Goal: Task Accomplishment & Management: Complete application form

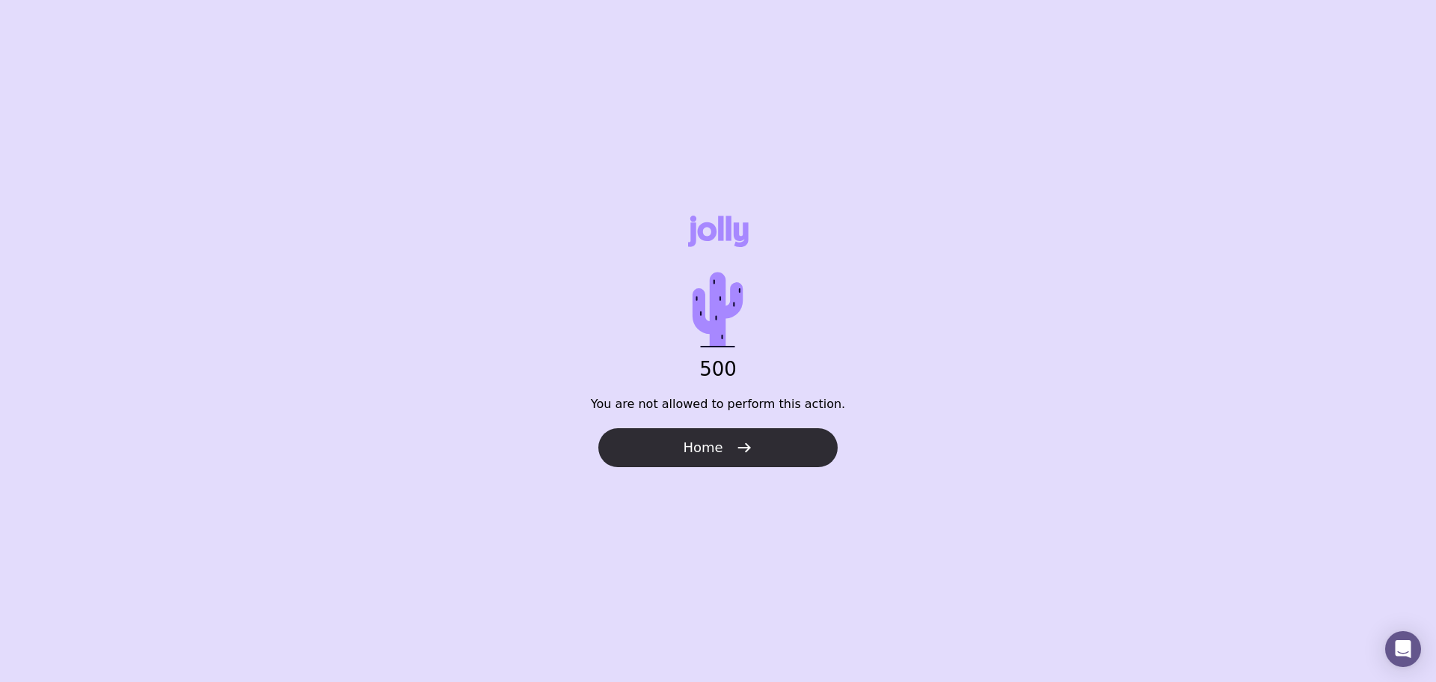
click at [756, 450] on button "Home" at bounding box center [718, 447] width 239 height 39
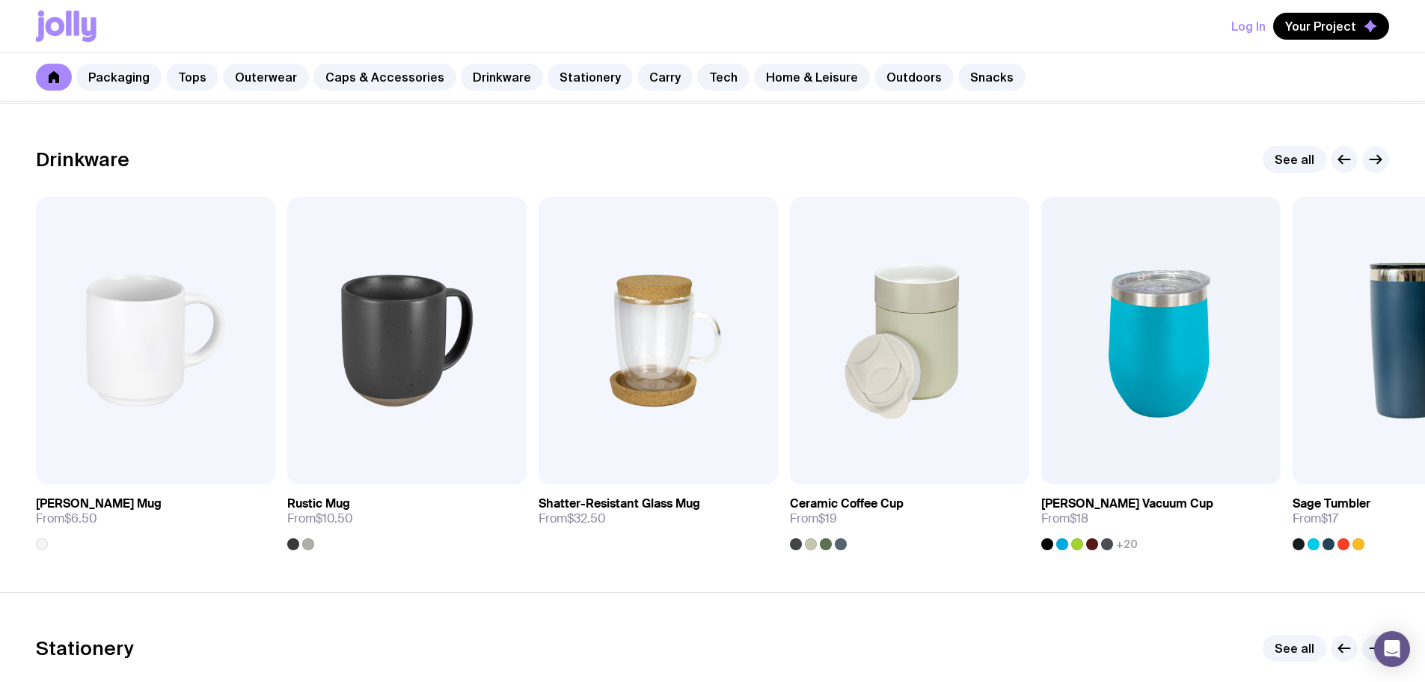
scroll to position [2095, 0]
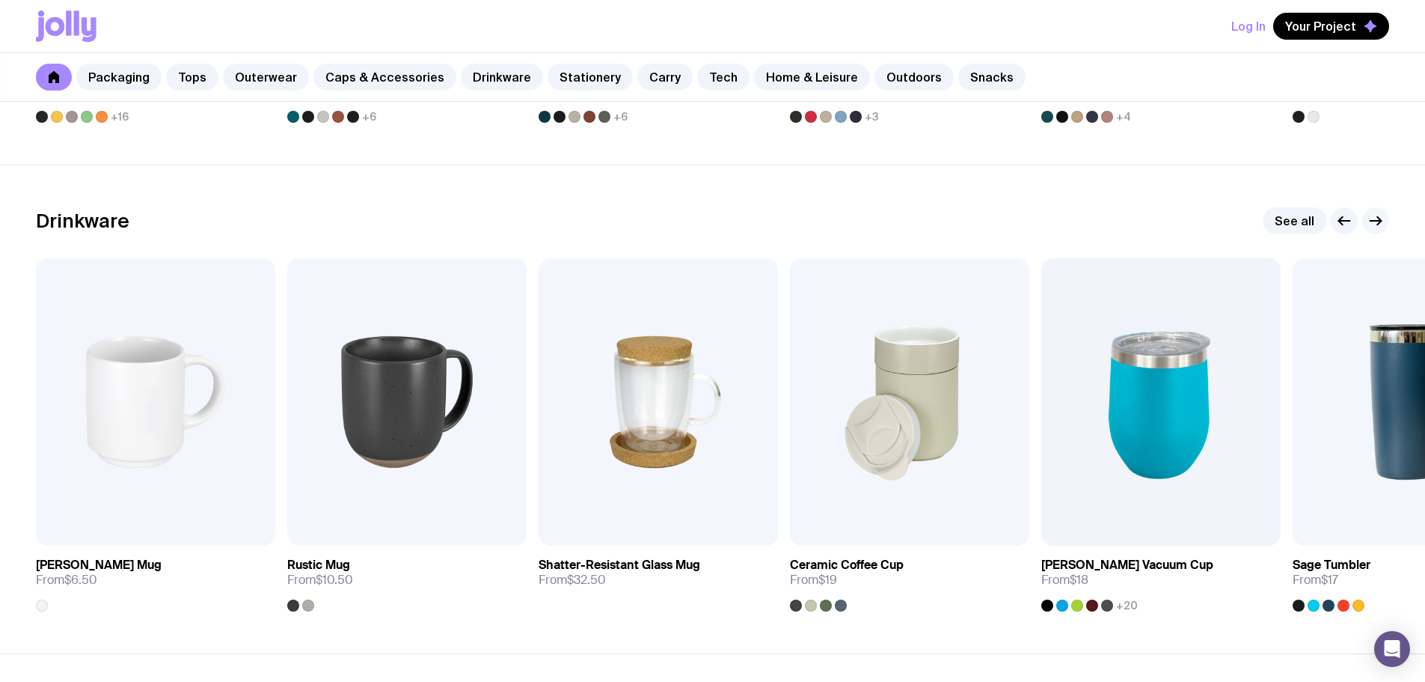
click at [1384, 221] on icon "button" at bounding box center [1376, 221] width 18 height 18
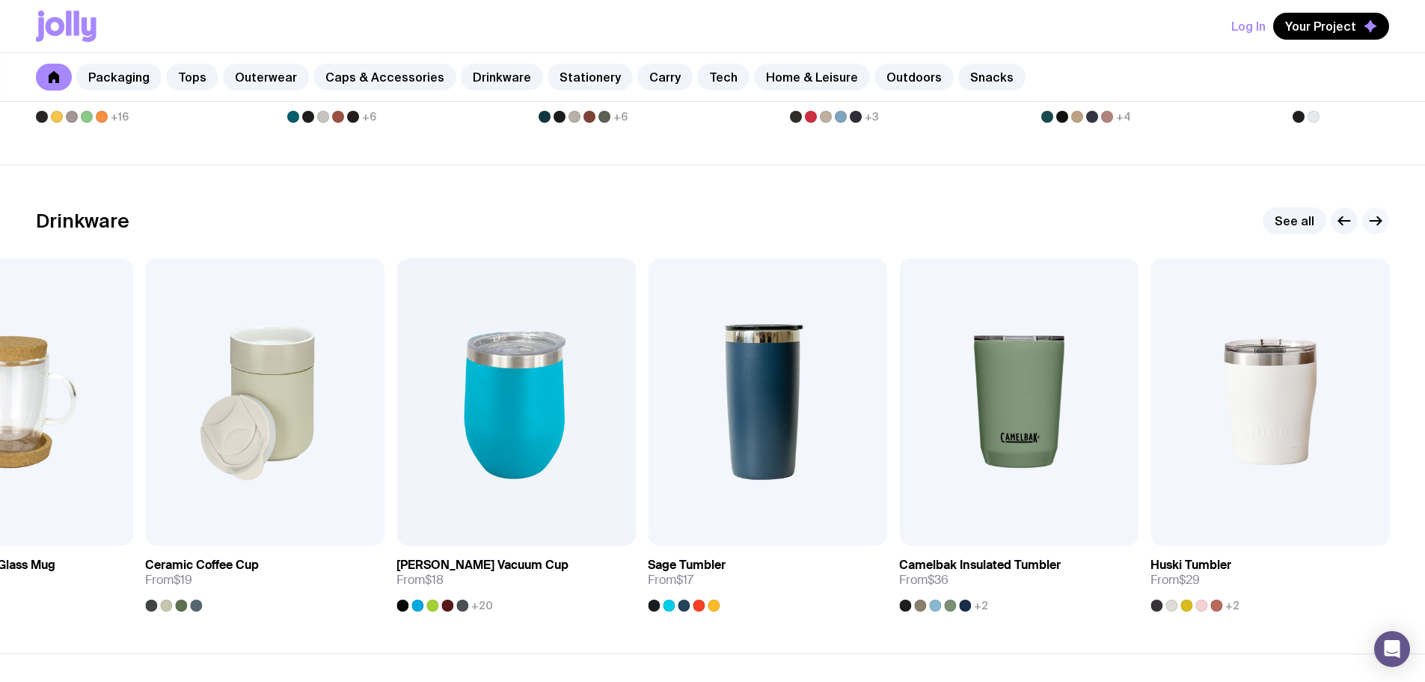
click at [1384, 221] on icon "button" at bounding box center [1376, 221] width 18 height 18
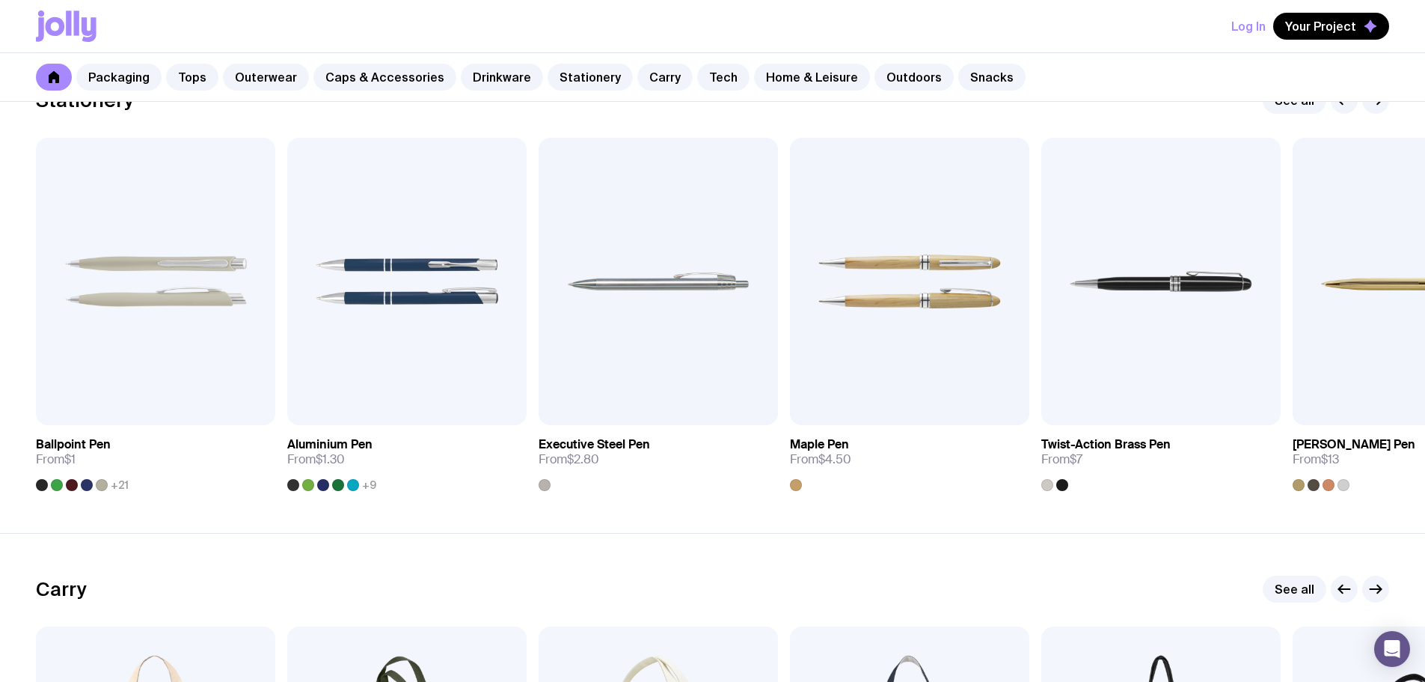
scroll to position [2693, 0]
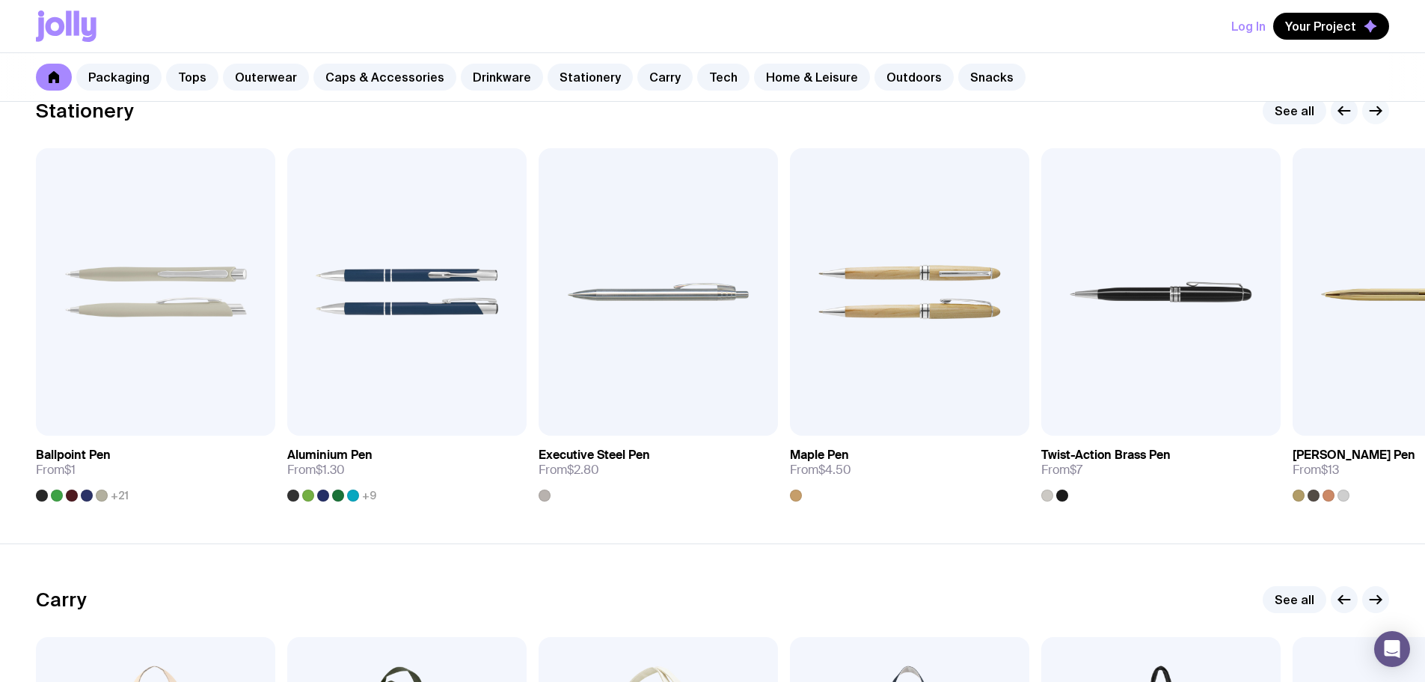
click at [1378, 111] on icon "button" at bounding box center [1376, 111] width 11 height 0
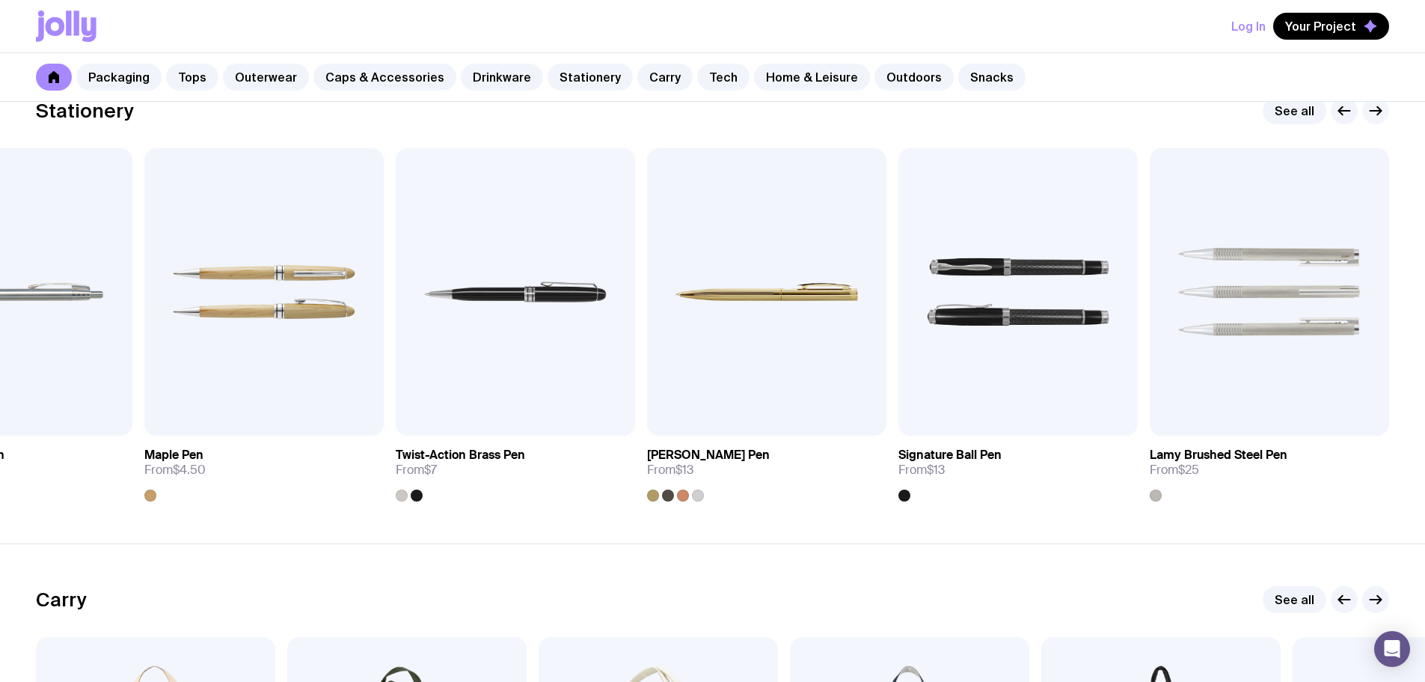
click at [1378, 111] on icon "button" at bounding box center [1376, 111] width 18 height 18
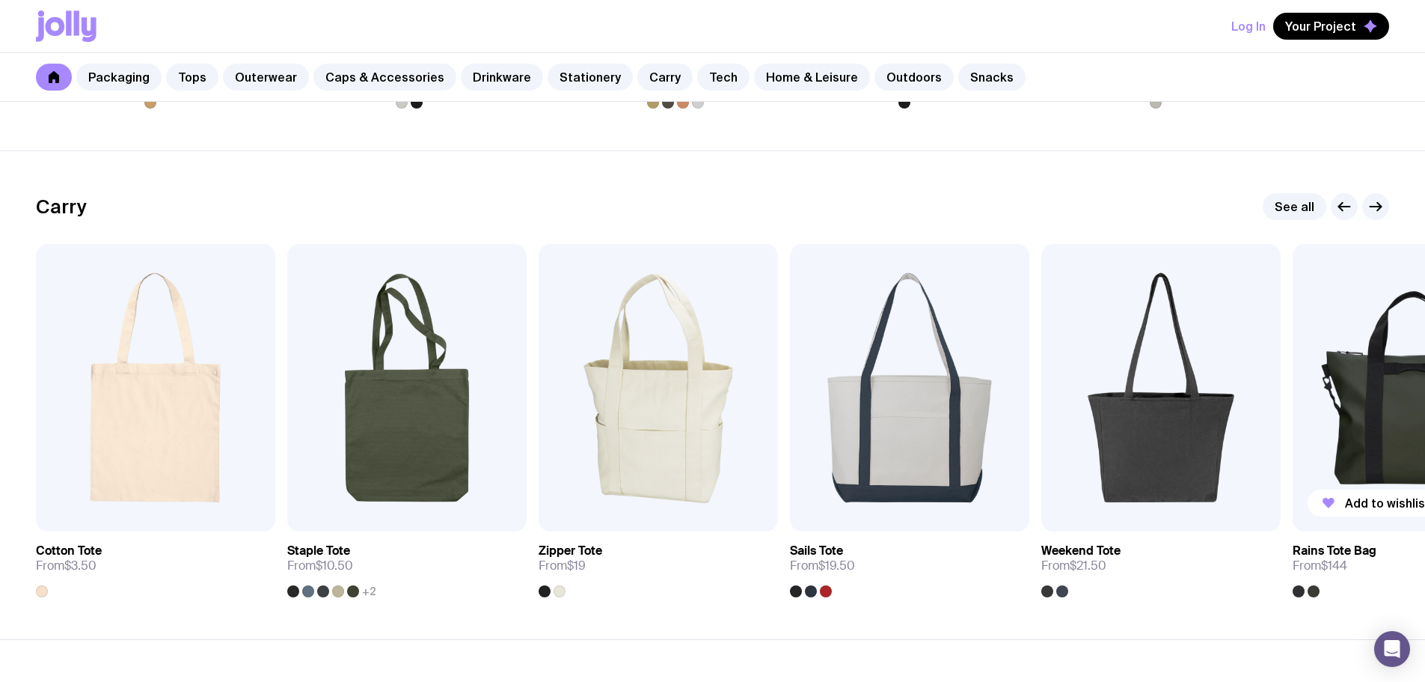
scroll to position [3067, 0]
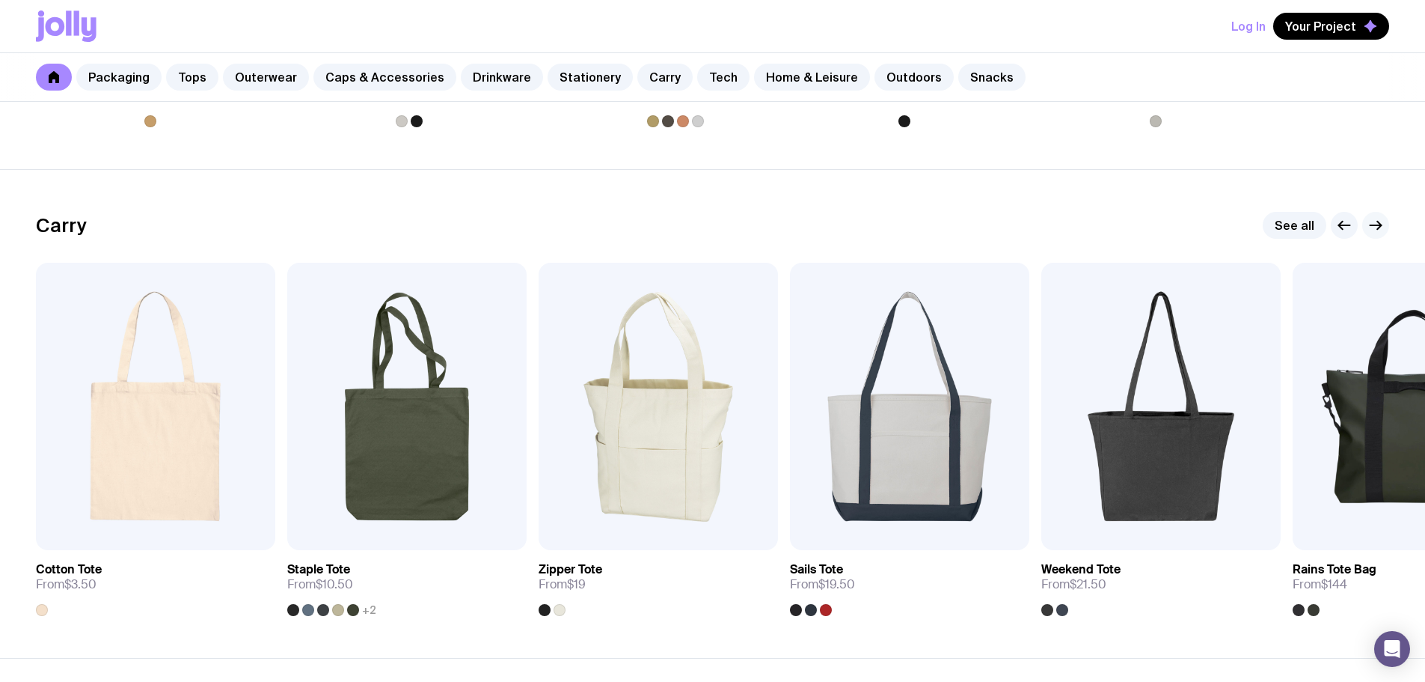
click at [1380, 220] on icon "button" at bounding box center [1376, 225] width 18 height 18
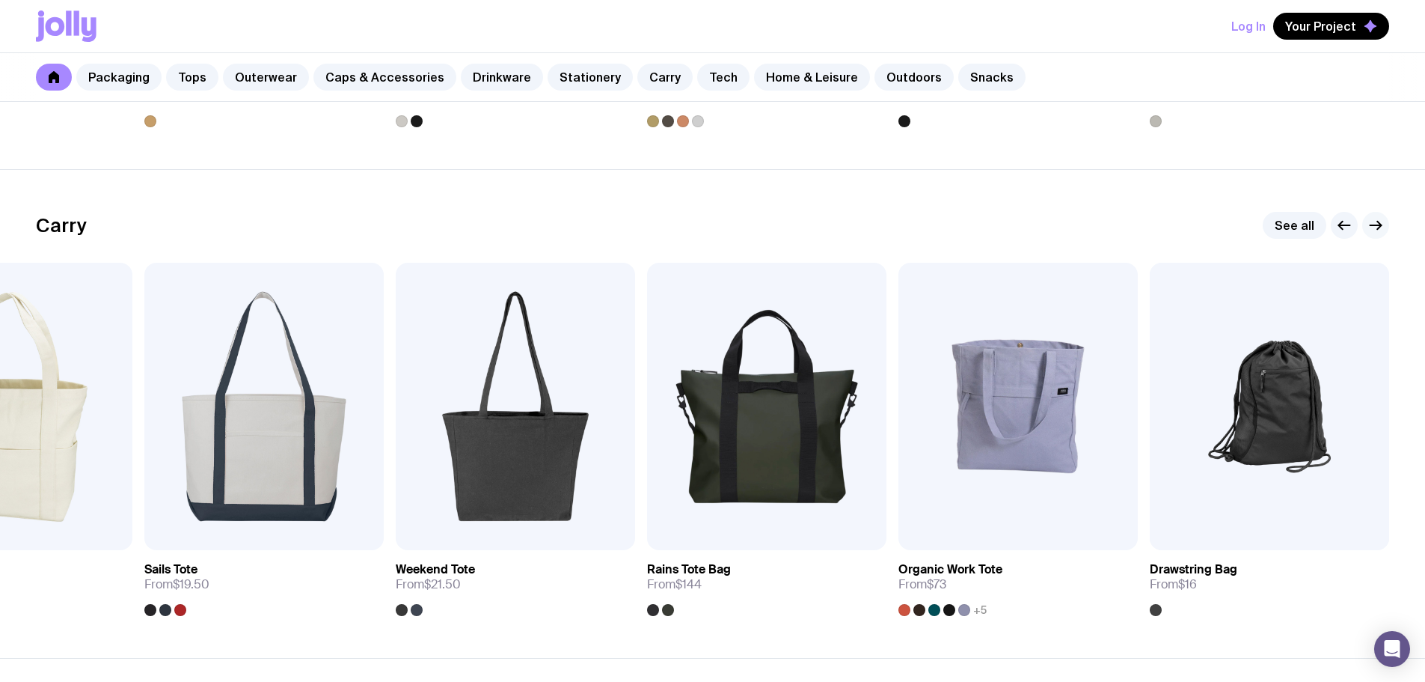
click at [1380, 221] on icon "button" at bounding box center [1376, 225] width 18 height 18
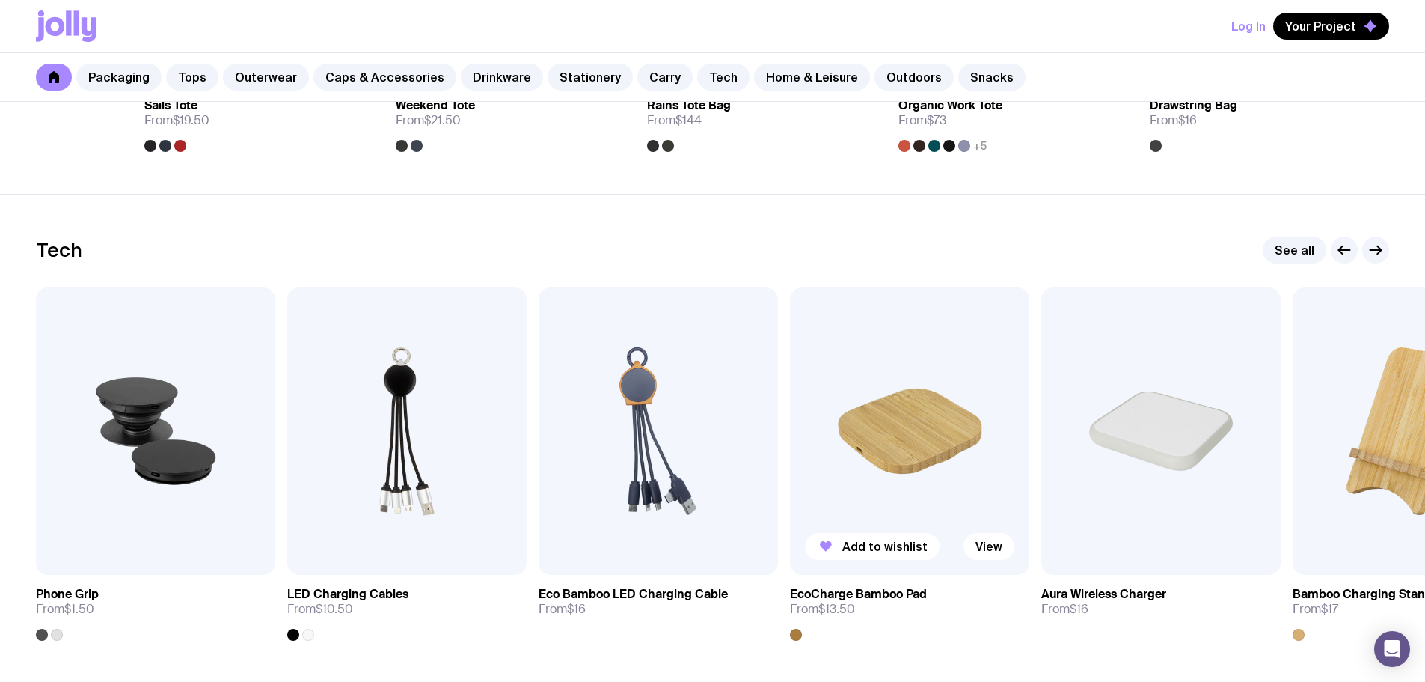
scroll to position [3666, 0]
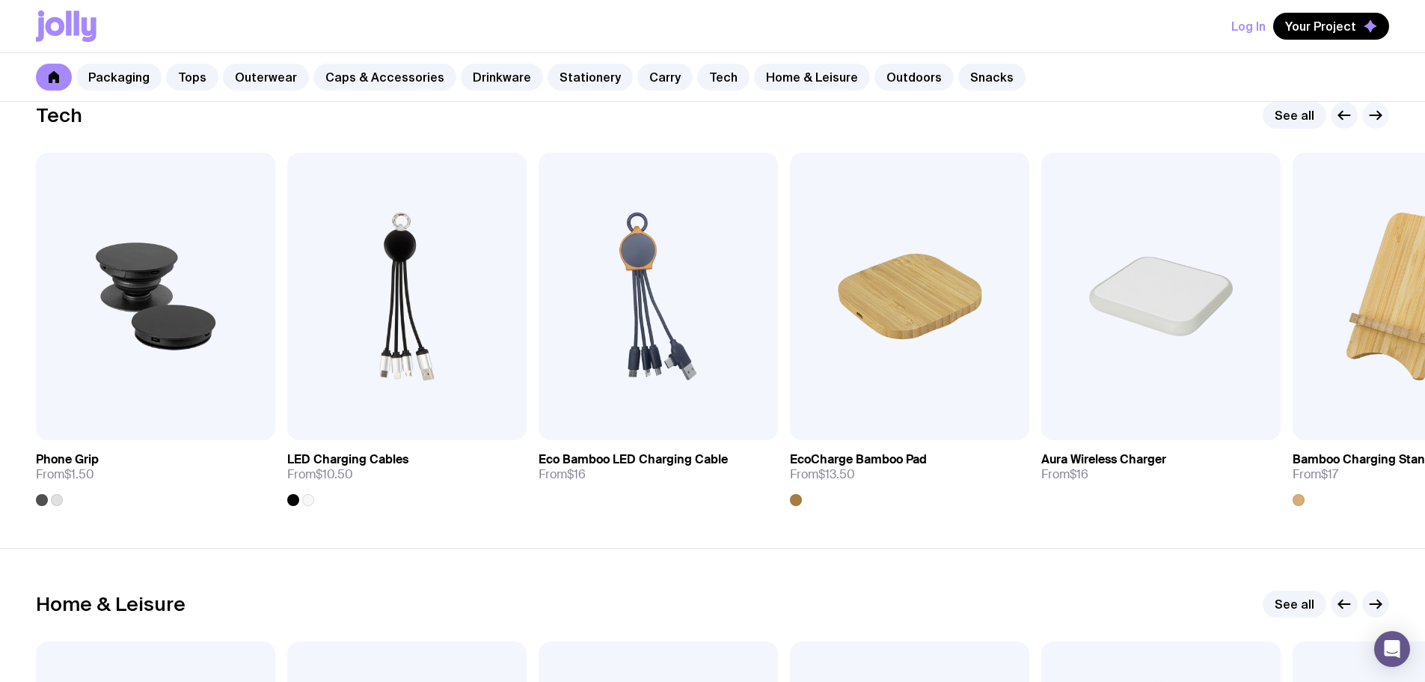
drag, startPoint x: 1388, startPoint y: 102, endPoint x: 1383, endPoint y: 110, distance: 8.7
click at [1384, 109] on div at bounding box center [1360, 115] width 58 height 27
click at [1379, 114] on icon "button" at bounding box center [1379, 115] width 4 height 8
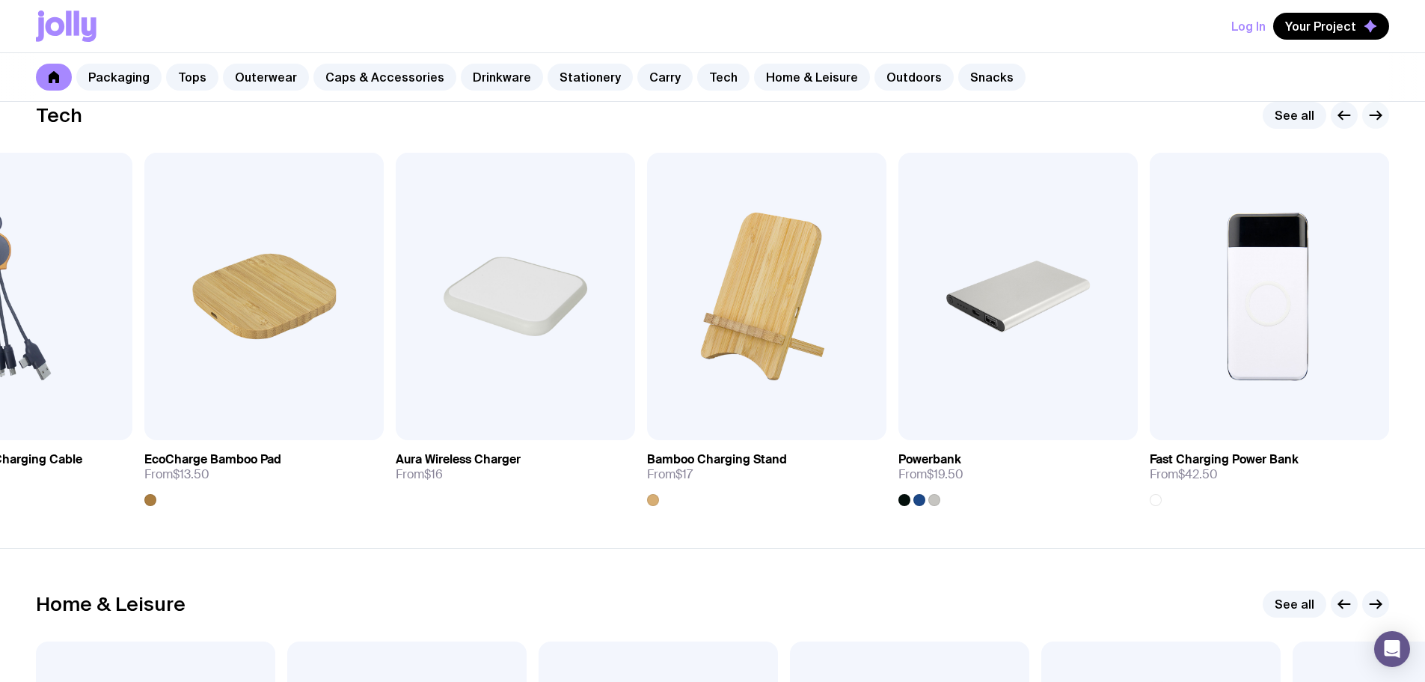
click at [1379, 114] on icon "button" at bounding box center [1376, 115] width 18 height 18
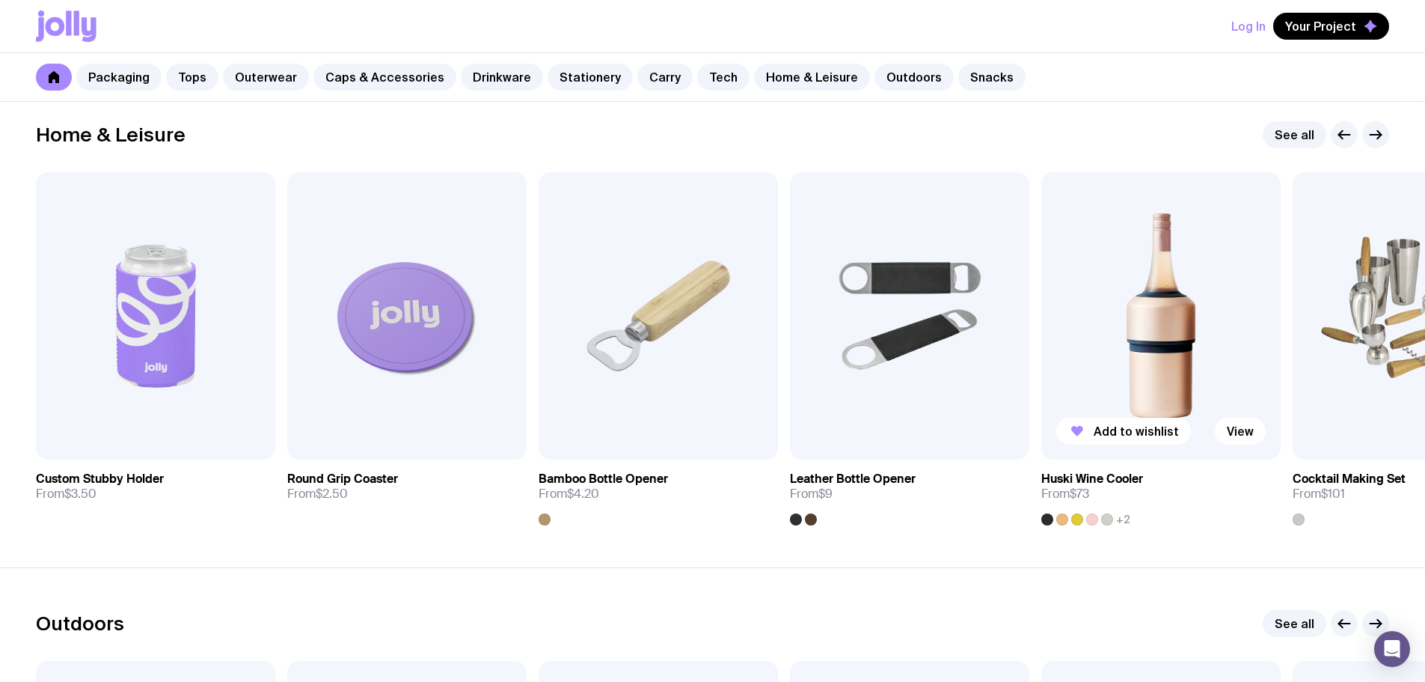
scroll to position [4040, 0]
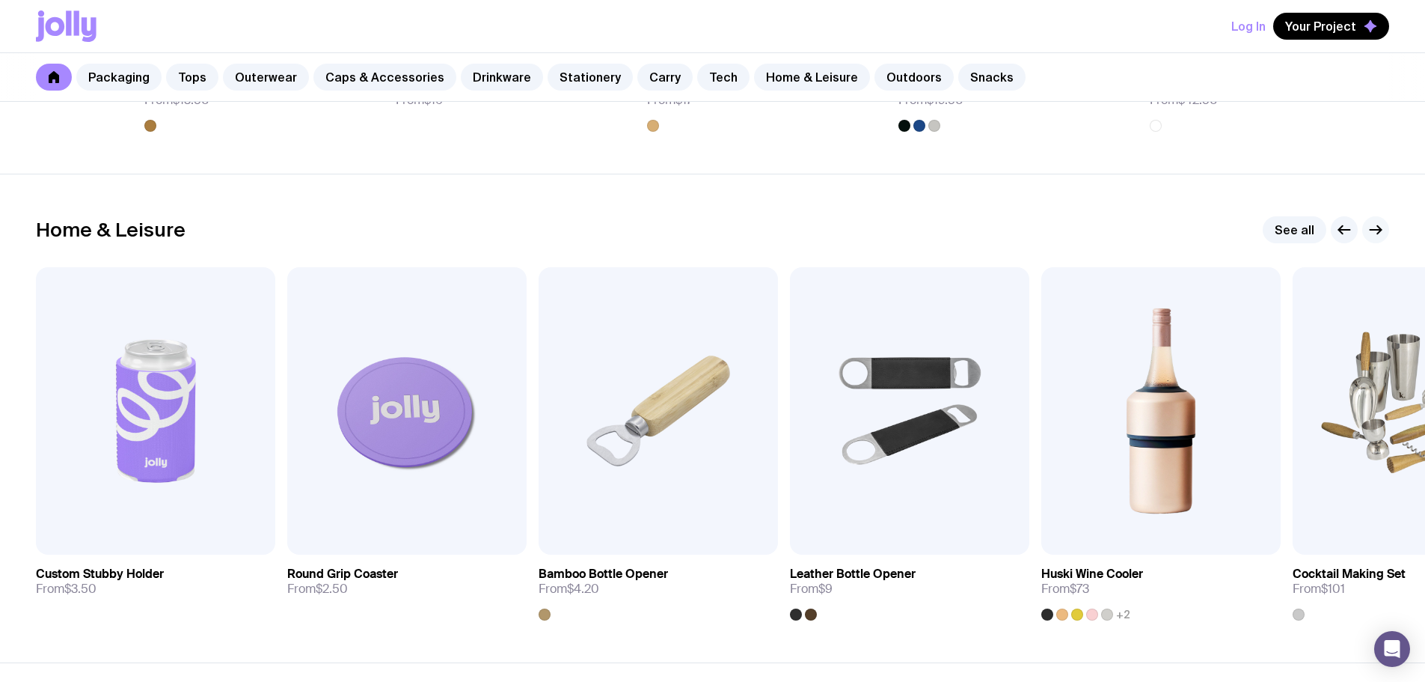
click at [1372, 232] on icon "button" at bounding box center [1376, 230] width 18 height 18
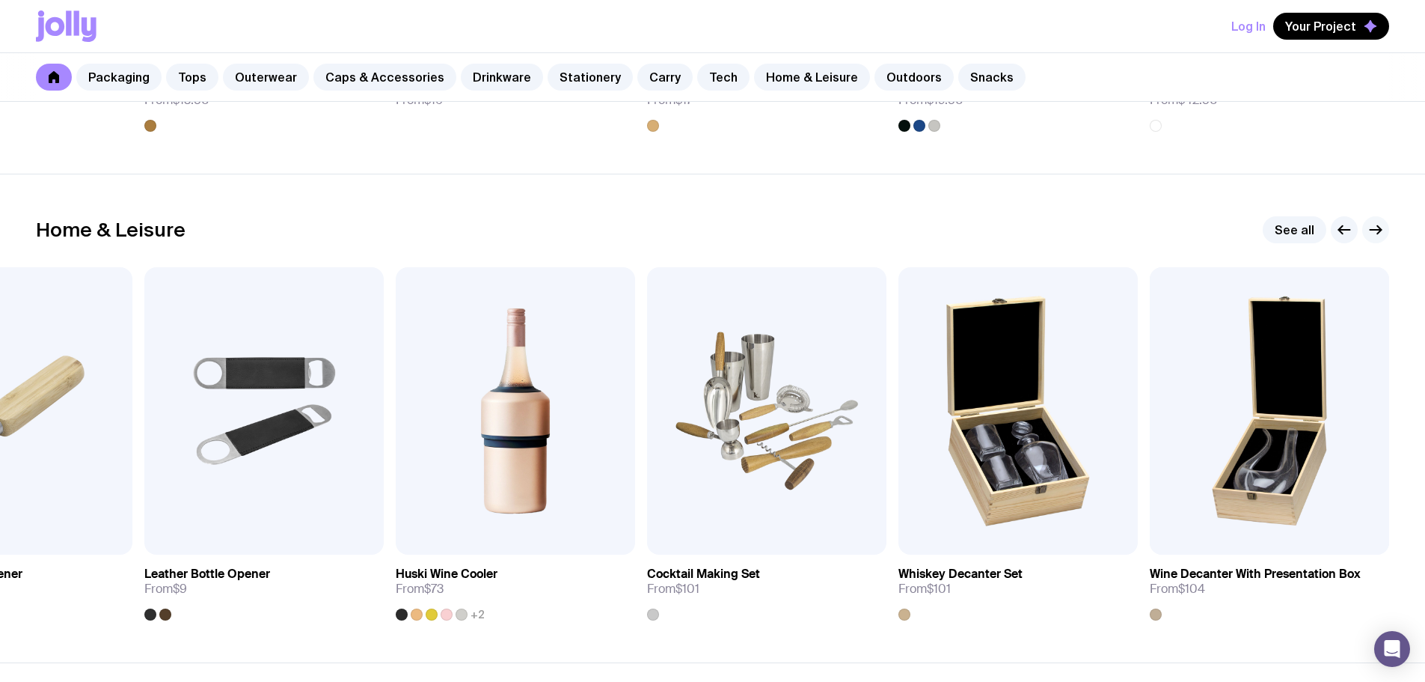
click at [1372, 233] on icon "button" at bounding box center [1376, 230] width 18 height 18
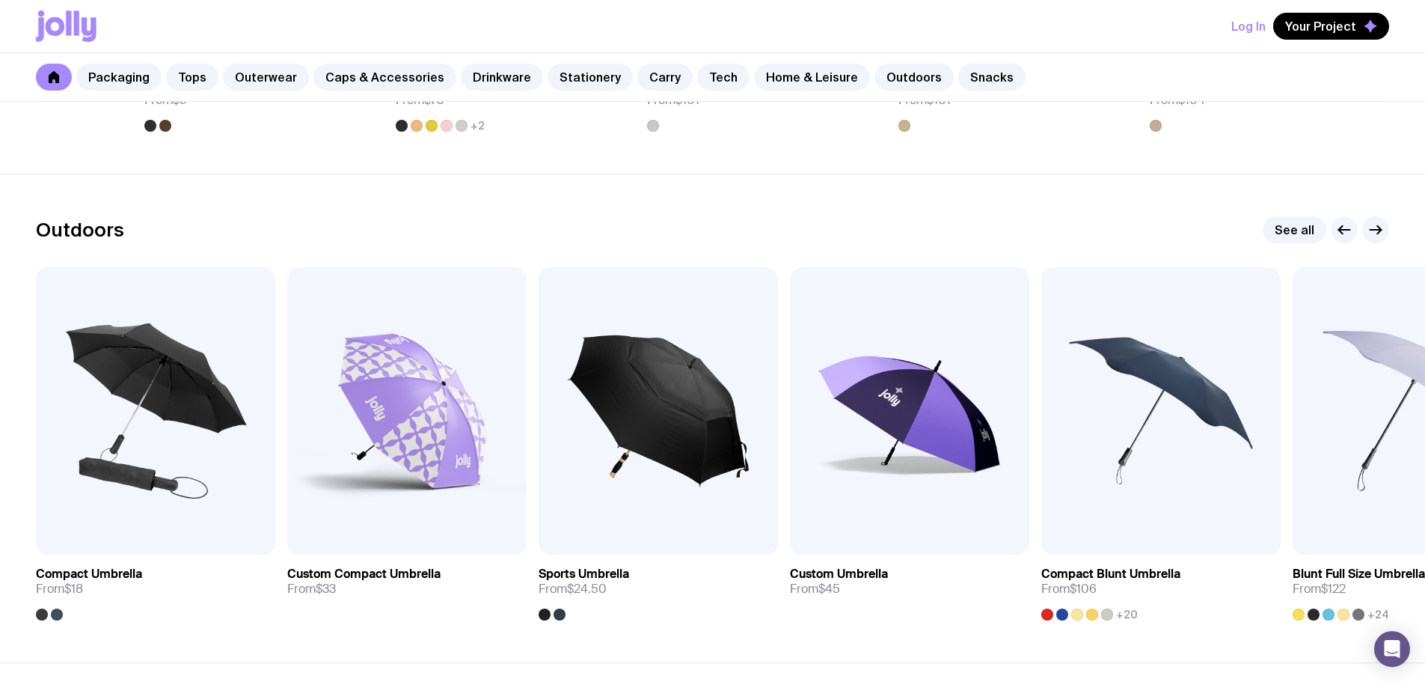
scroll to position [4564, 0]
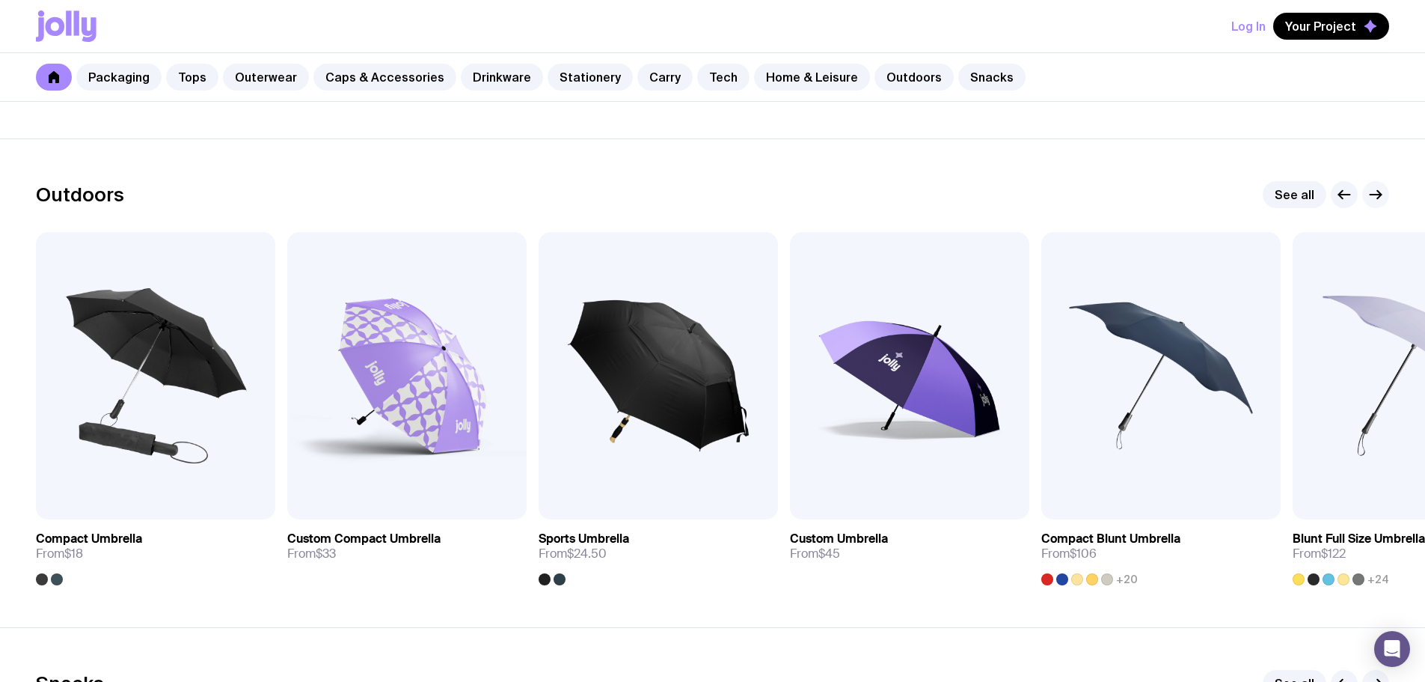
click at [1383, 195] on icon "button" at bounding box center [1376, 195] width 18 height 18
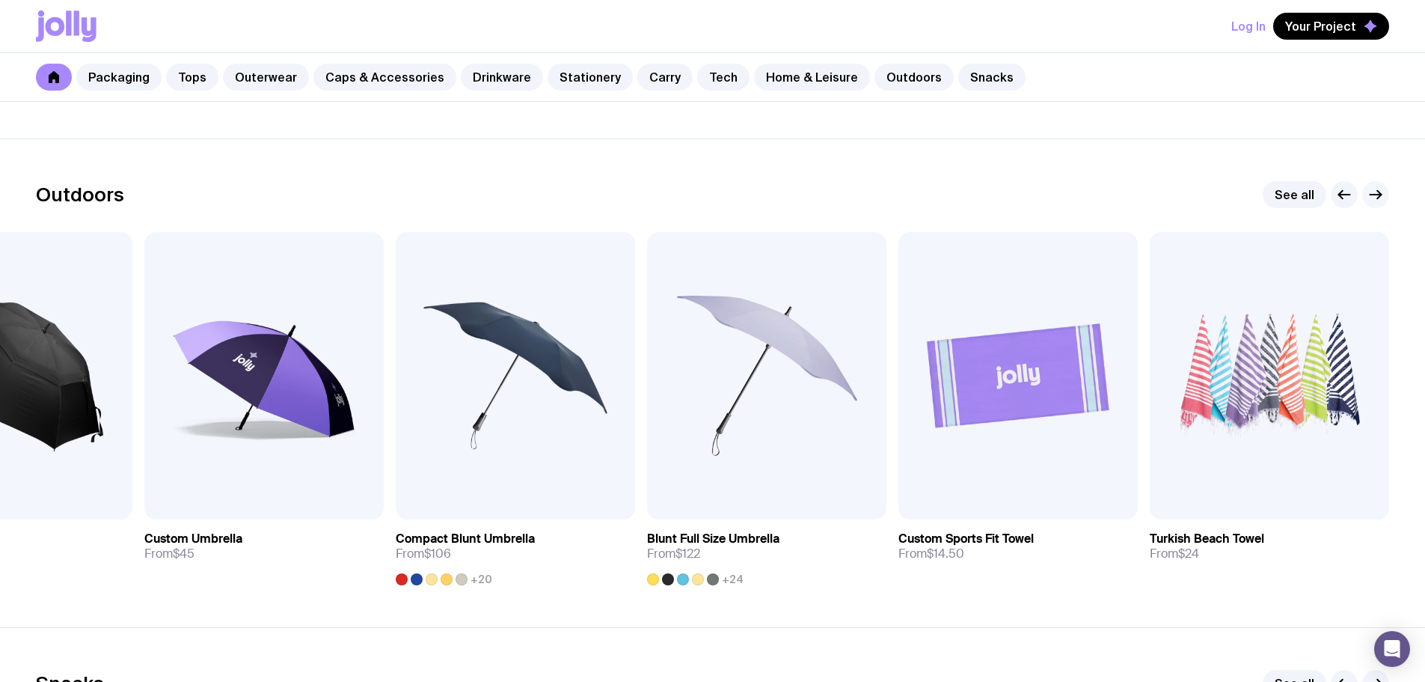
click at [1383, 194] on icon "button" at bounding box center [1376, 195] width 18 height 18
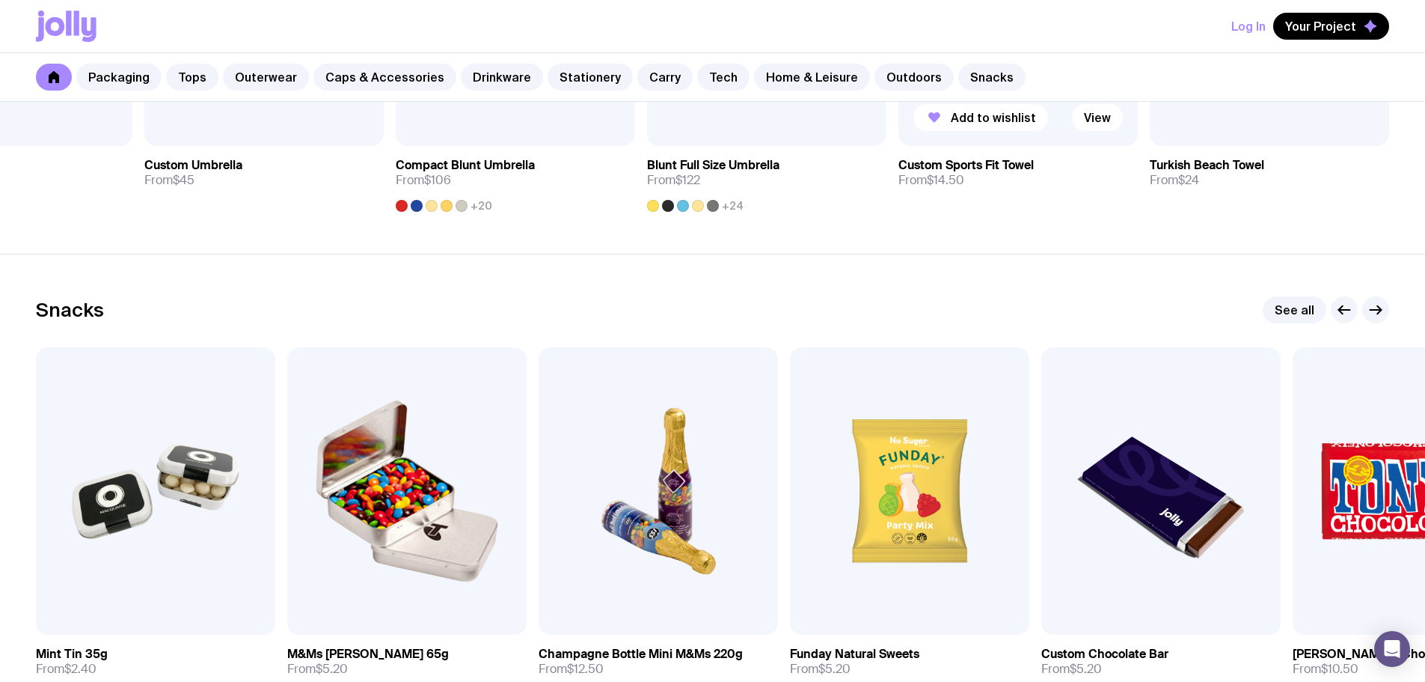
scroll to position [5013, 0]
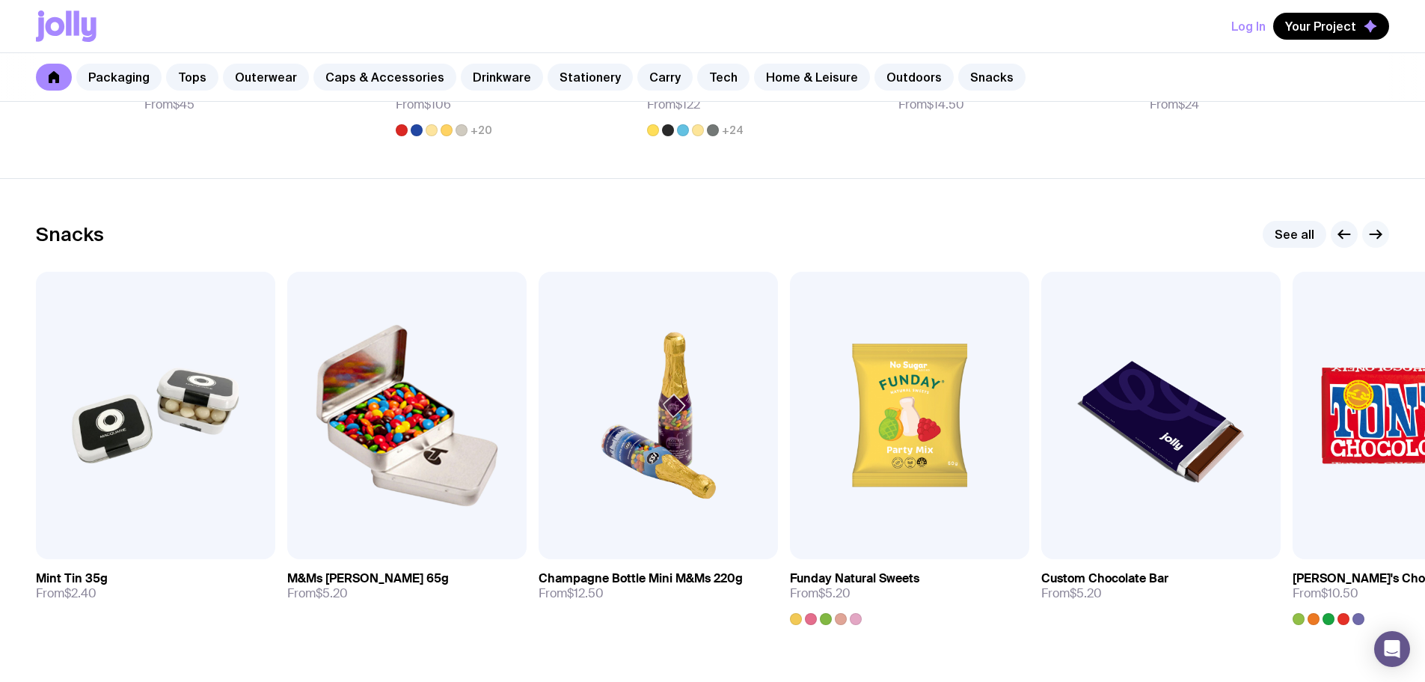
click at [1384, 237] on icon "button" at bounding box center [1376, 234] width 18 height 18
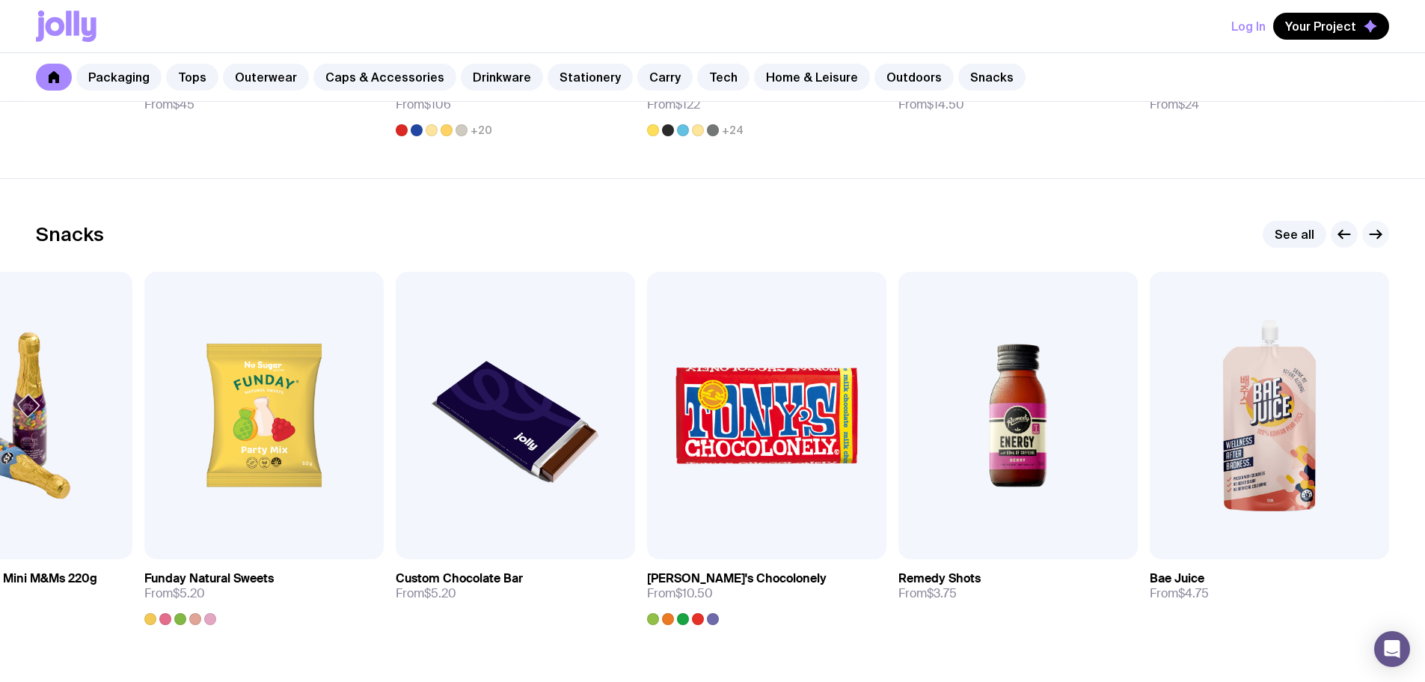
click at [1384, 236] on icon "button" at bounding box center [1376, 234] width 18 height 18
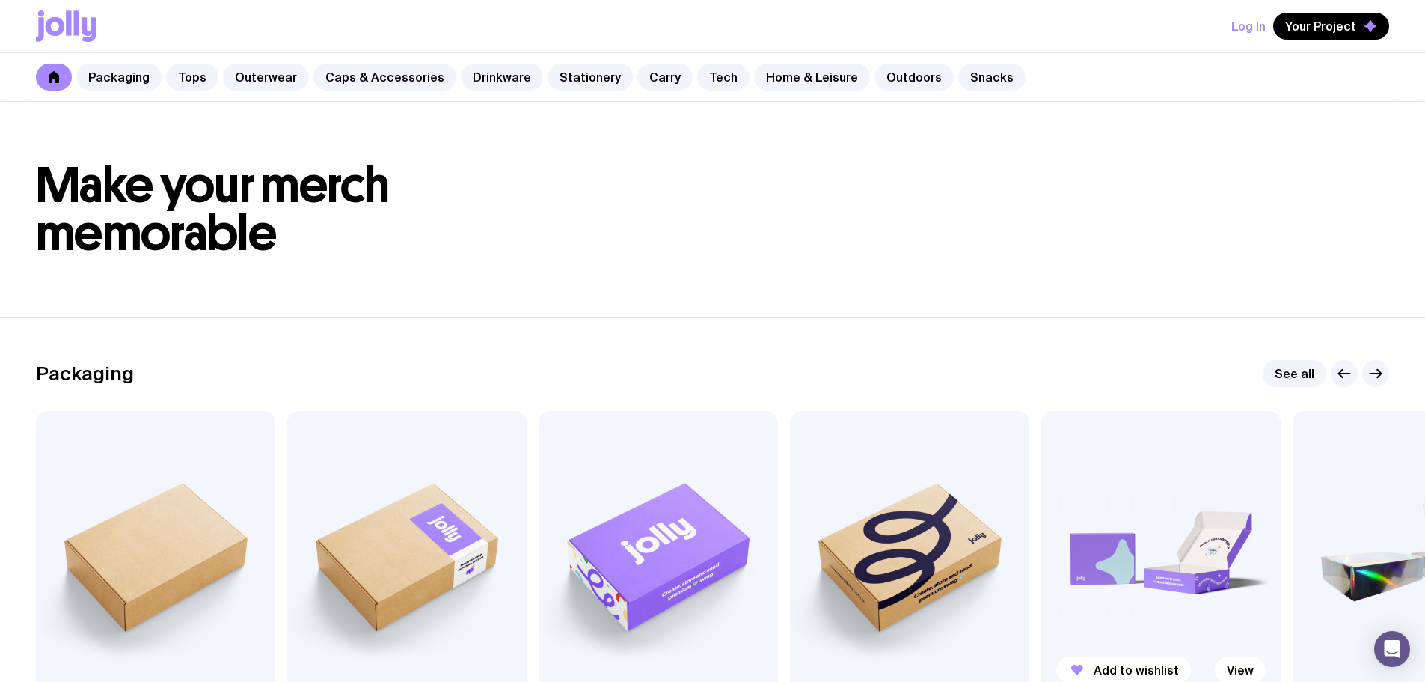
scroll to position [224, 0]
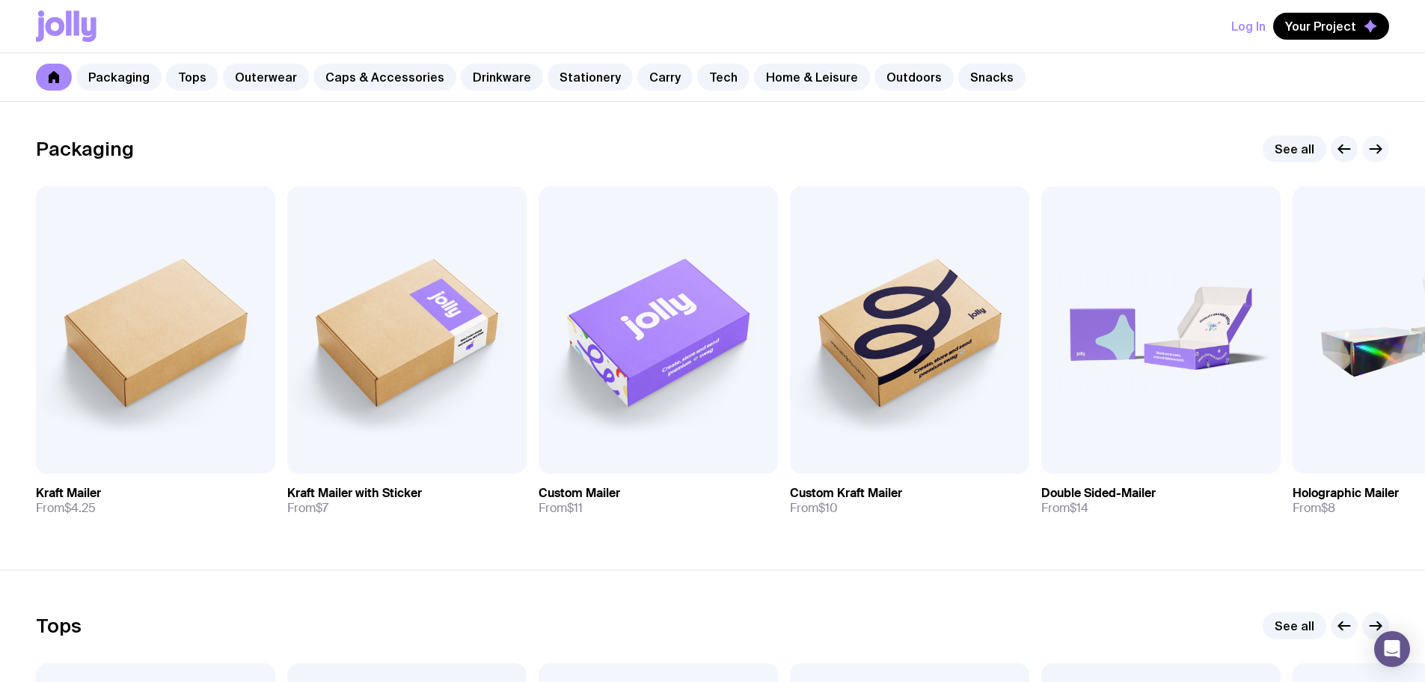
click at [1378, 139] on button "button" at bounding box center [1375, 148] width 27 height 27
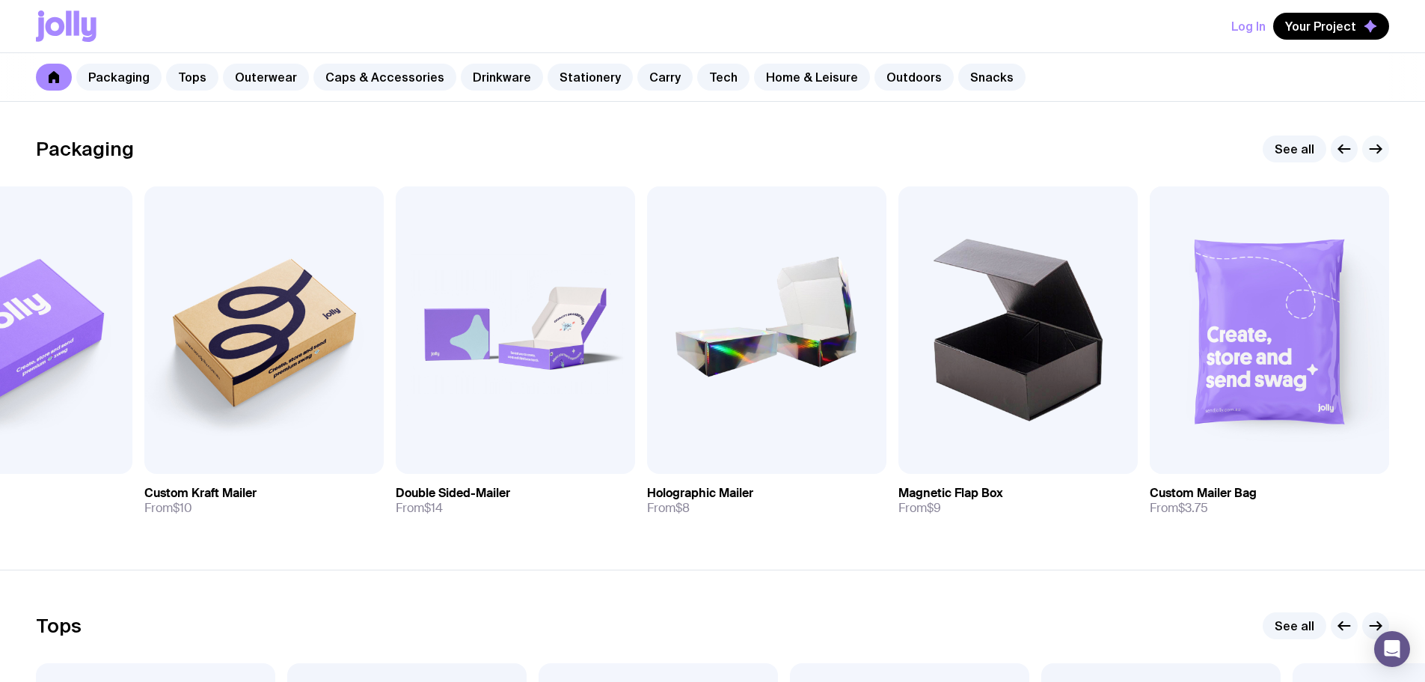
click at [1378, 139] on button "button" at bounding box center [1375, 148] width 27 height 27
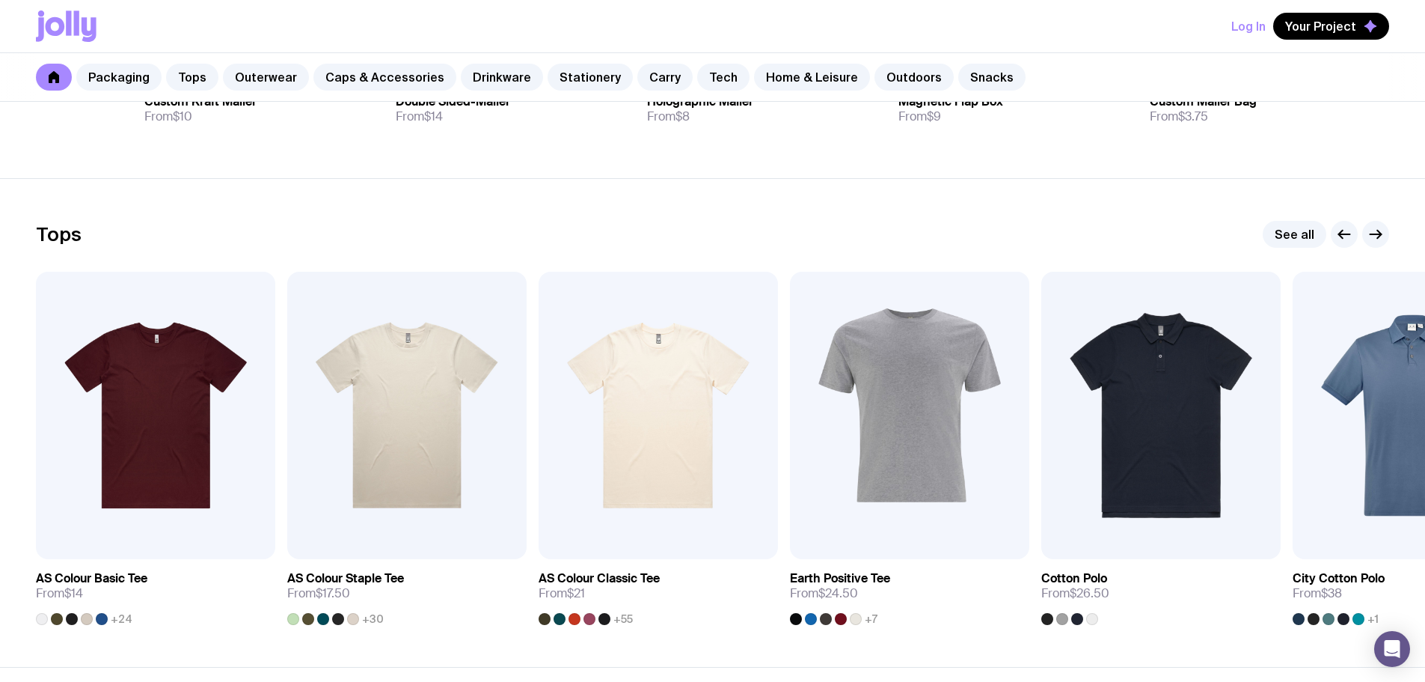
scroll to position [599, 0]
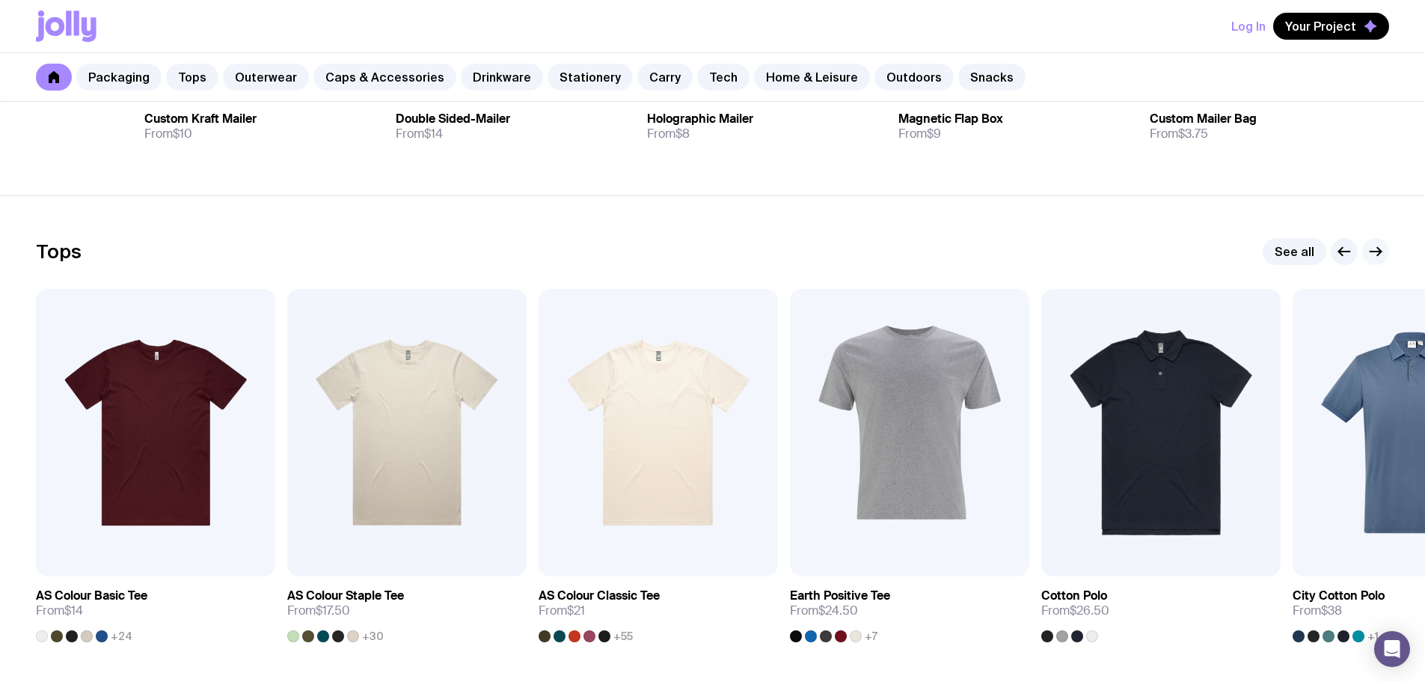
click at [1383, 254] on icon "button" at bounding box center [1376, 251] width 18 height 18
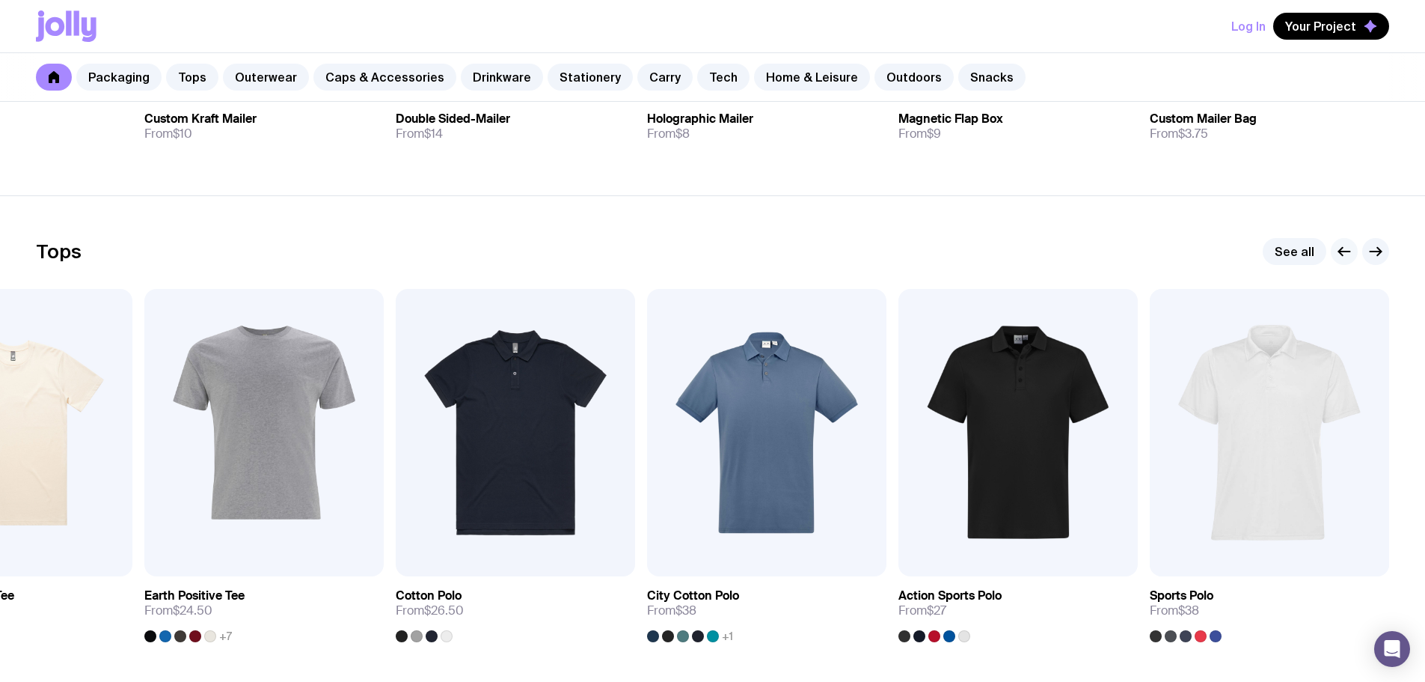
click at [1344, 252] on icon "button" at bounding box center [1344, 251] width 18 height 18
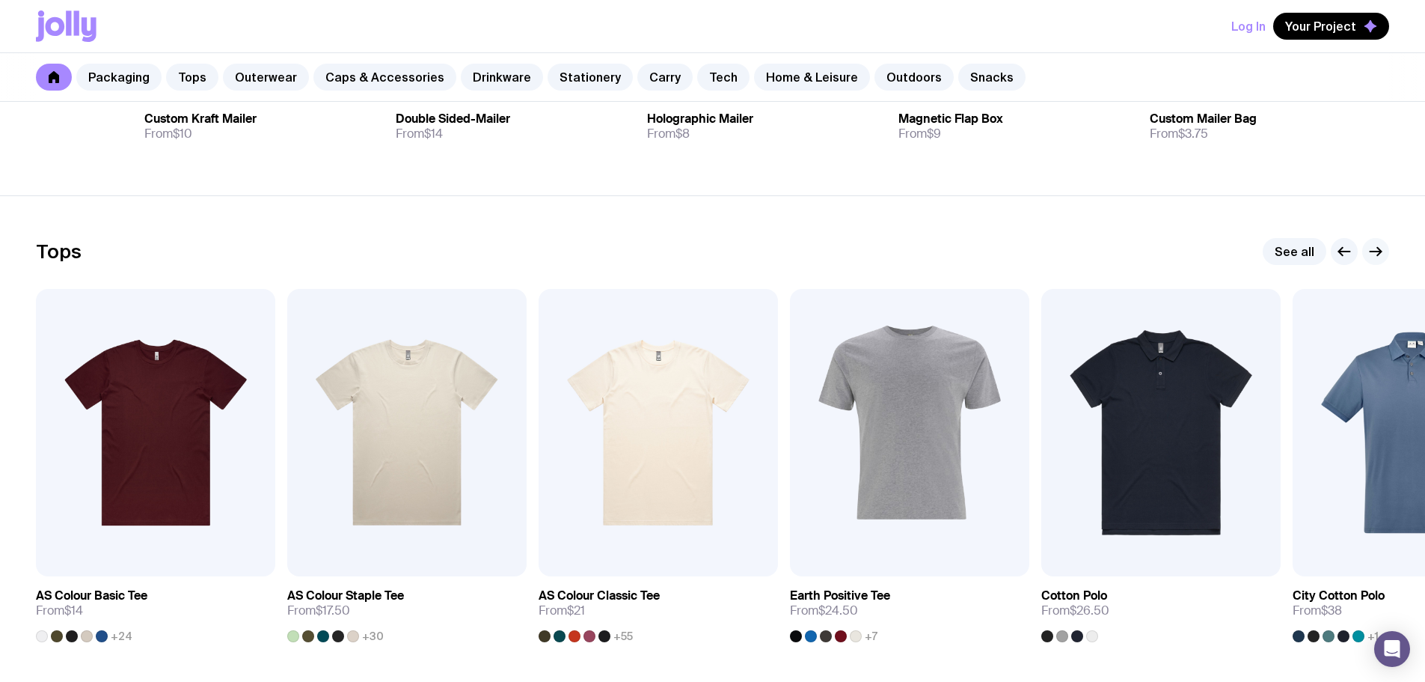
click at [1375, 248] on icon "button" at bounding box center [1376, 251] width 18 height 18
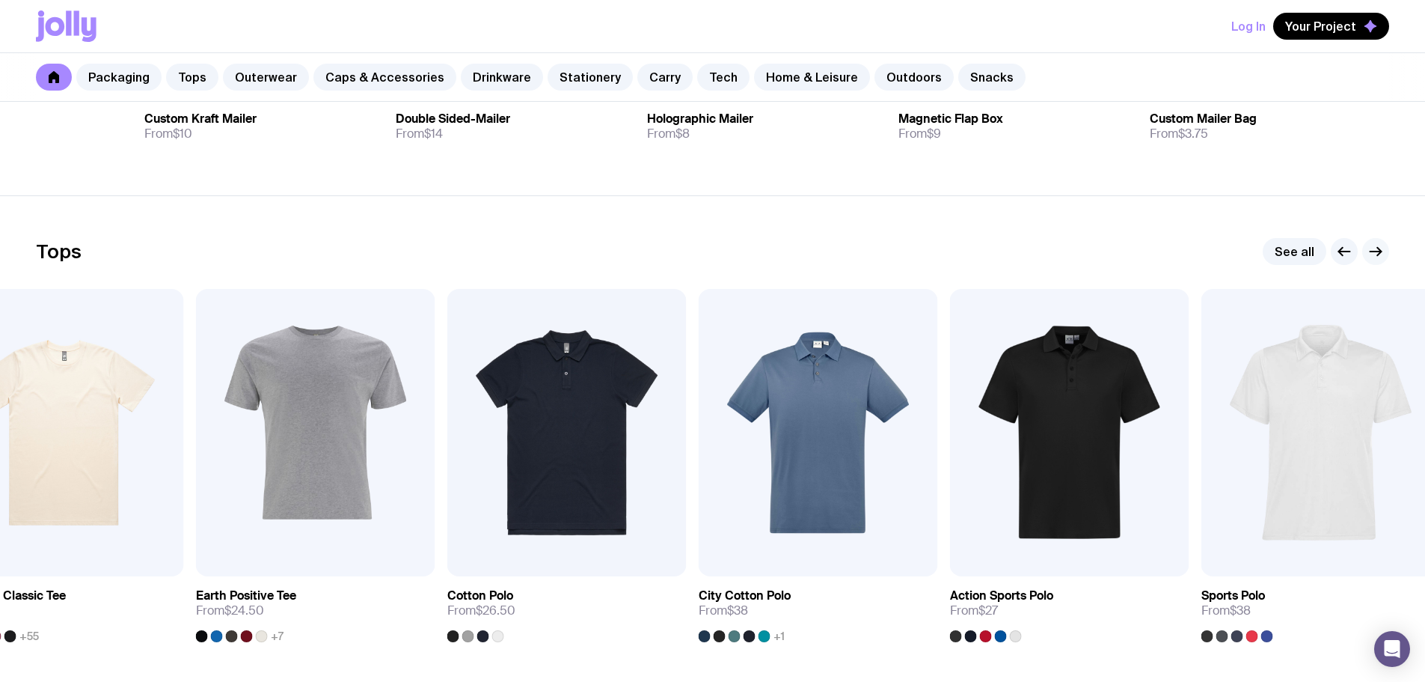
click at [1375, 249] on icon "button" at bounding box center [1376, 251] width 18 height 18
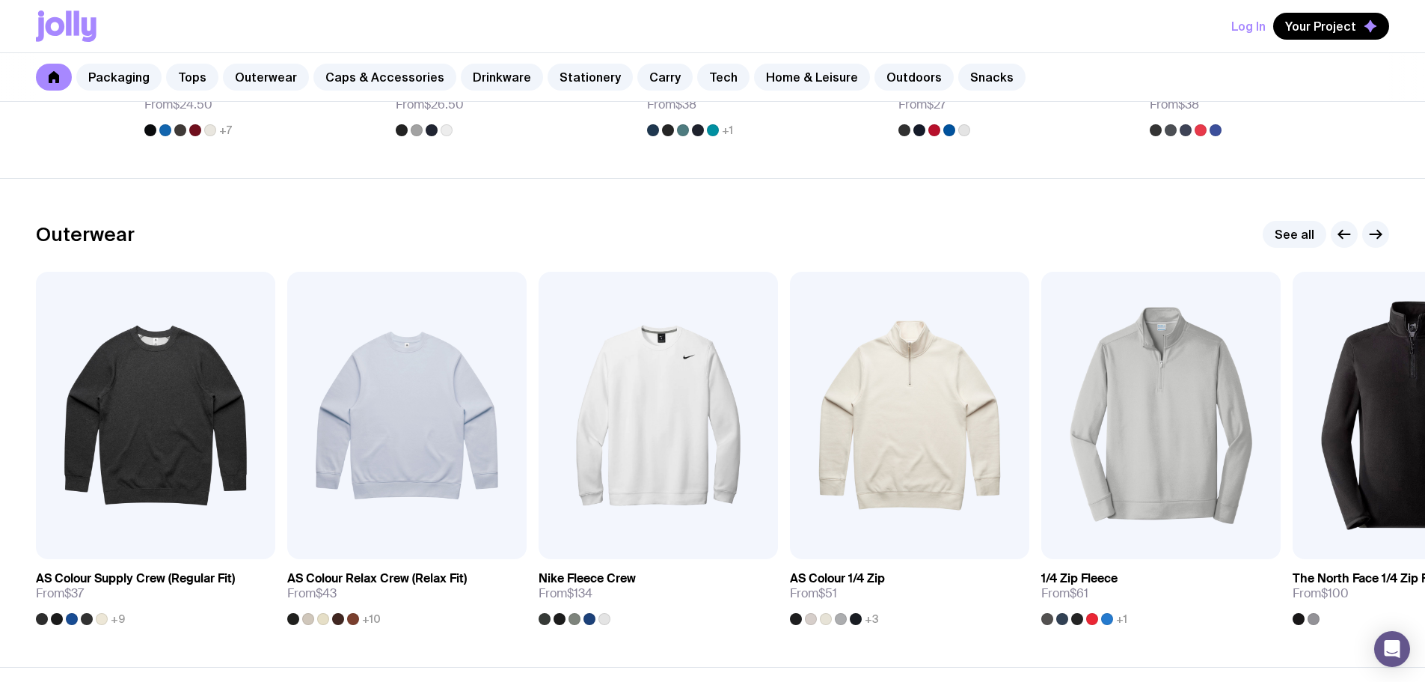
scroll to position [1122, 0]
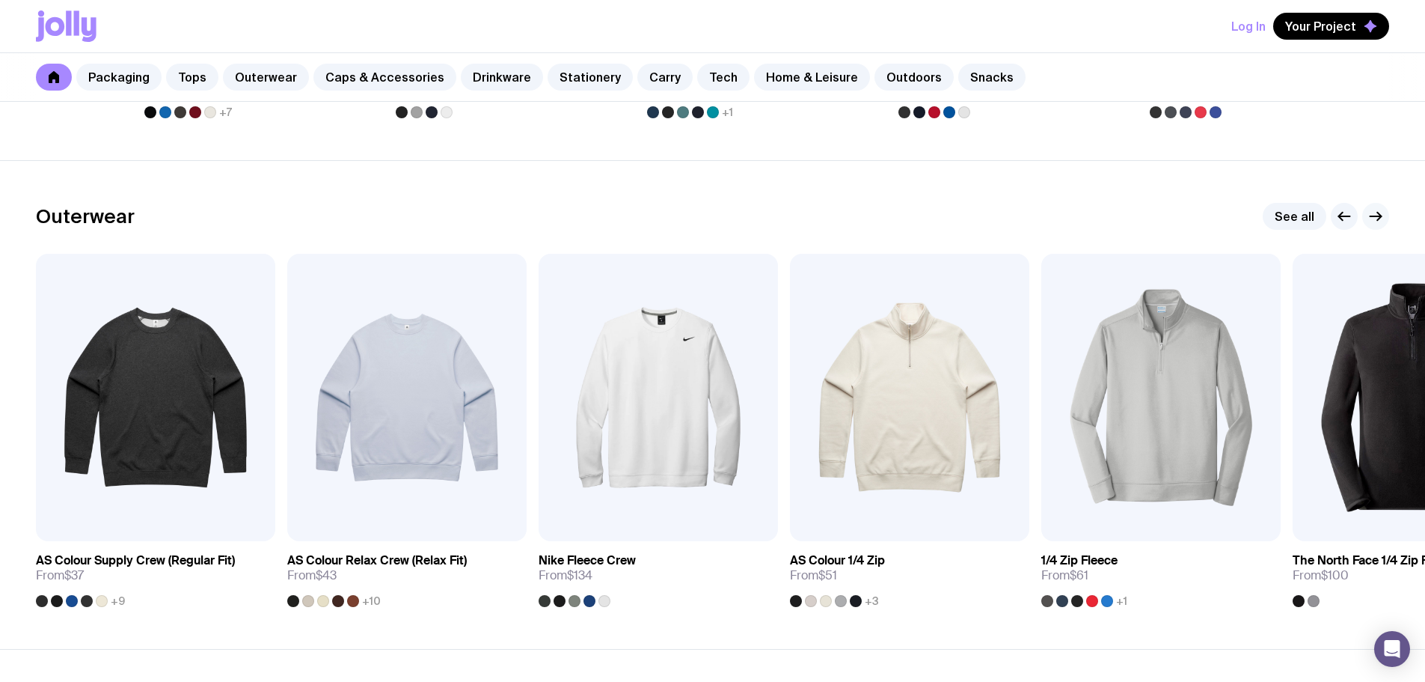
click at [1376, 209] on icon "button" at bounding box center [1376, 216] width 18 height 18
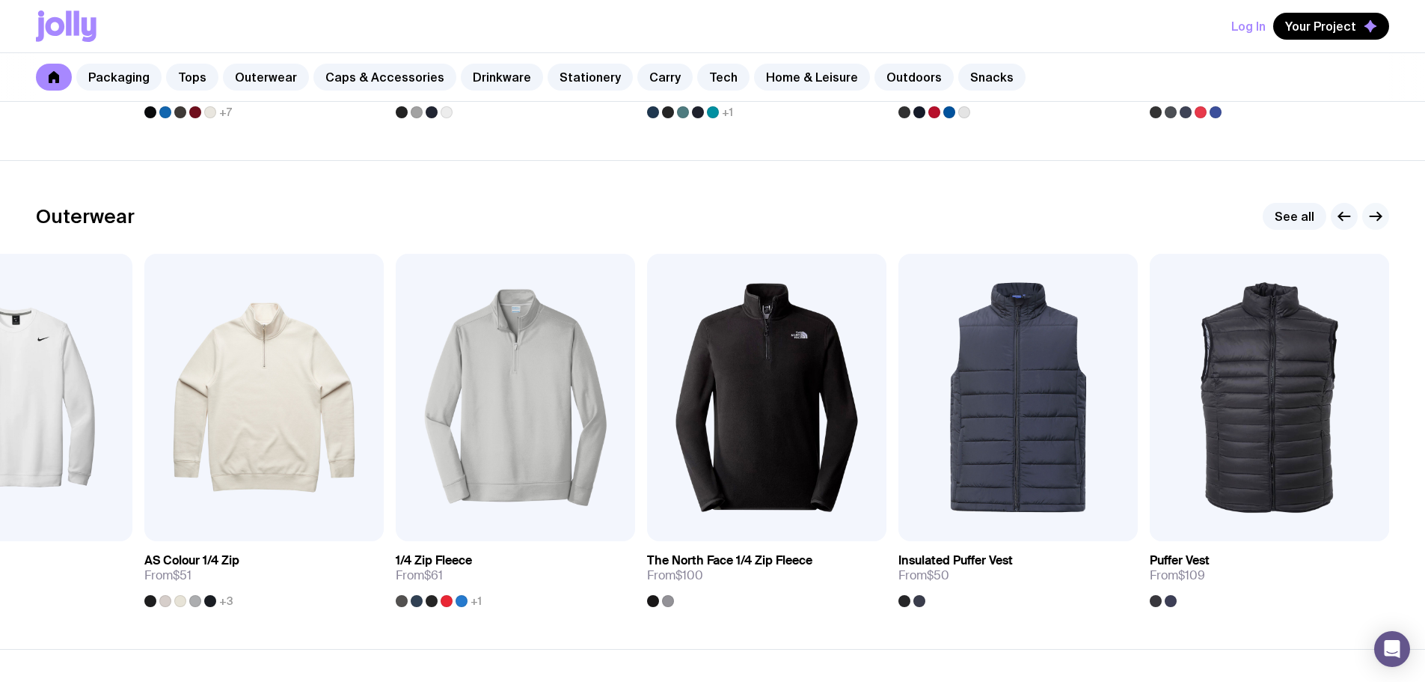
click at [1376, 209] on icon "button" at bounding box center [1376, 216] width 18 height 18
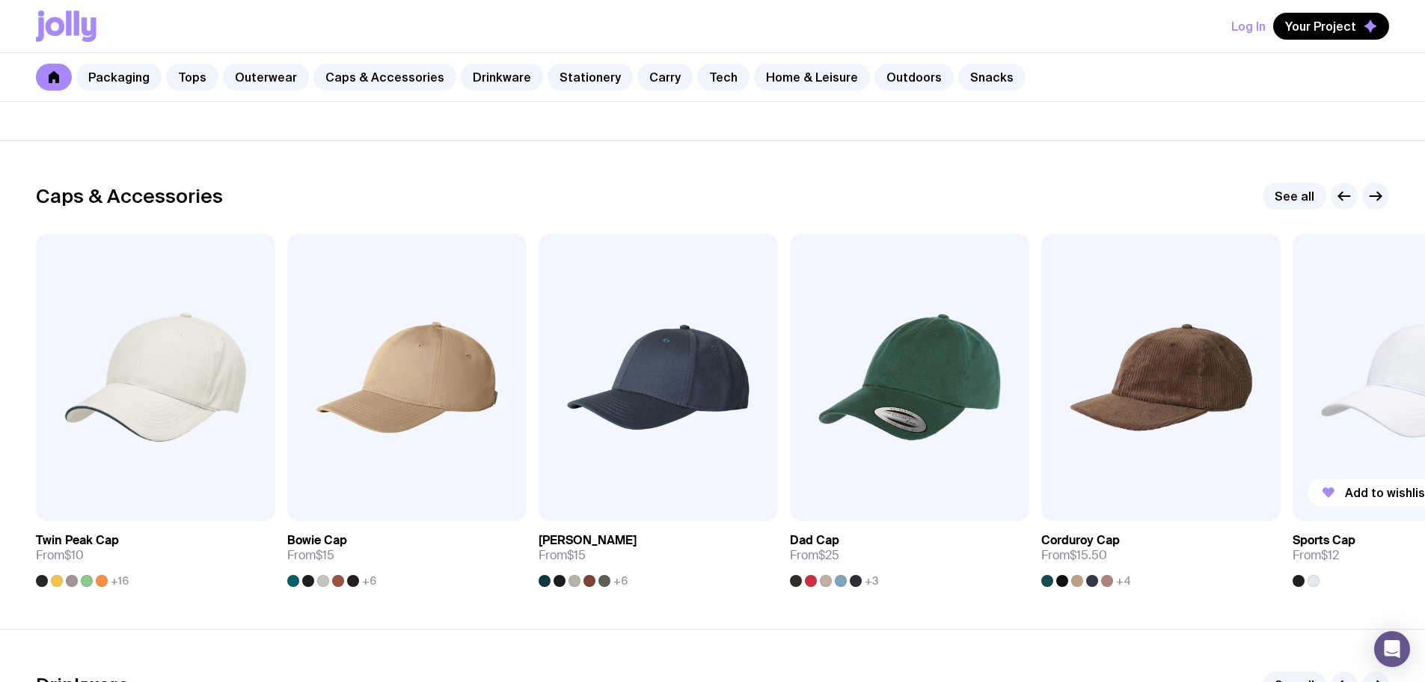
scroll to position [1646, 0]
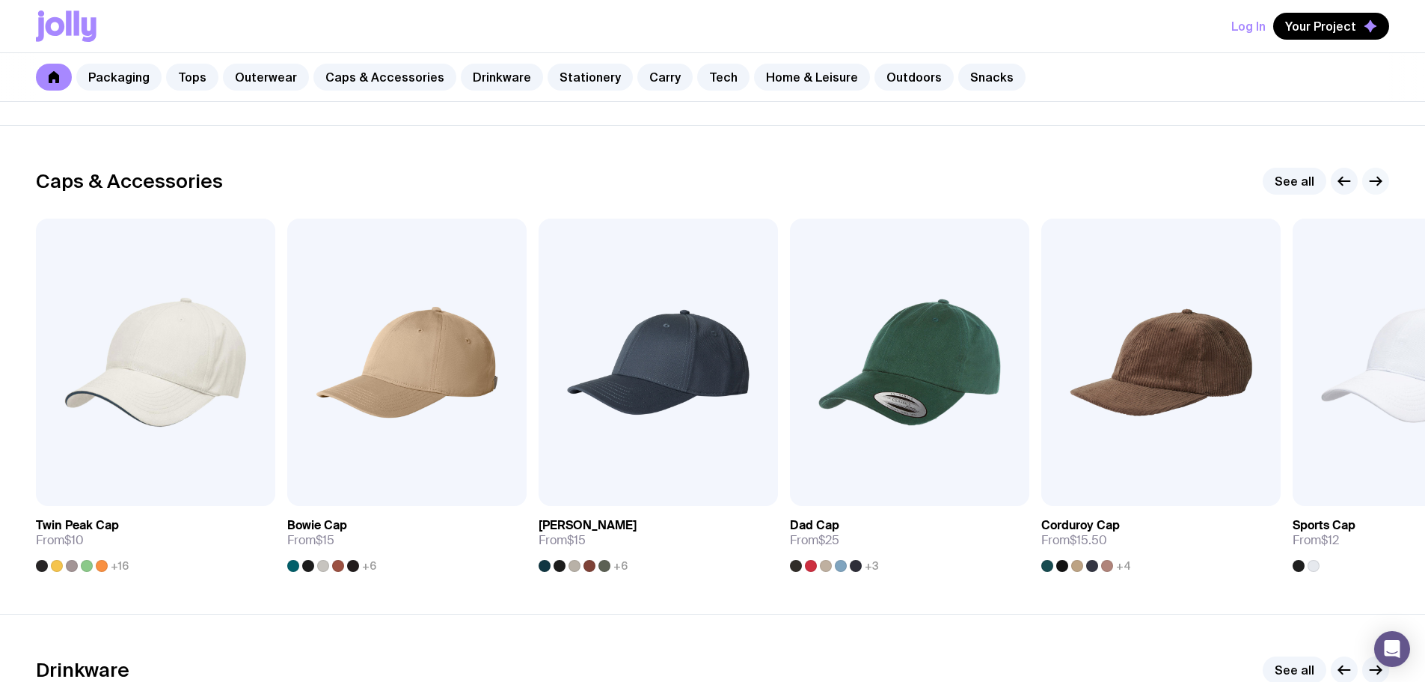
click at [1380, 177] on icon "button" at bounding box center [1376, 181] width 18 height 18
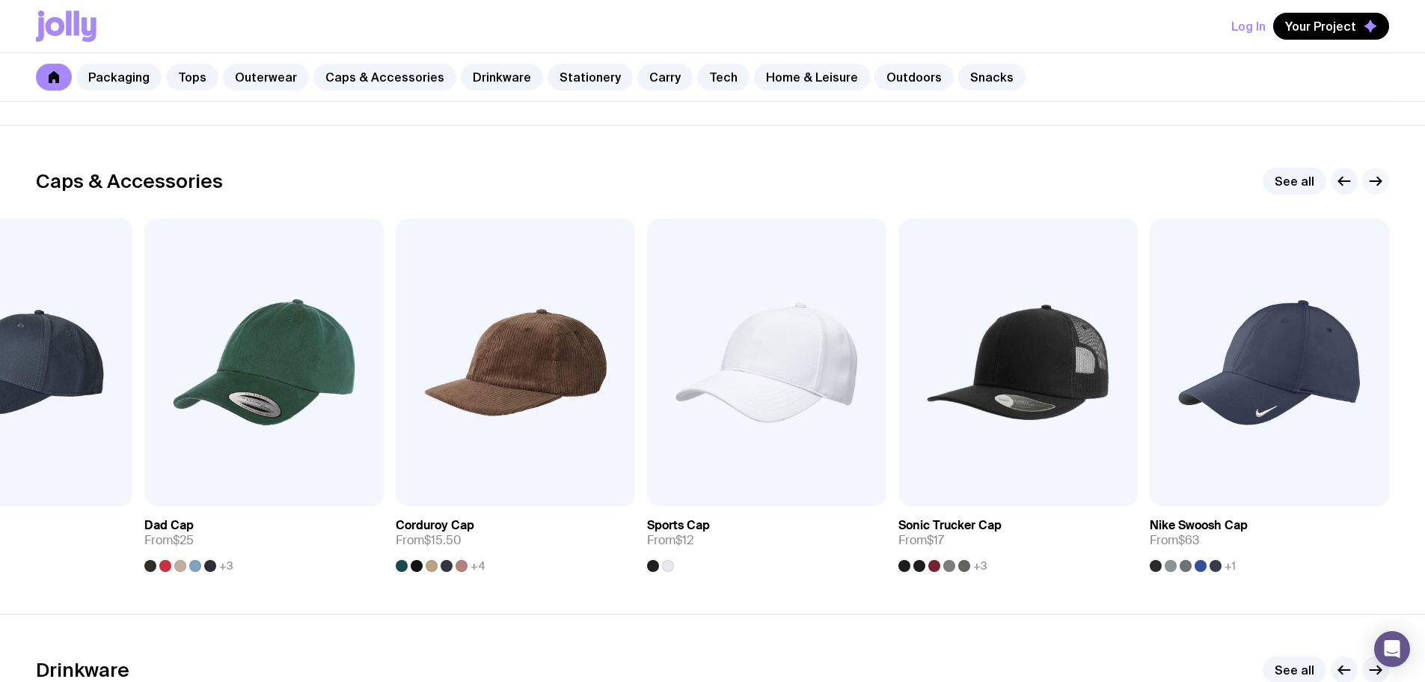
click at [1380, 177] on icon "button" at bounding box center [1376, 181] width 18 height 18
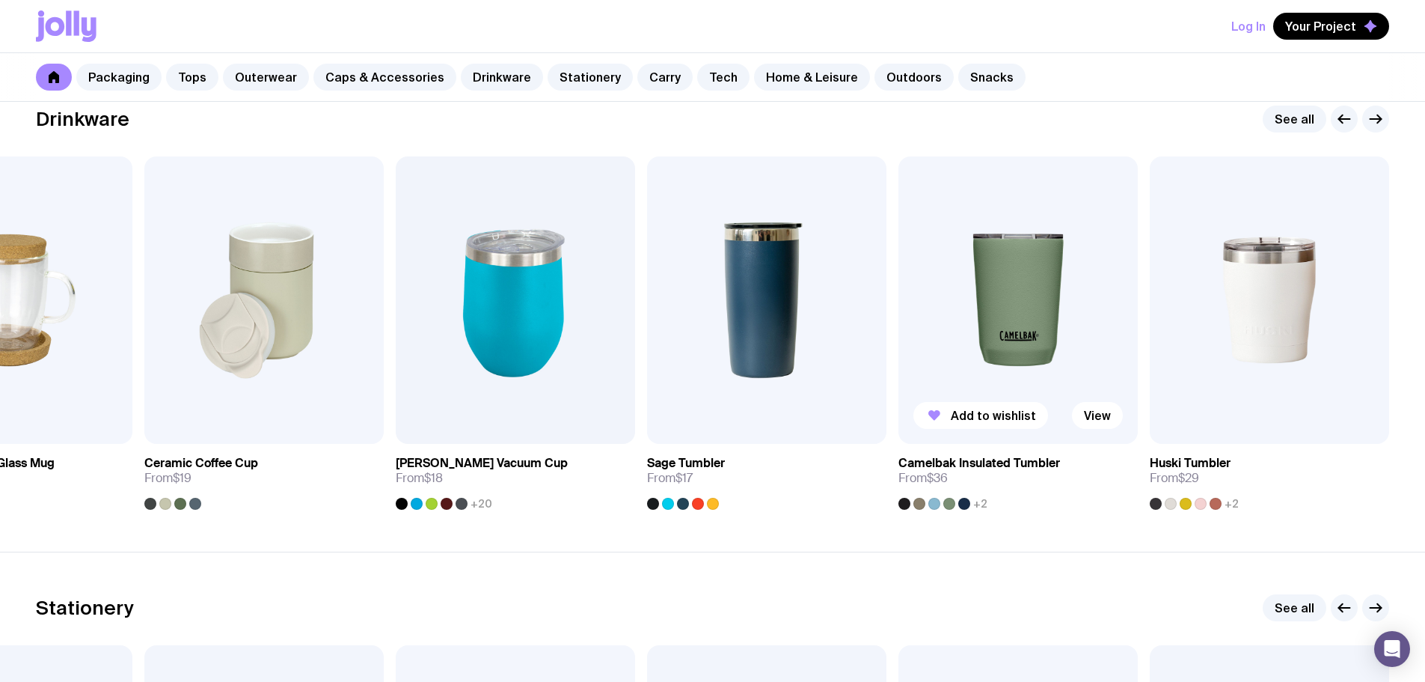
scroll to position [2170, 0]
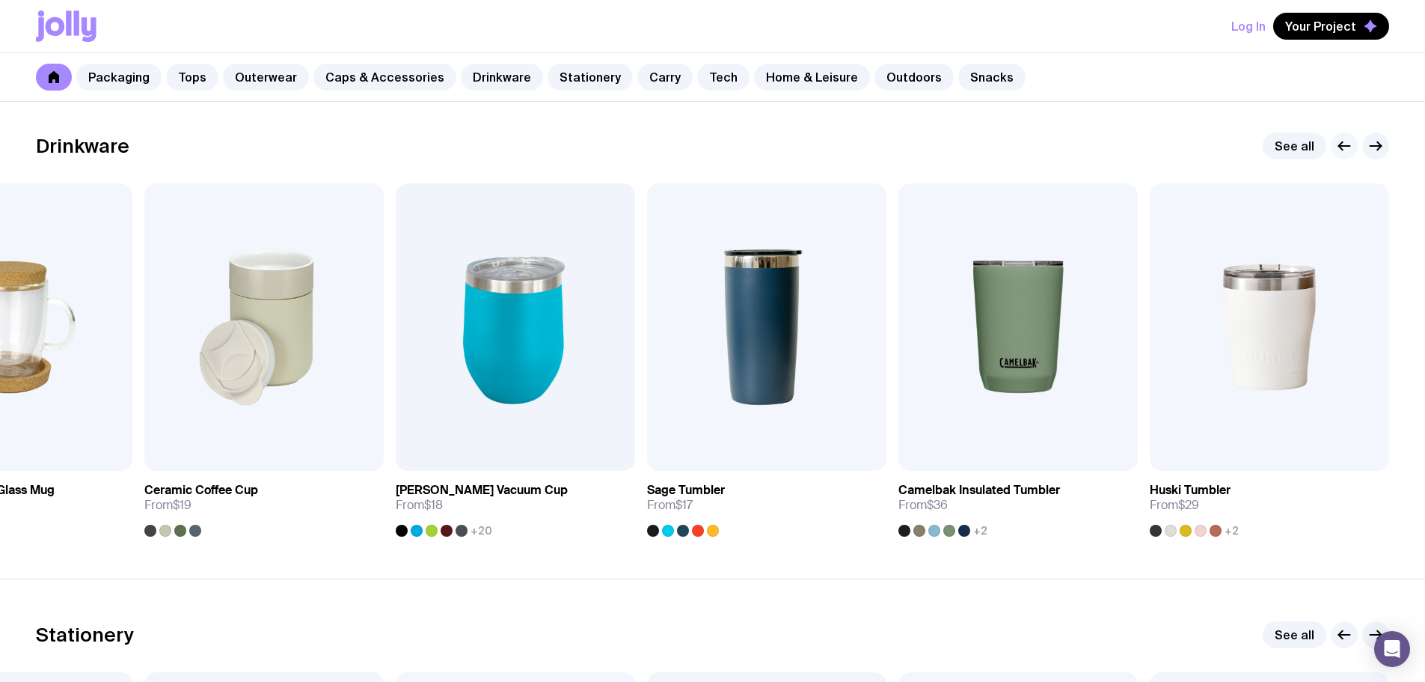
click at [1350, 149] on icon "button" at bounding box center [1344, 146] width 18 height 18
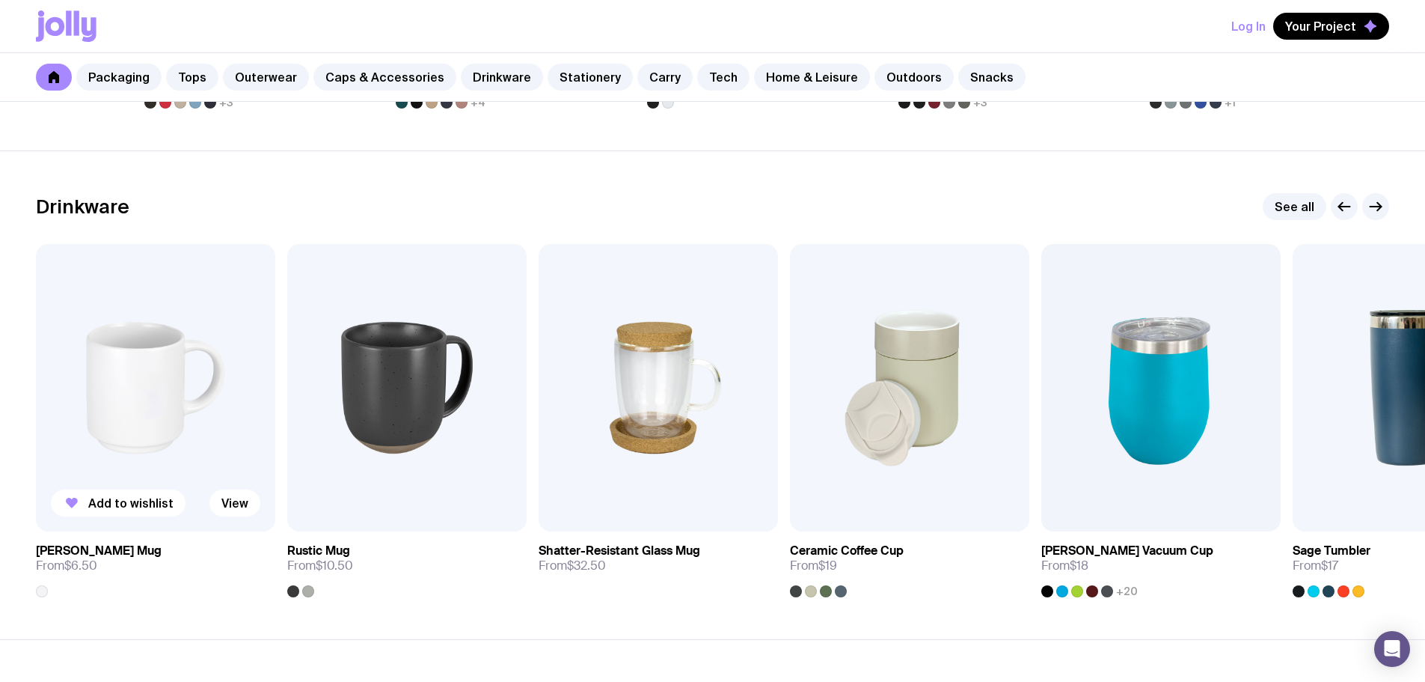
scroll to position [2095, 0]
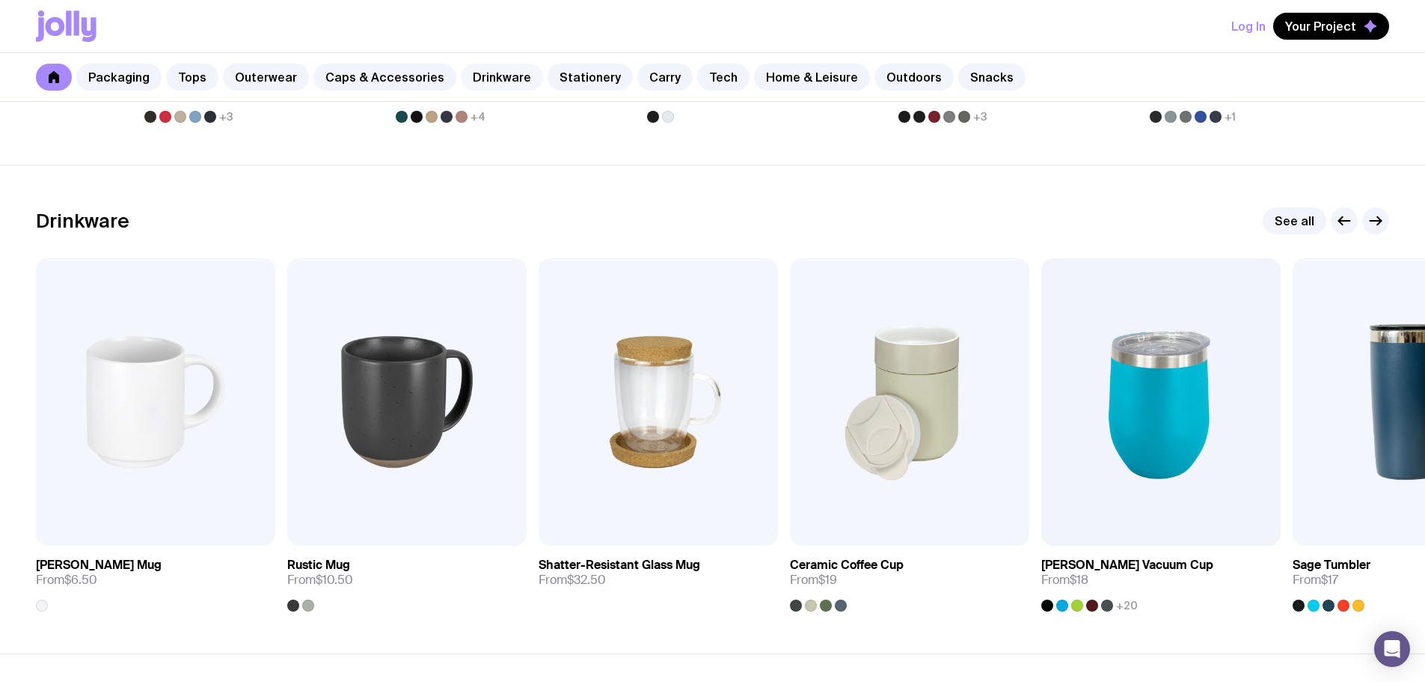
click at [481, 78] on link "Drinkware" at bounding box center [502, 77] width 82 height 27
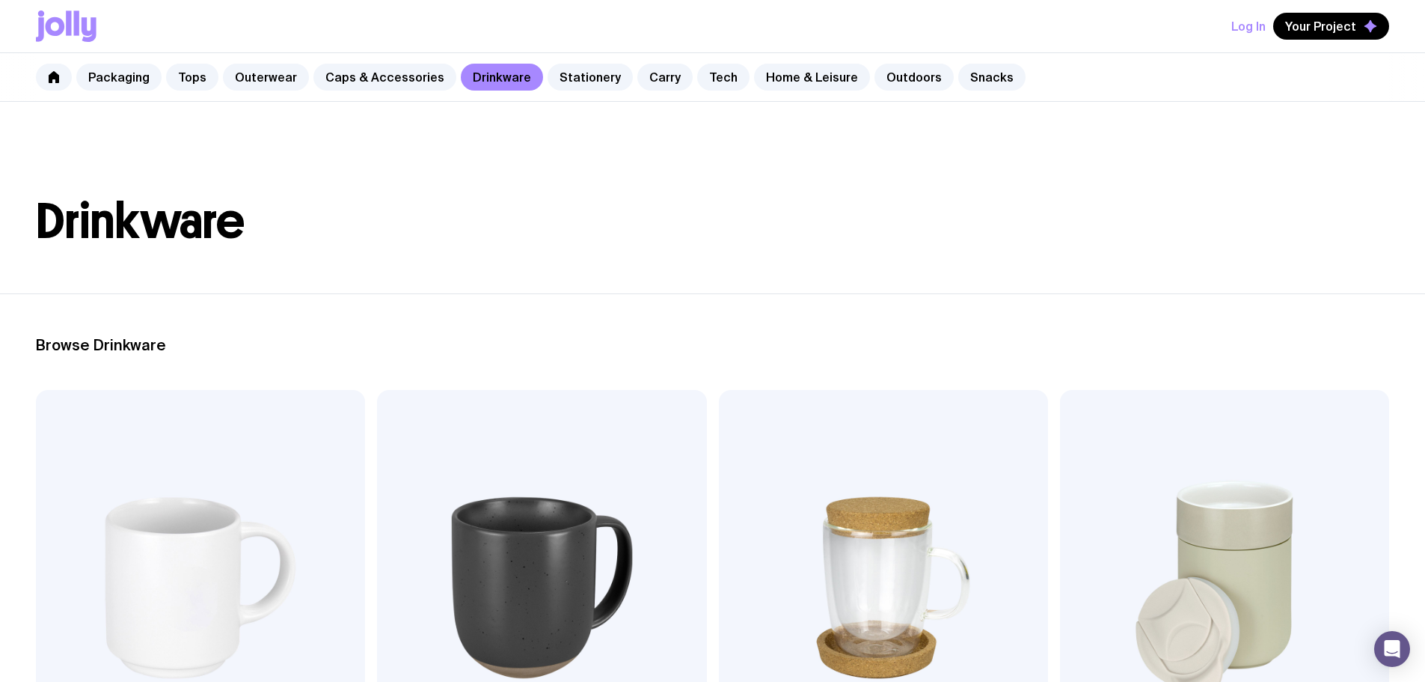
click at [165, 477] on img at bounding box center [200, 587] width 329 height 395
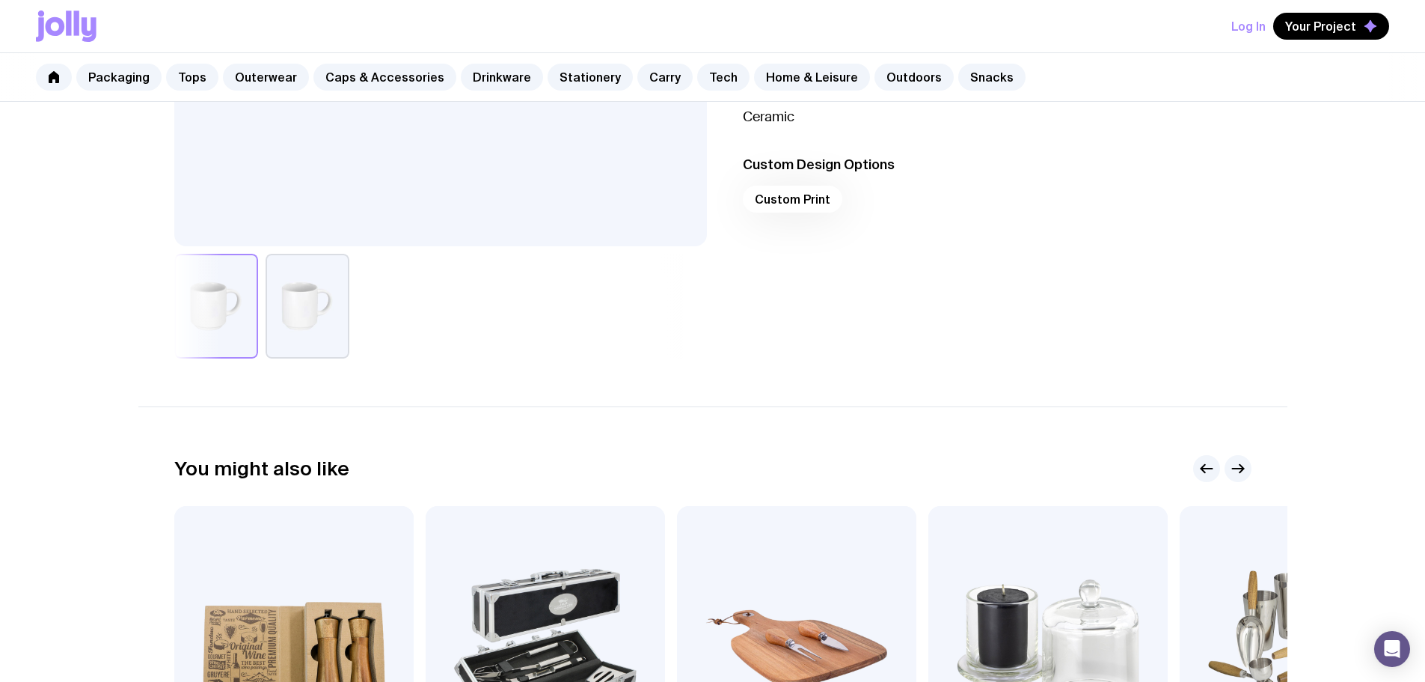
scroll to position [748, 0]
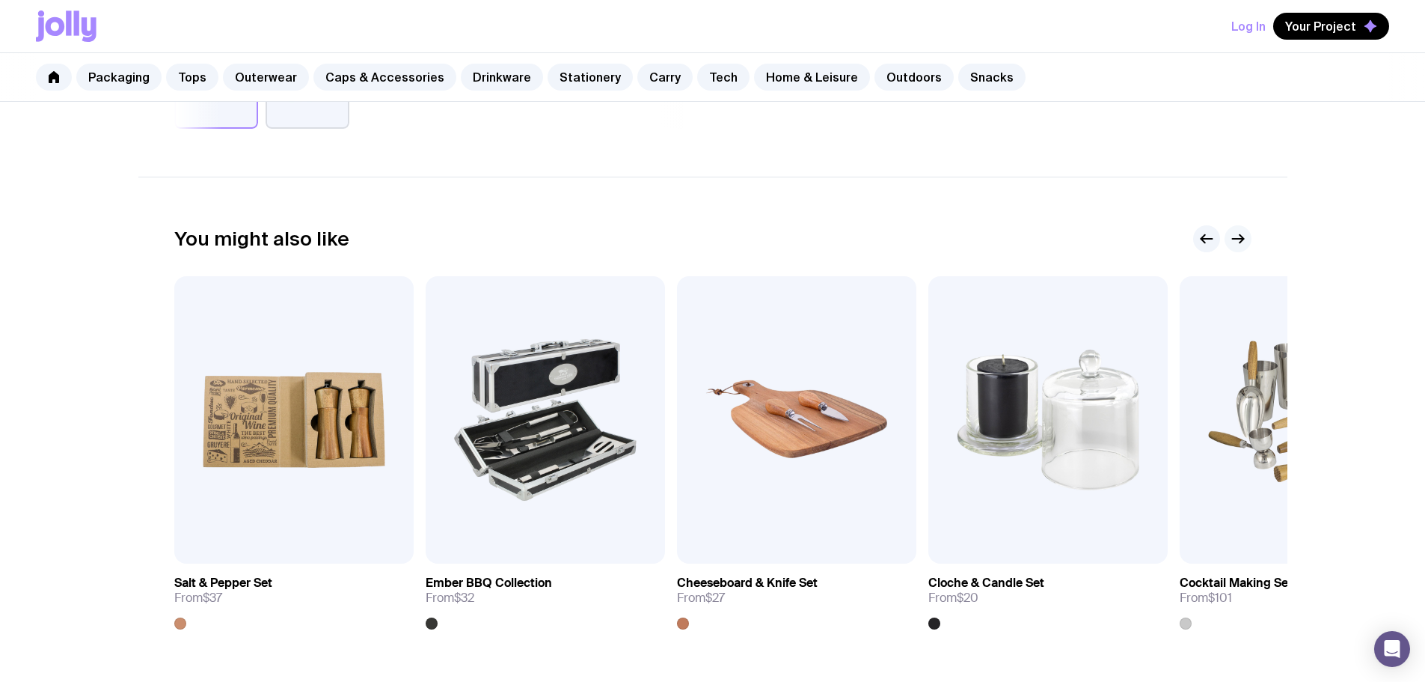
click at [1246, 238] on icon "button" at bounding box center [1238, 239] width 18 height 18
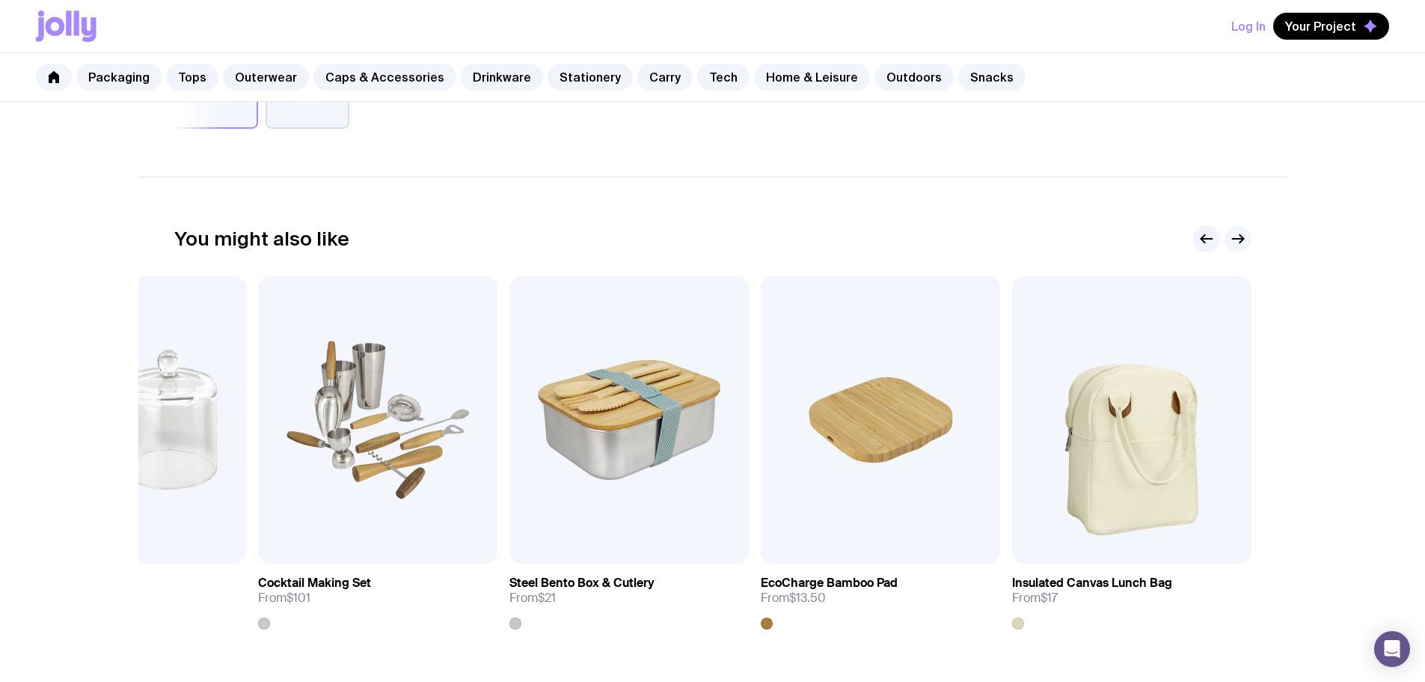
click at [1246, 239] on icon "button" at bounding box center [1238, 239] width 18 height 18
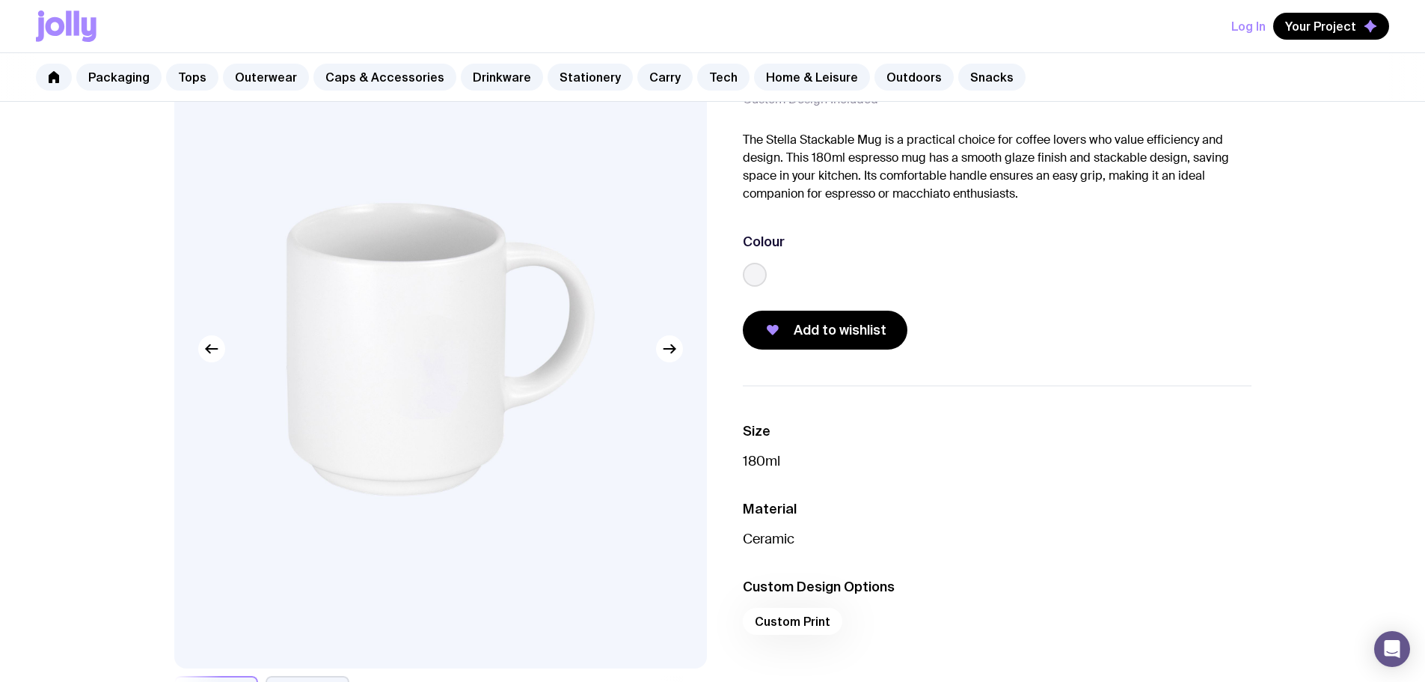
scroll to position [0, 0]
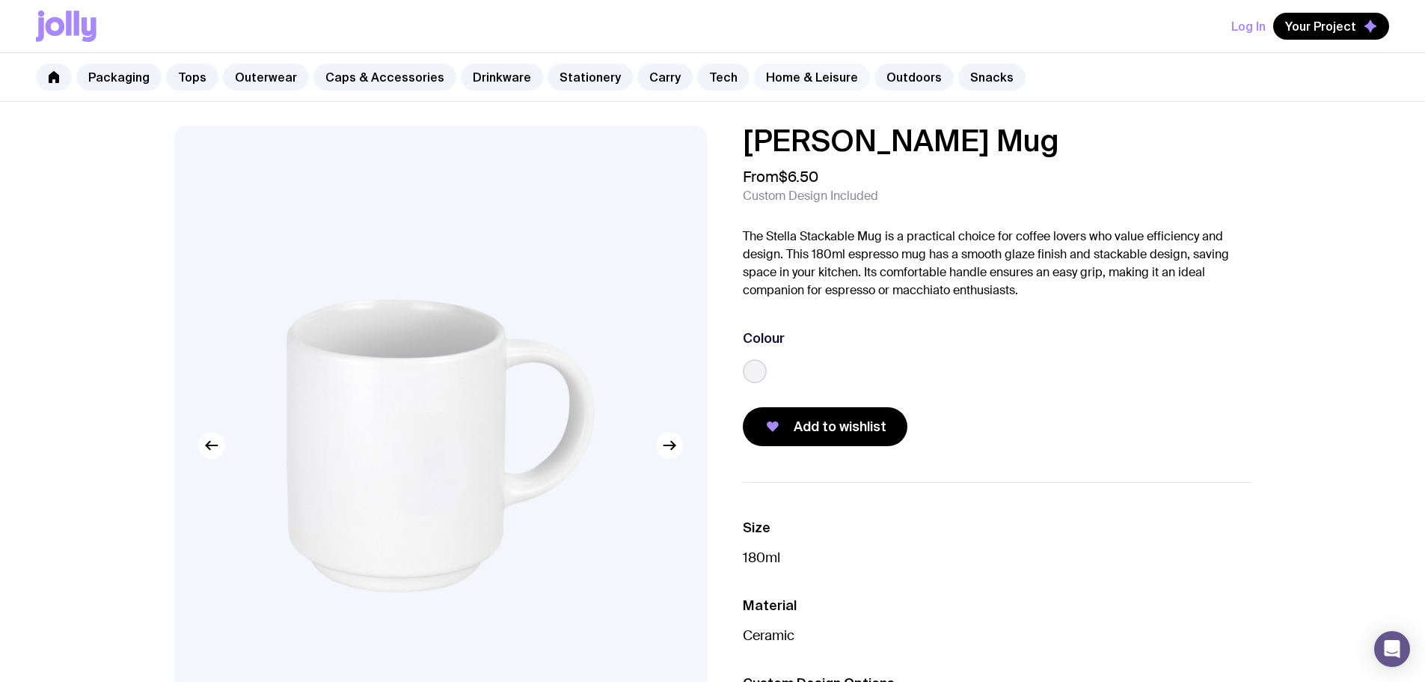
click at [811, 76] on link "Home & Leisure" at bounding box center [812, 77] width 116 height 27
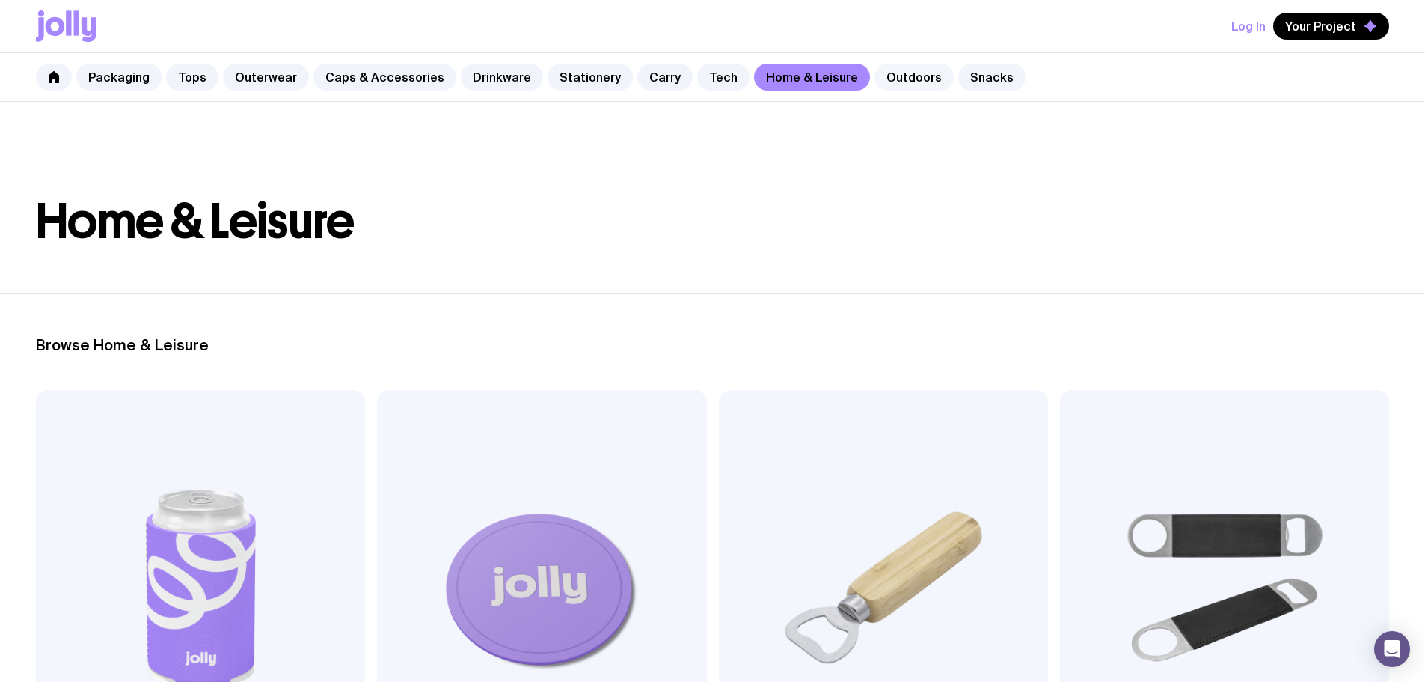
click at [902, 70] on link "Outdoors" at bounding box center [914, 77] width 79 height 27
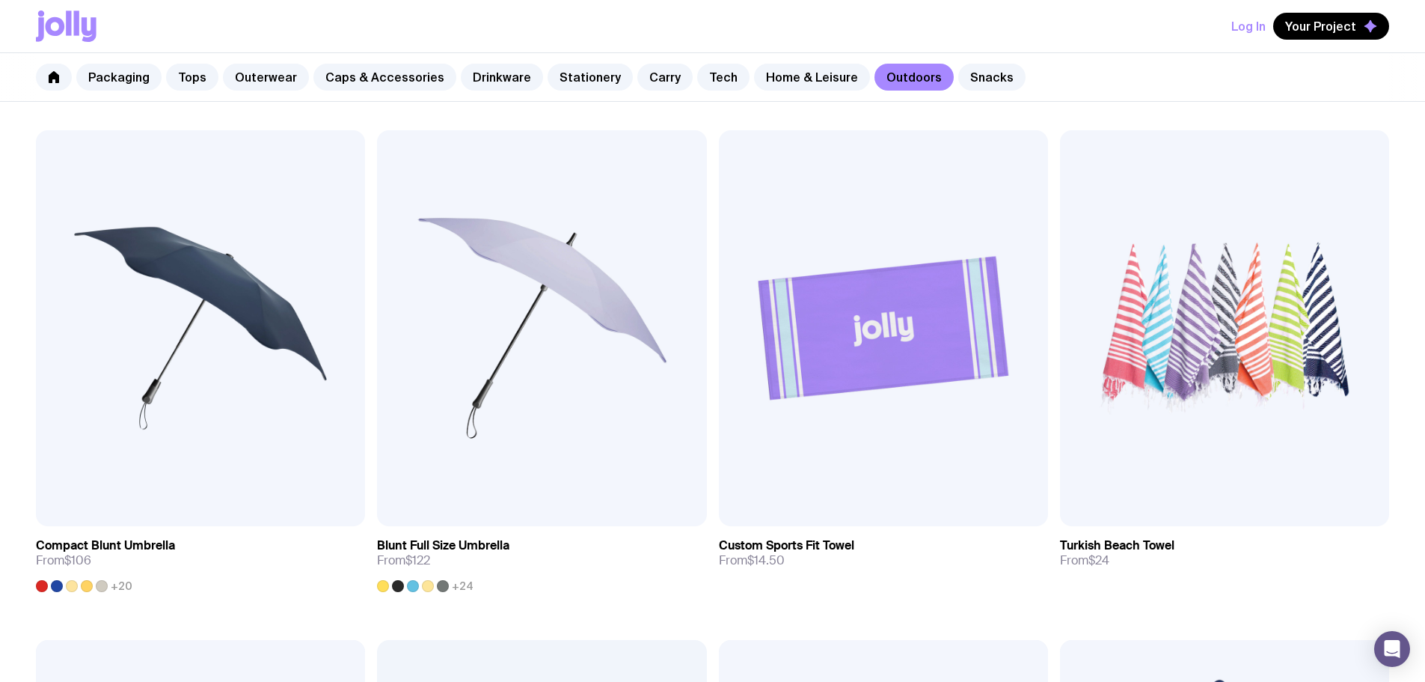
scroll to position [748, 0]
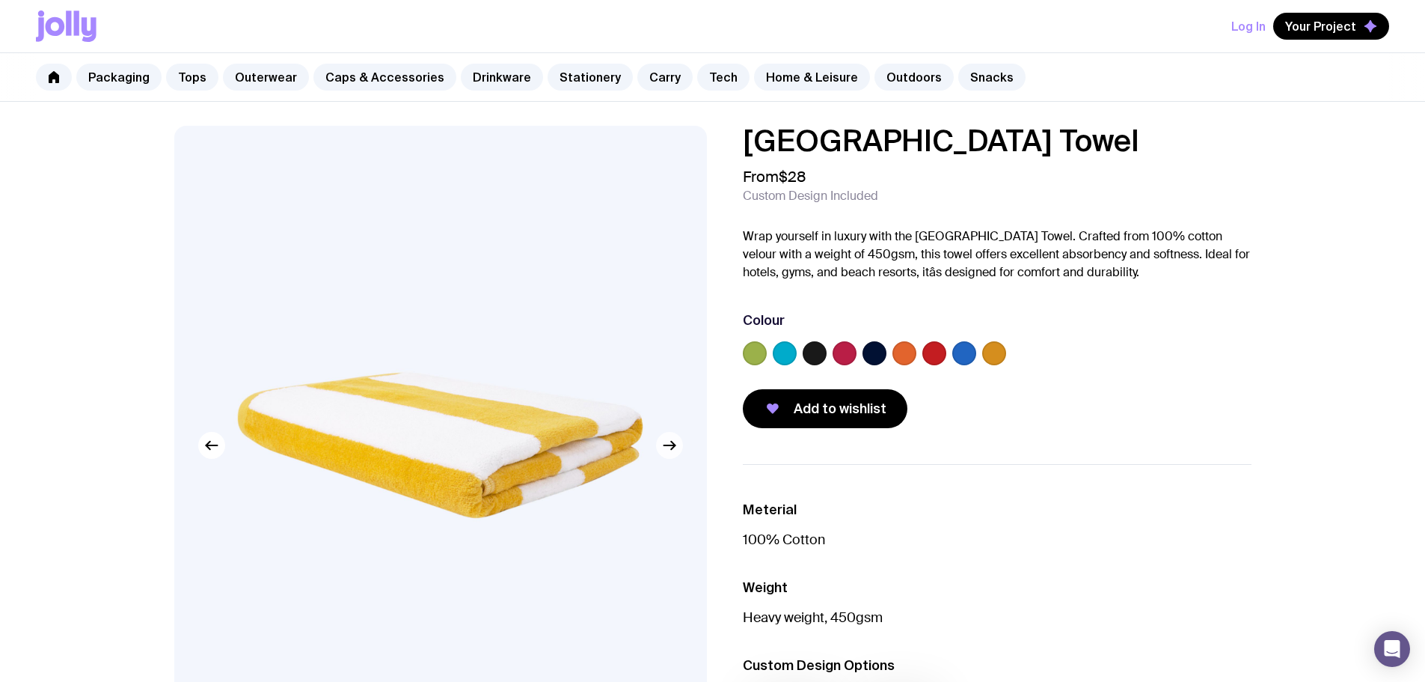
click at [676, 450] on icon "button" at bounding box center [670, 445] width 18 height 18
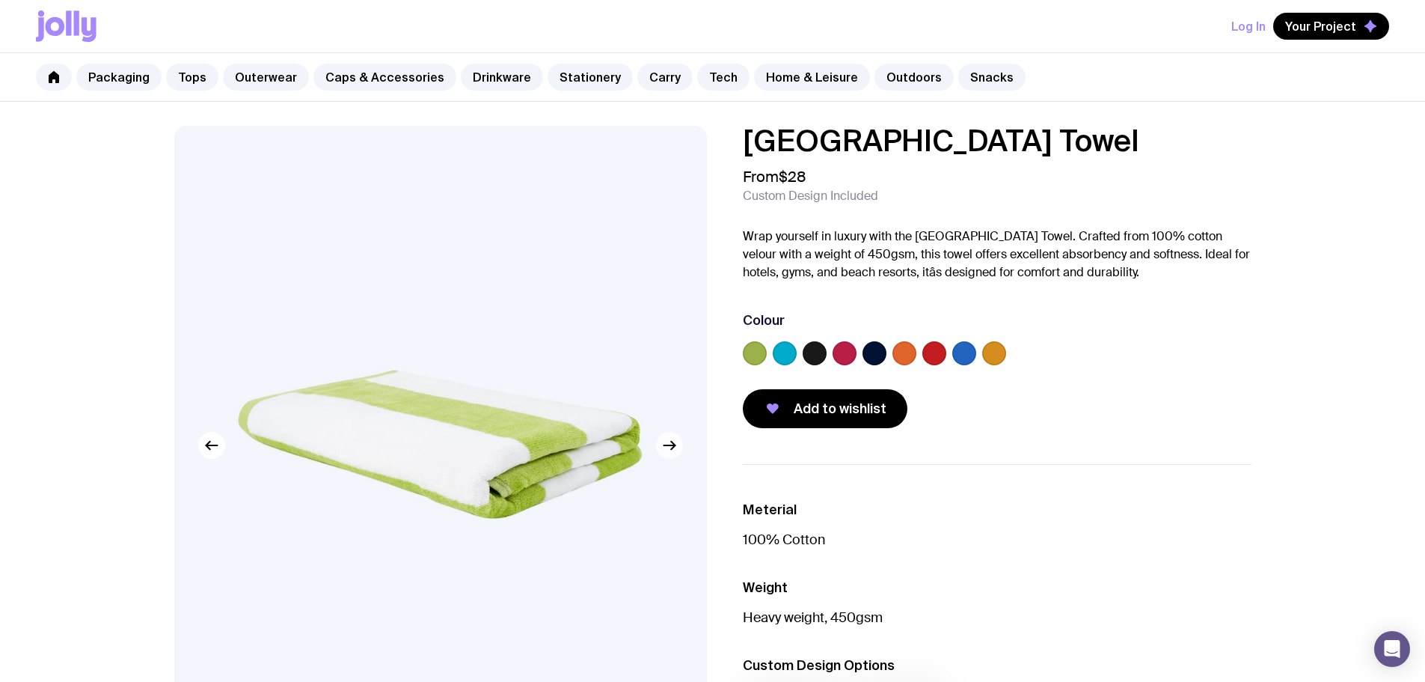
click at [676, 449] on icon "button" at bounding box center [670, 445] width 18 height 18
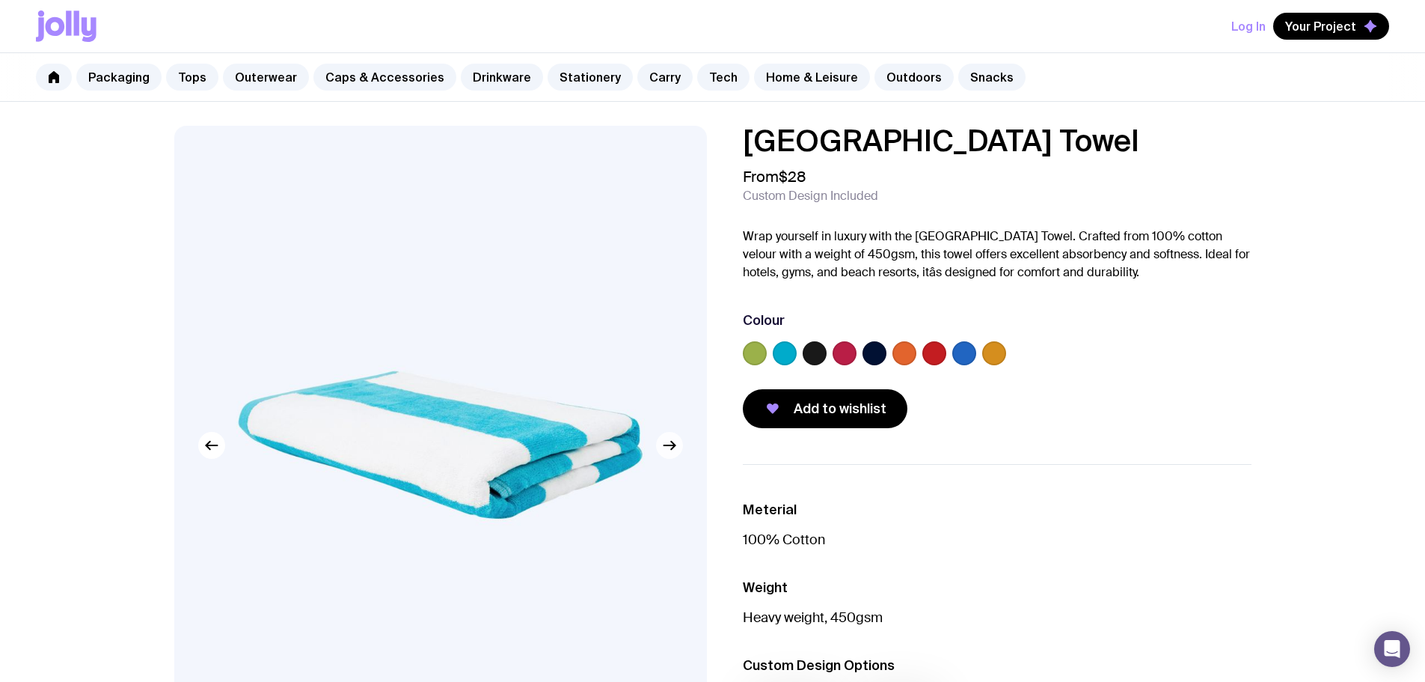
click at [676, 449] on icon "button" at bounding box center [670, 445] width 18 height 18
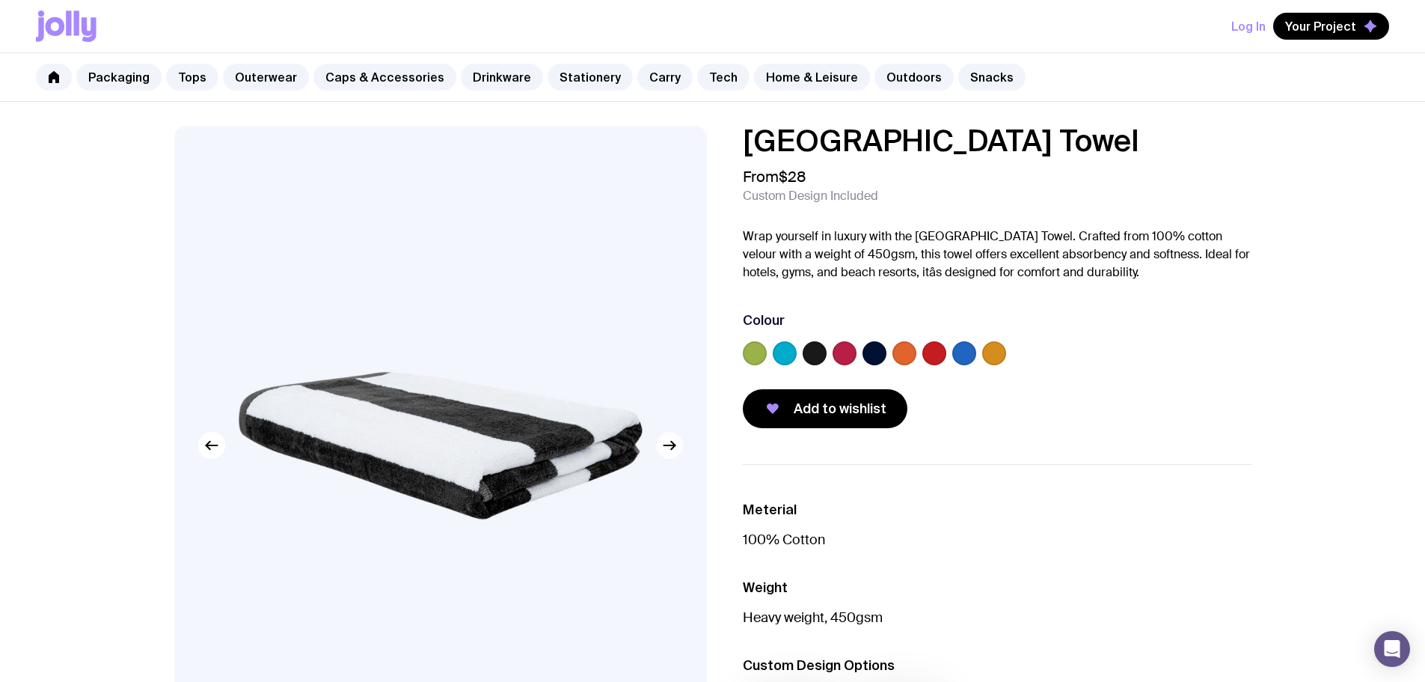
click at [676, 449] on icon "button" at bounding box center [670, 445] width 18 height 18
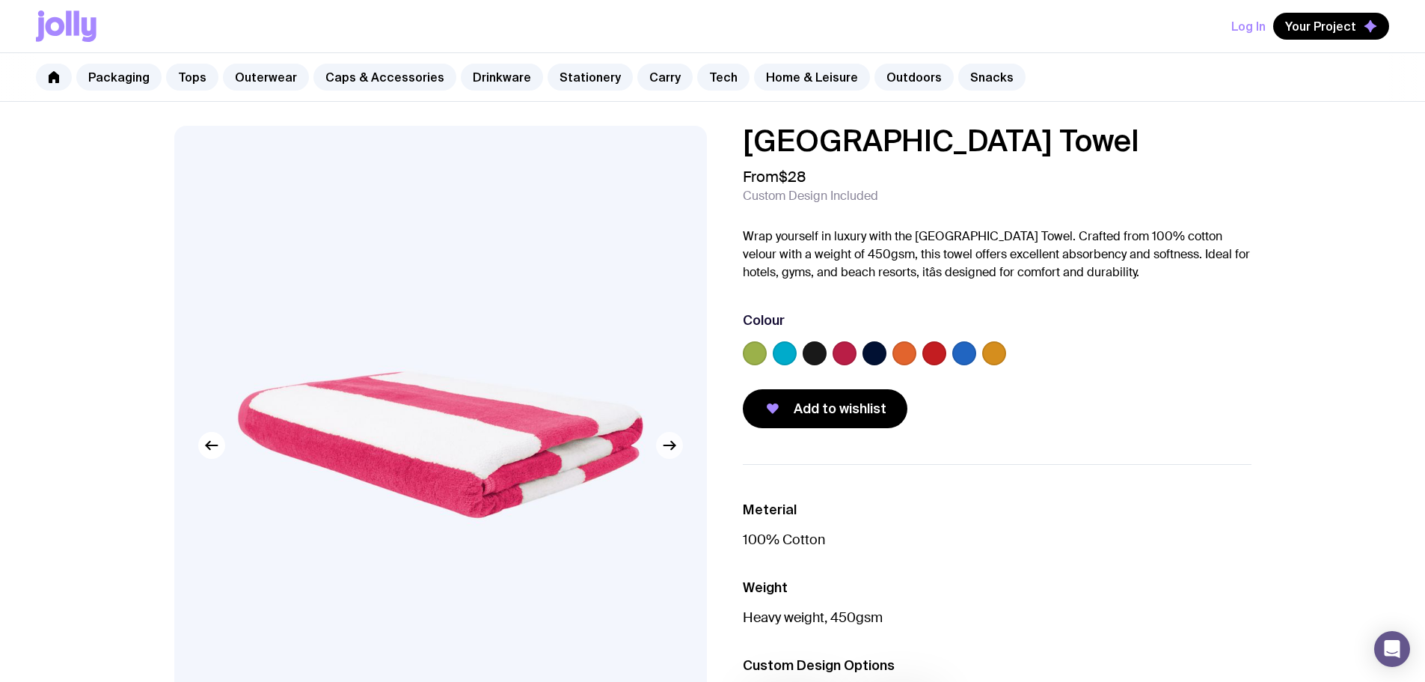
click at [676, 449] on icon "button" at bounding box center [670, 445] width 18 height 18
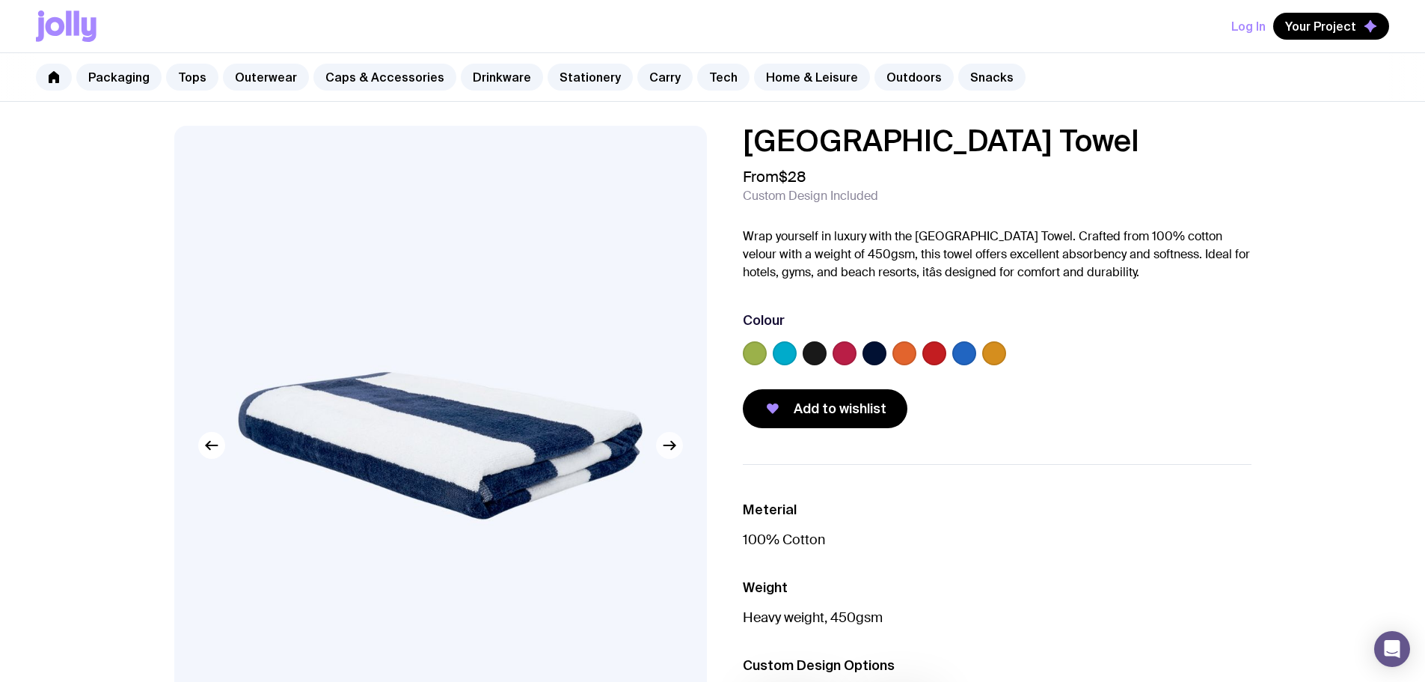
click at [676, 449] on icon "button" at bounding box center [670, 445] width 18 height 18
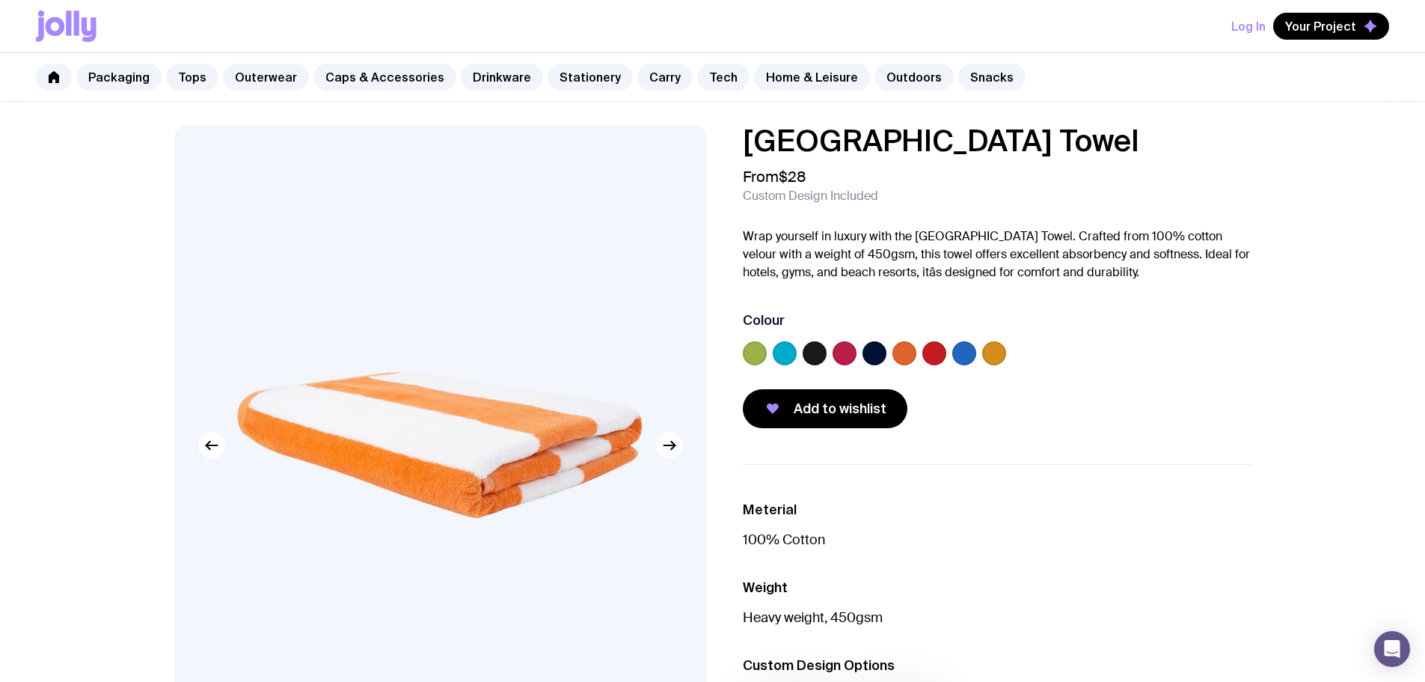
click at [676, 449] on icon "button" at bounding box center [670, 445] width 18 height 18
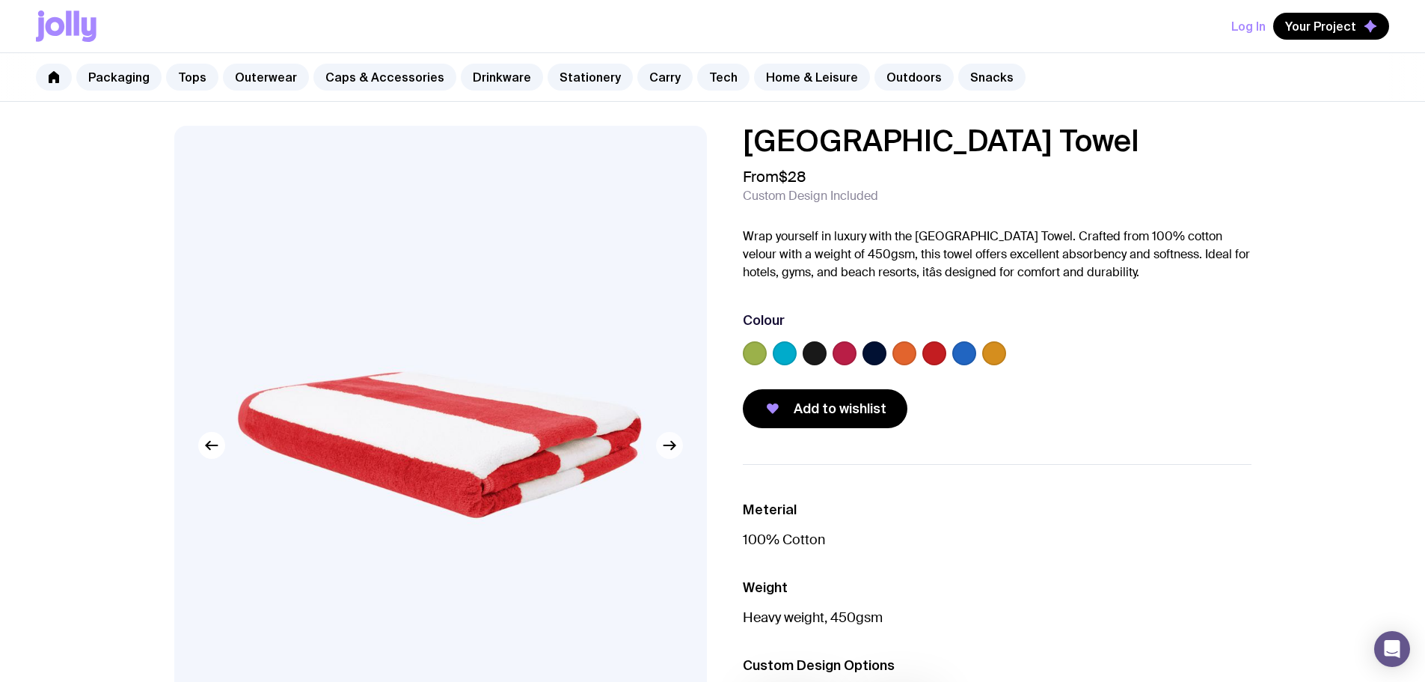
click at [676, 449] on icon "button" at bounding box center [670, 445] width 18 height 18
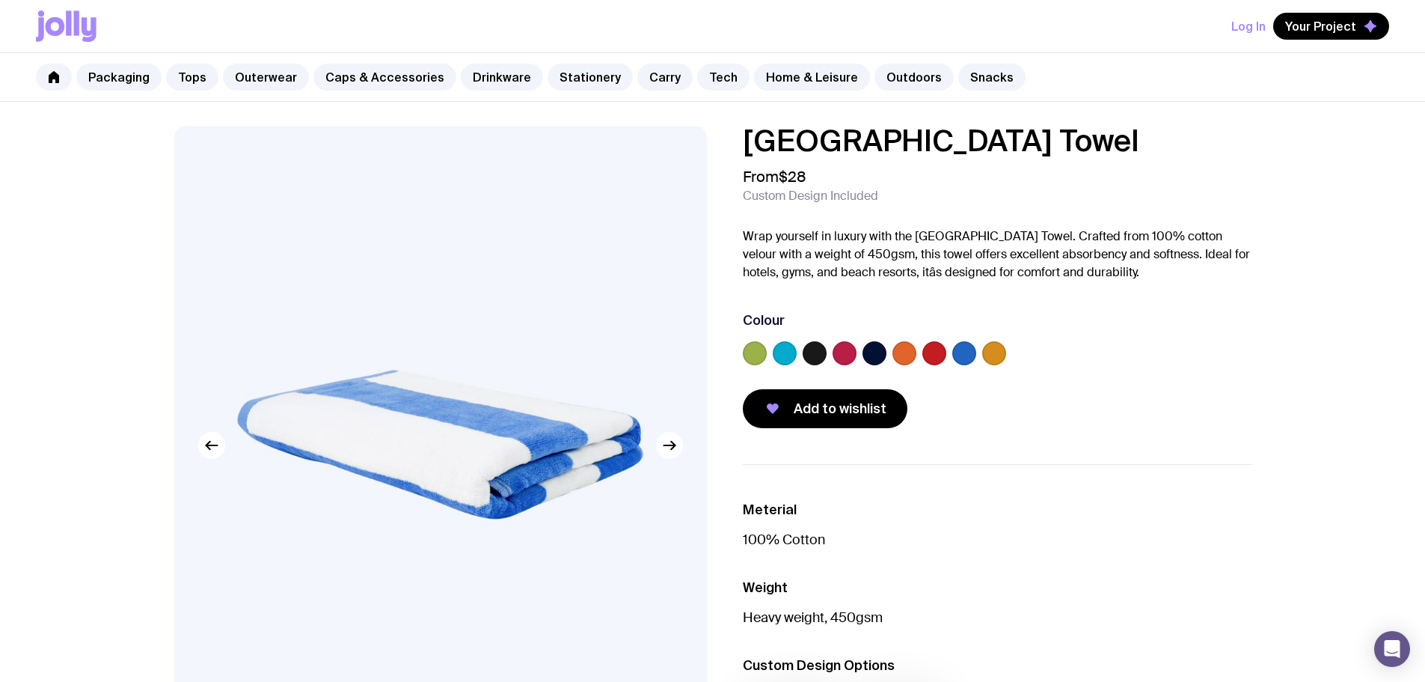
click at [1006, 359] on div at bounding box center [994, 353] width 24 height 24
click at [985, 362] on div at bounding box center [994, 353] width 24 height 24
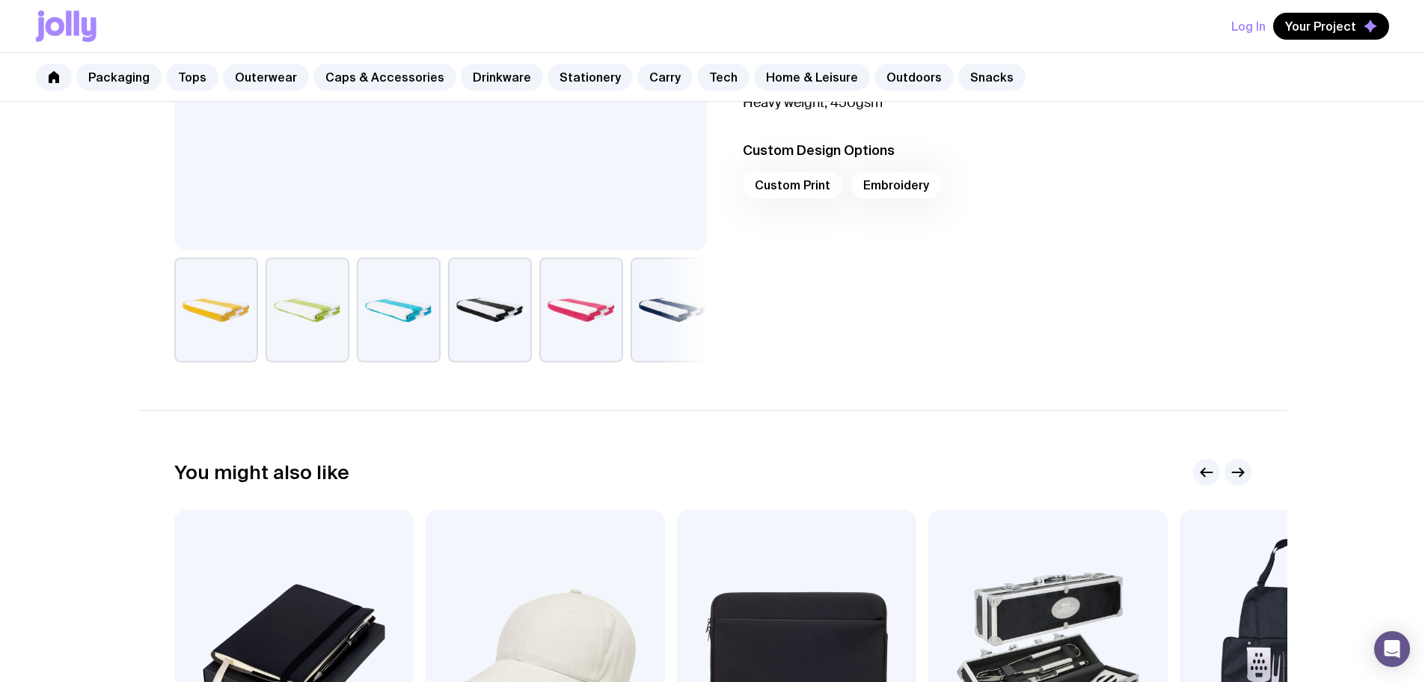
scroll to position [599, 0]
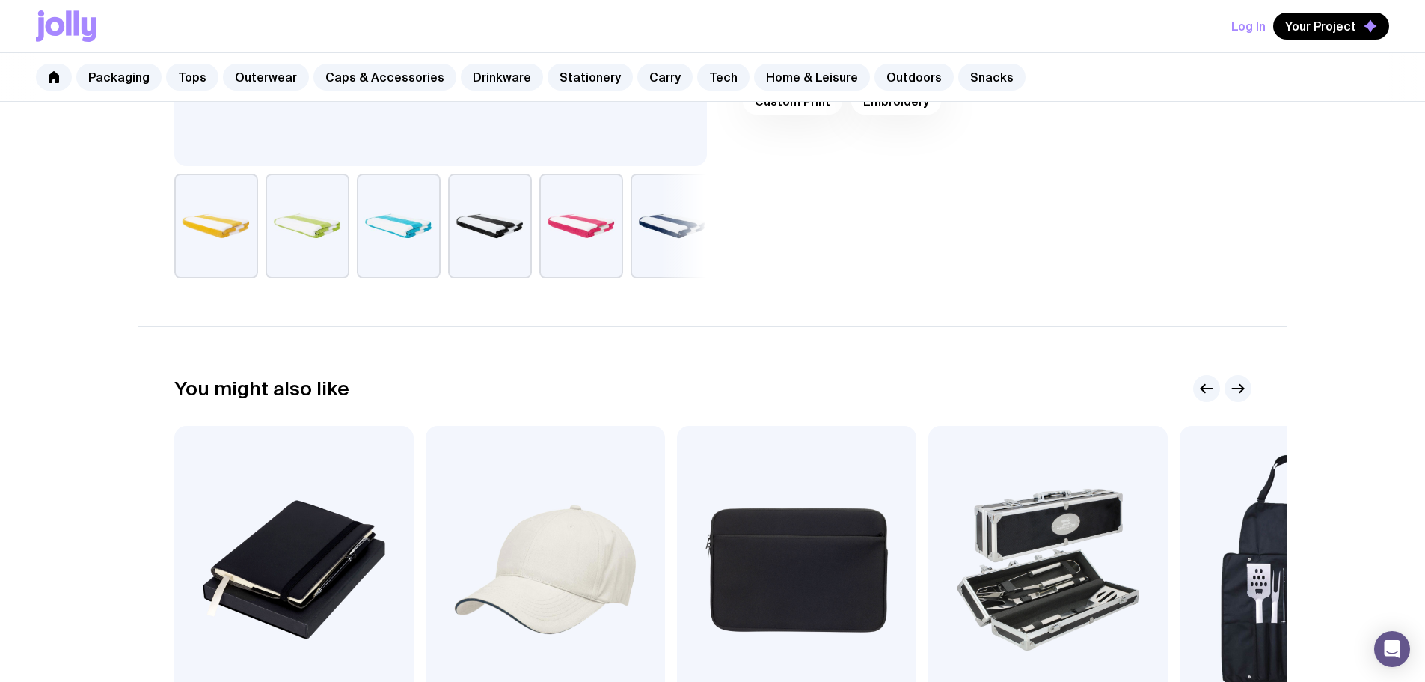
click at [220, 236] on button "button" at bounding box center [216, 226] width 84 height 105
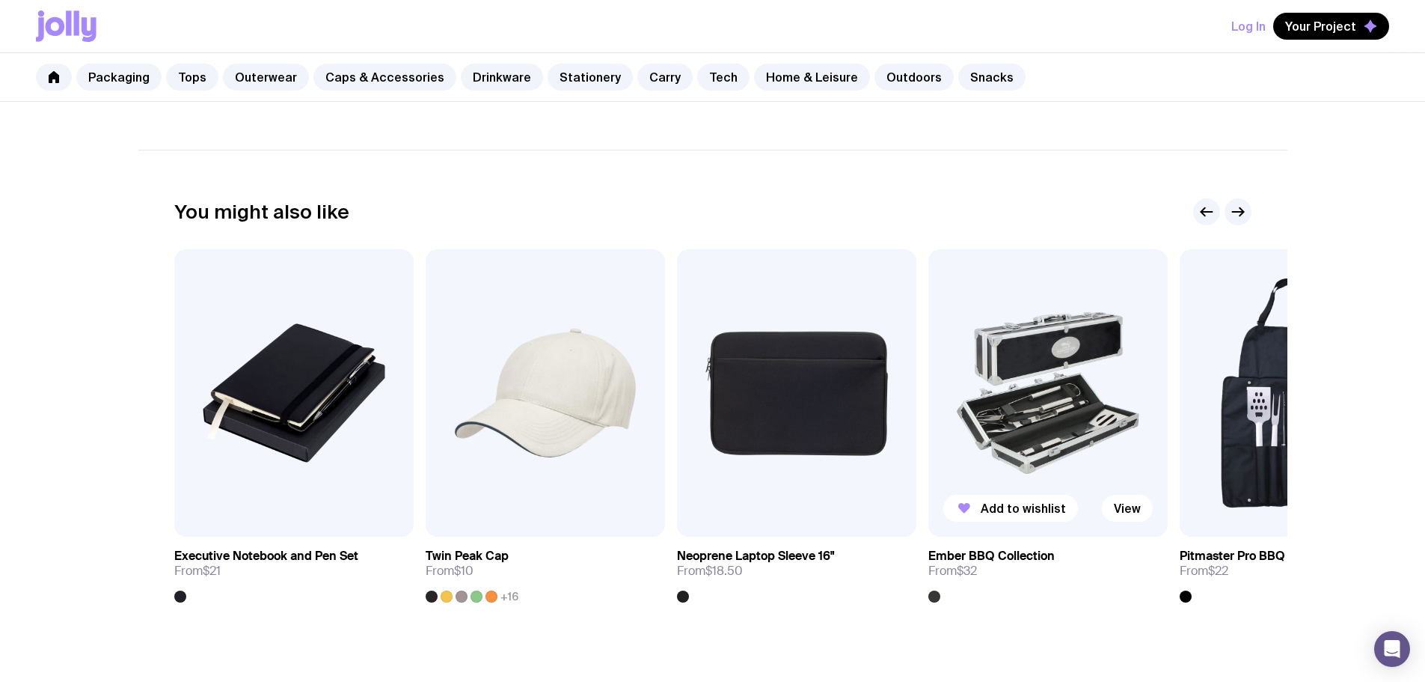
scroll to position [823, 0]
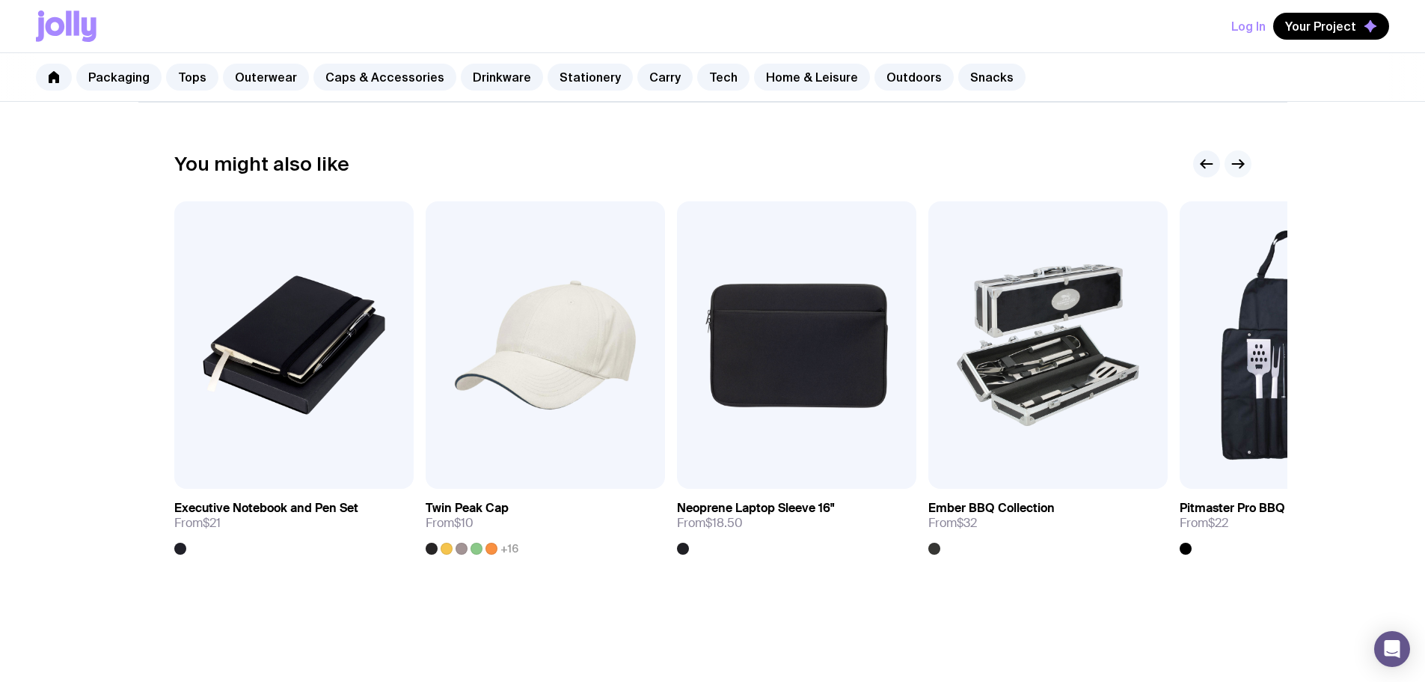
click at [1240, 162] on icon "button" at bounding box center [1238, 164] width 18 height 18
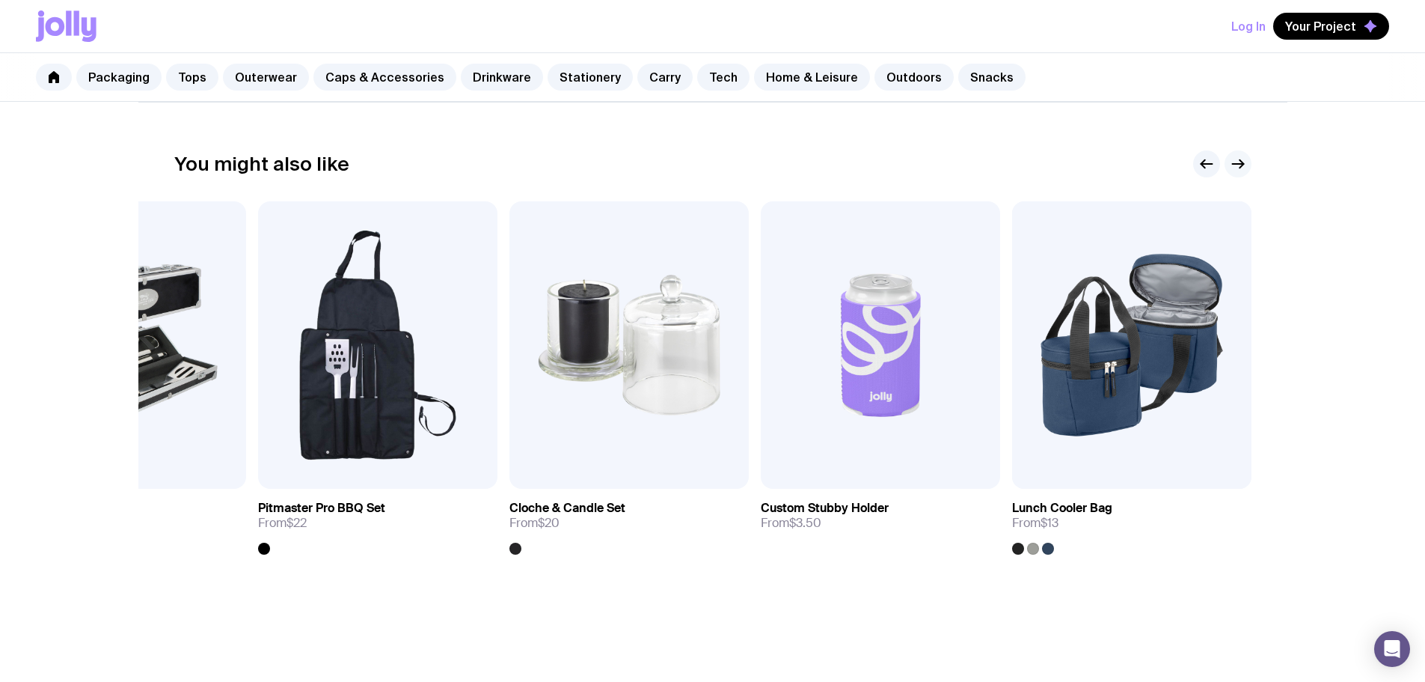
click at [1240, 162] on icon "button" at bounding box center [1238, 164] width 18 height 18
click at [1213, 162] on icon "button" at bounding box center [1207, 164] width 18 height 18
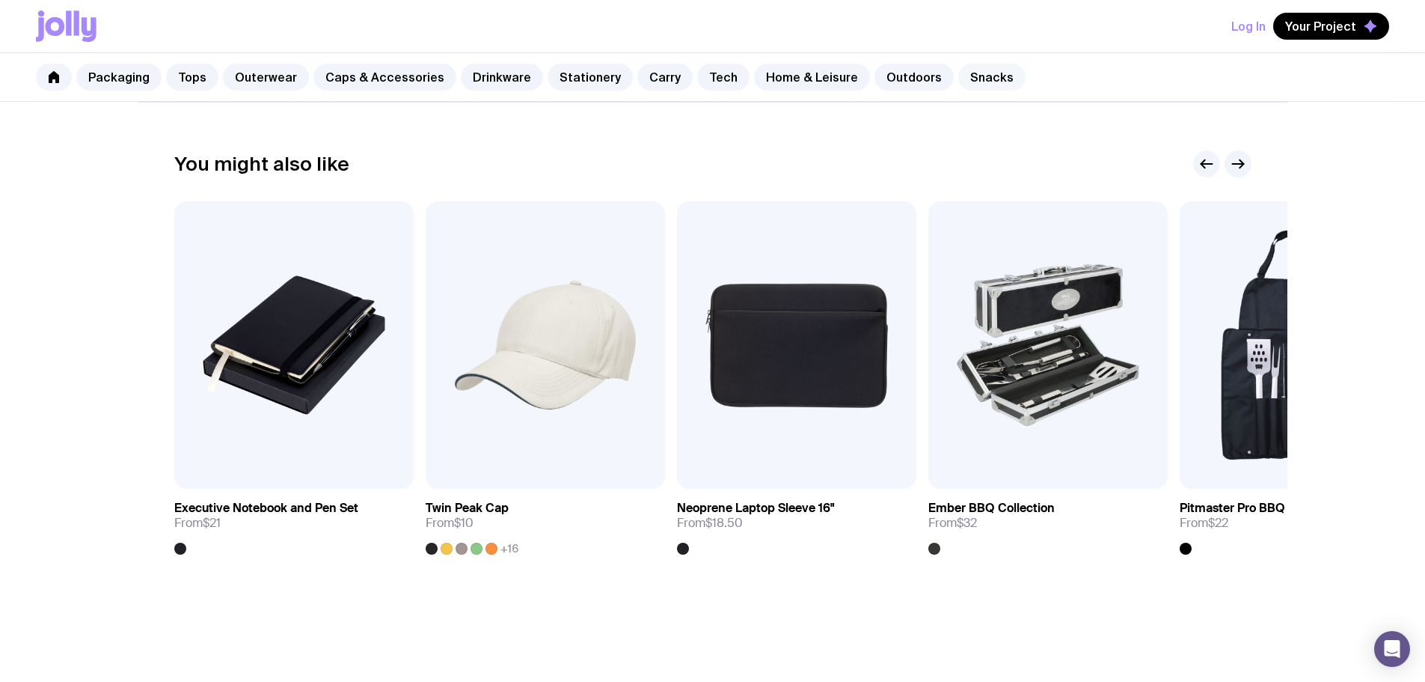
click at [978, 80] on link "Snacks" at bounding box center [991, 77] width 67 height 27
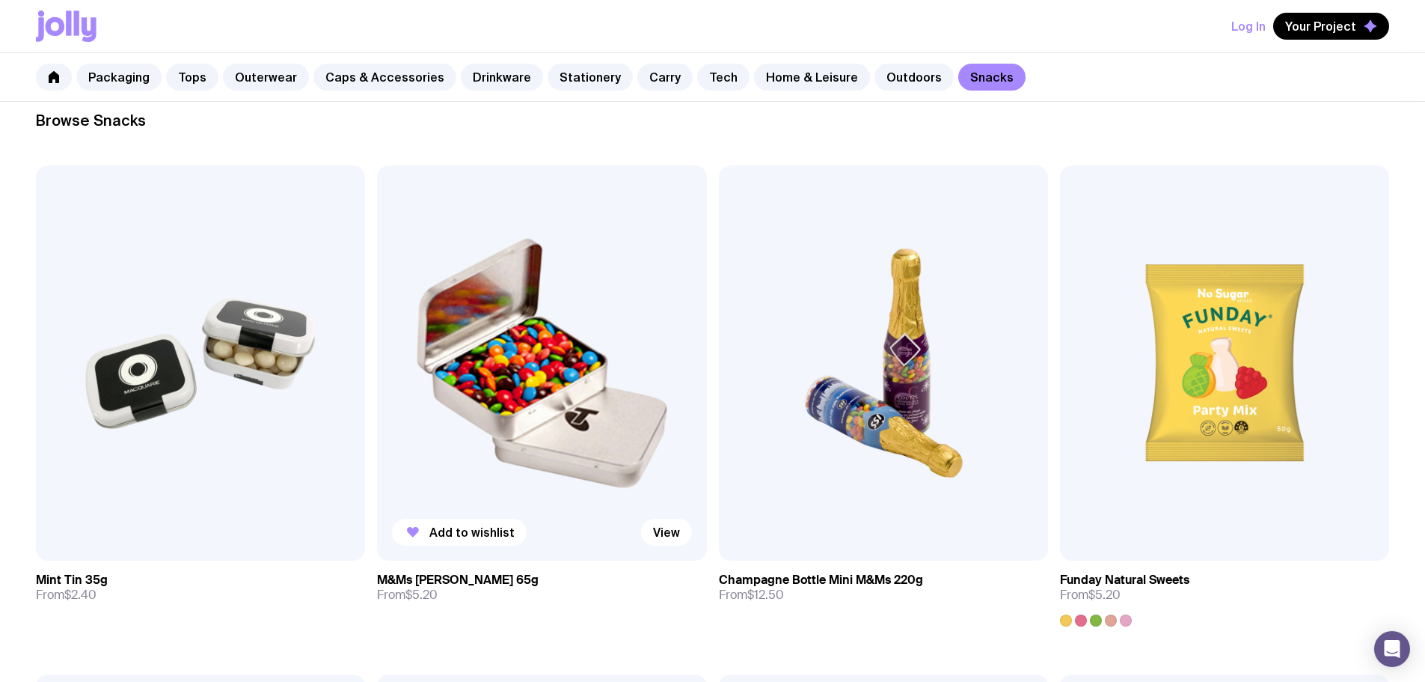
scroll to position [299, 0]
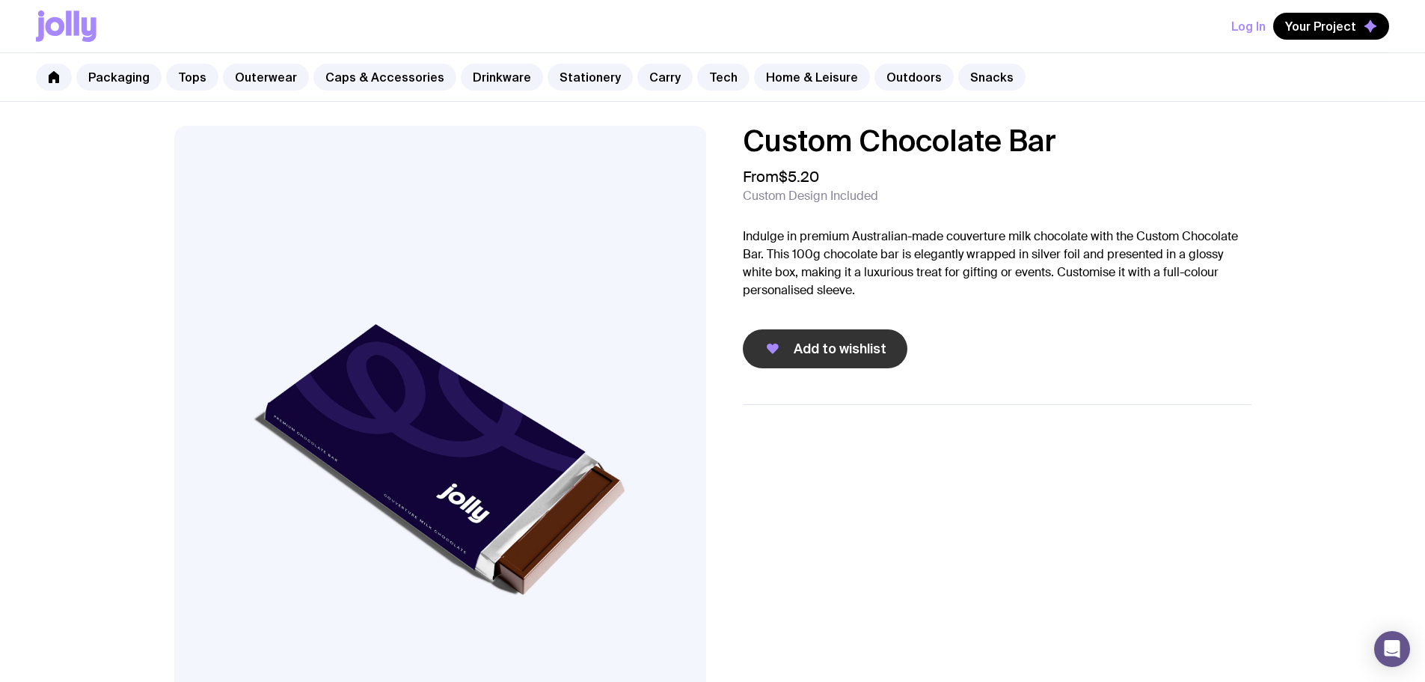
click at [842, 346] on span "Add to wishlist" at bounding box center [840, 349] width 93 height 18
click at [1191, 88] on strong "Custom Chocolate Bar" at bounding box center [1141, 88] width 127 height 16
click at [1255, 30] on button "Log In" at bounding box center [1248, 26] width 34 height 27
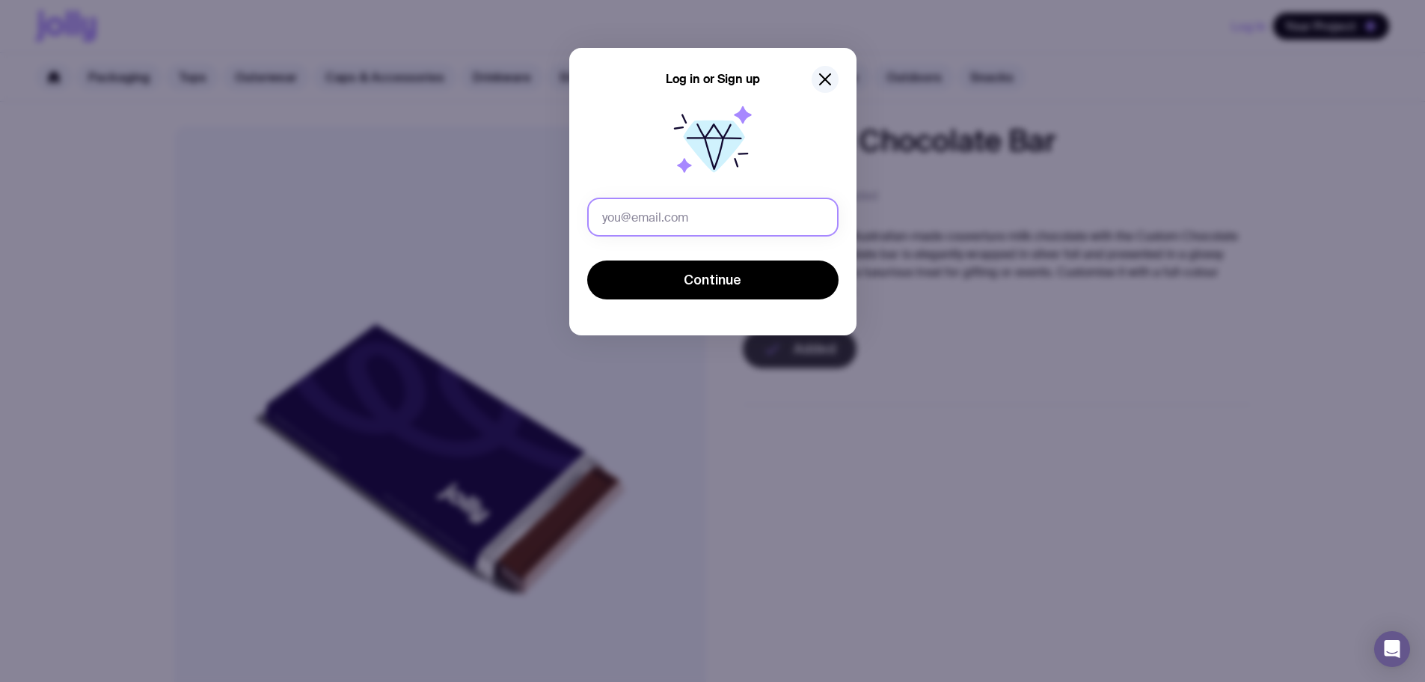
click at [658, 209] on input "text" at bounding box center [712, 217] width 251 height 39
type input "[PERSON_NAME][EMAIL_ADDRESS][DOMAIN_NAME]"
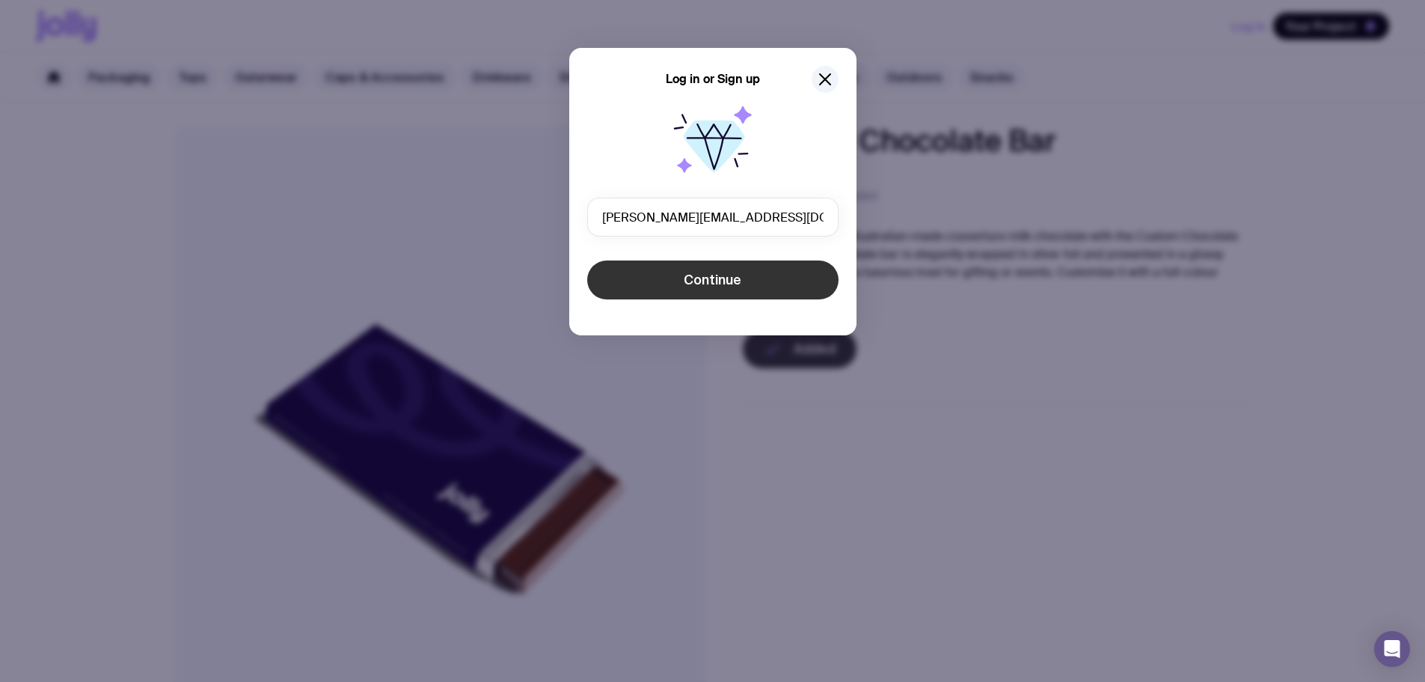
click at [691, 284] on span "Continue" at bounding box center [713, 280] width 58 height 18
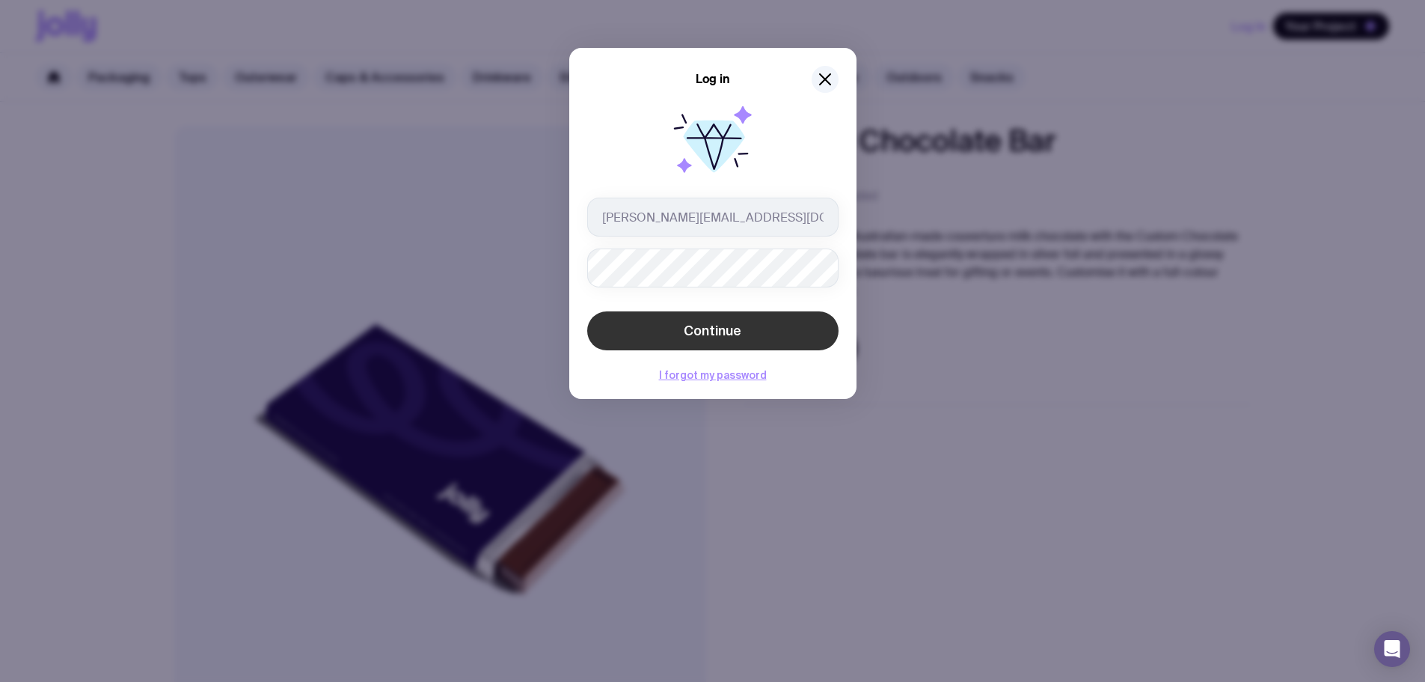
click at [712, 337] on span "Continue" at bounding box center [713, 331] width 58 height 18
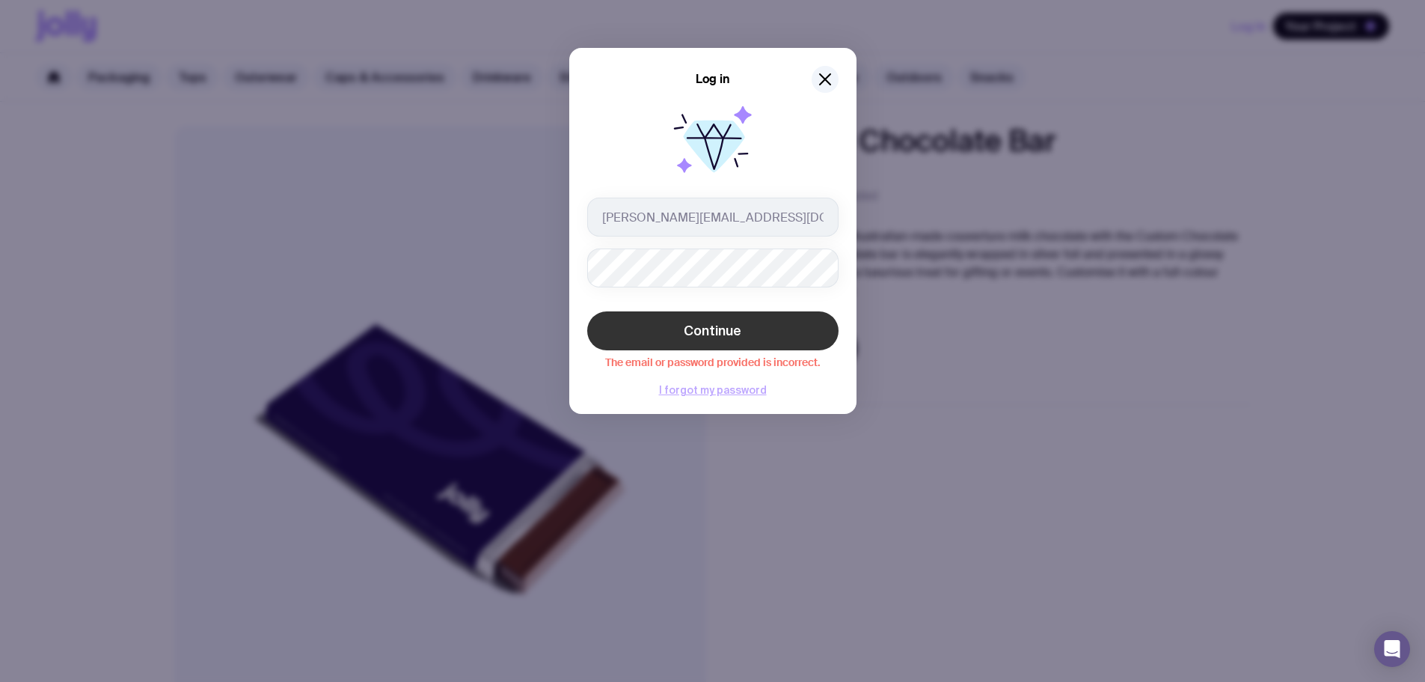
click at [716, 388] on button "I forgot my password" at bounding box center [713, 390] width 108 height 12
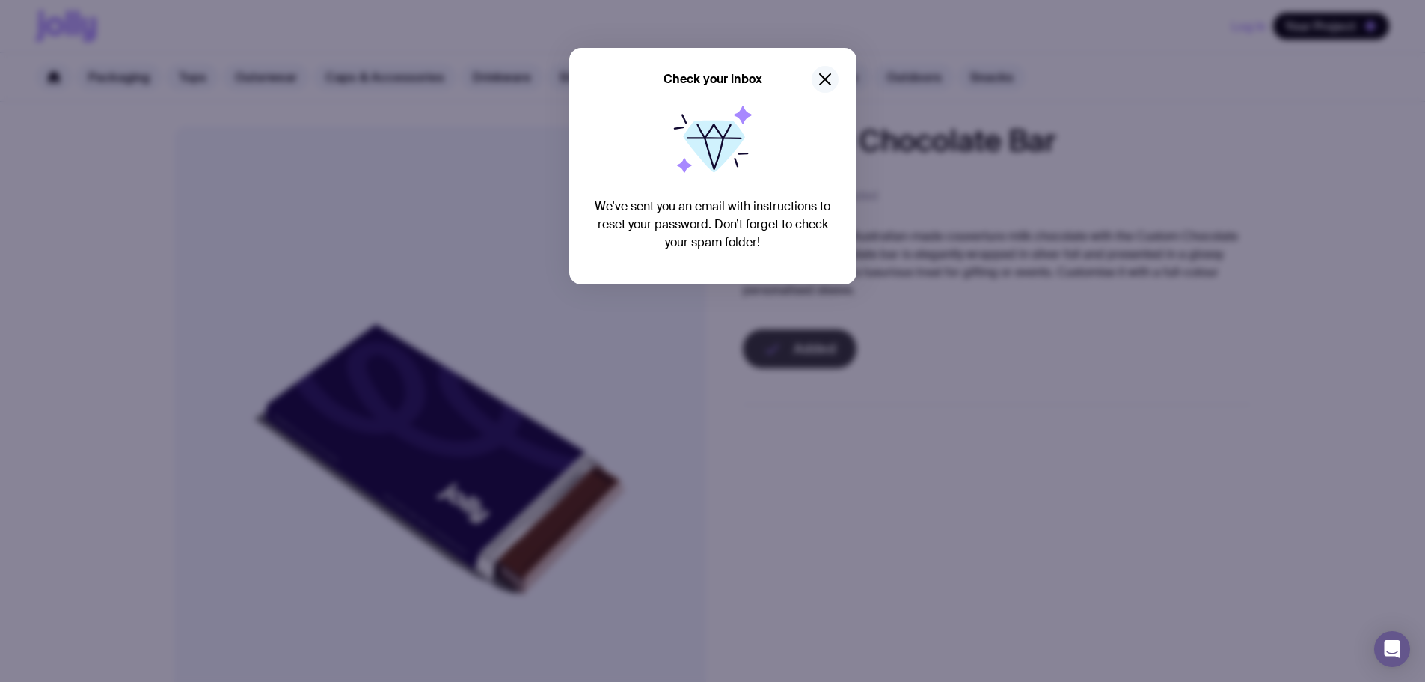
click at [816, 81] on icon "button" at bounding box center [825, 79] width 18 height 18
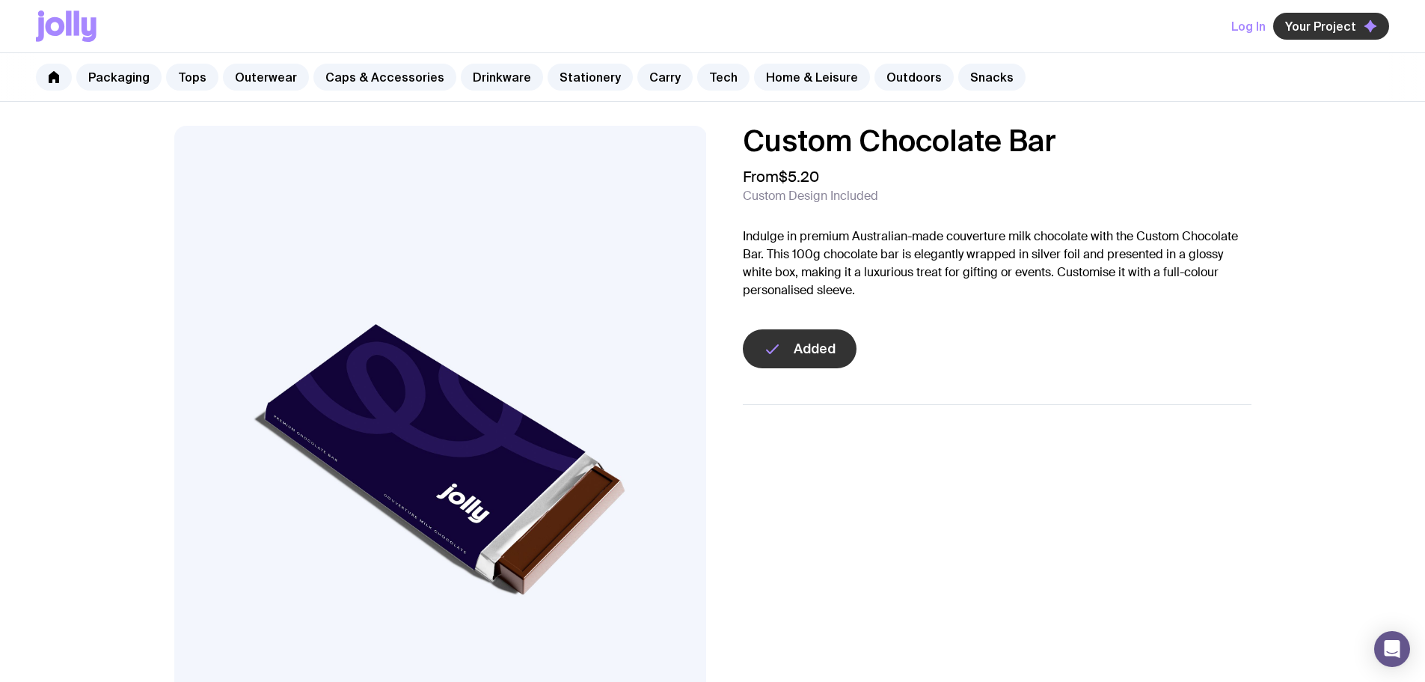
click at [1314, 28] on span "Your Project" at bounding box center [1320, 26] width 71 height 15
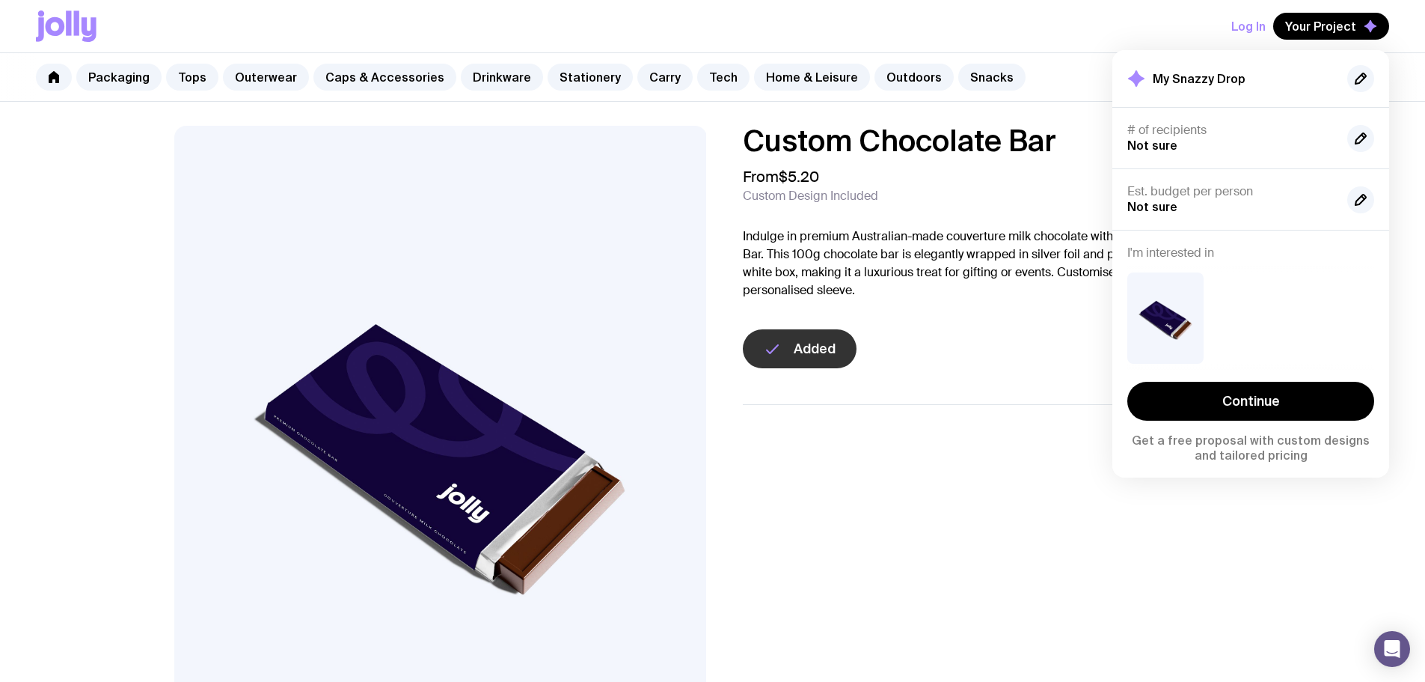
click at [932, 460] on ul at bounding box center [997, 440] width 509 height 73
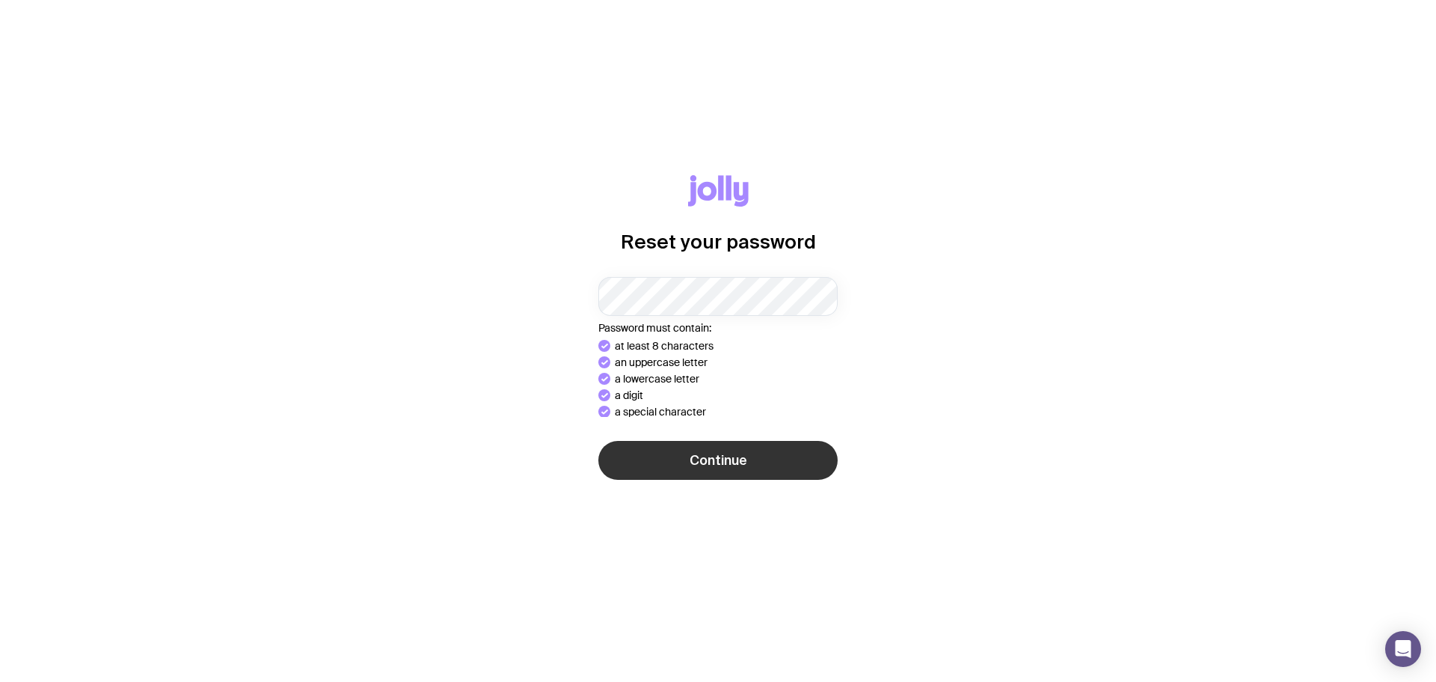
click at [688, 461] on button "Continue" at bounding box center [718, 460] width 239 height 39
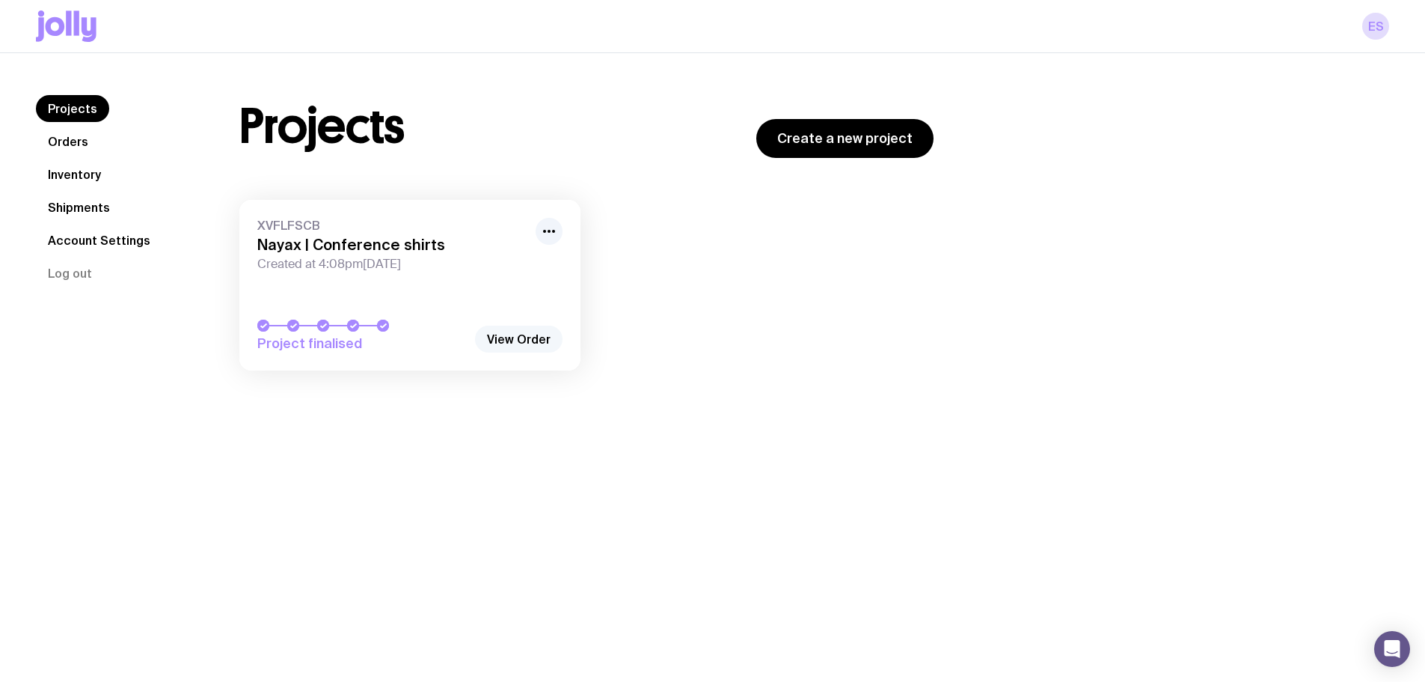
click at [512, 334] on link "View Order" at bounding box center [519, 338] width 88 height 27
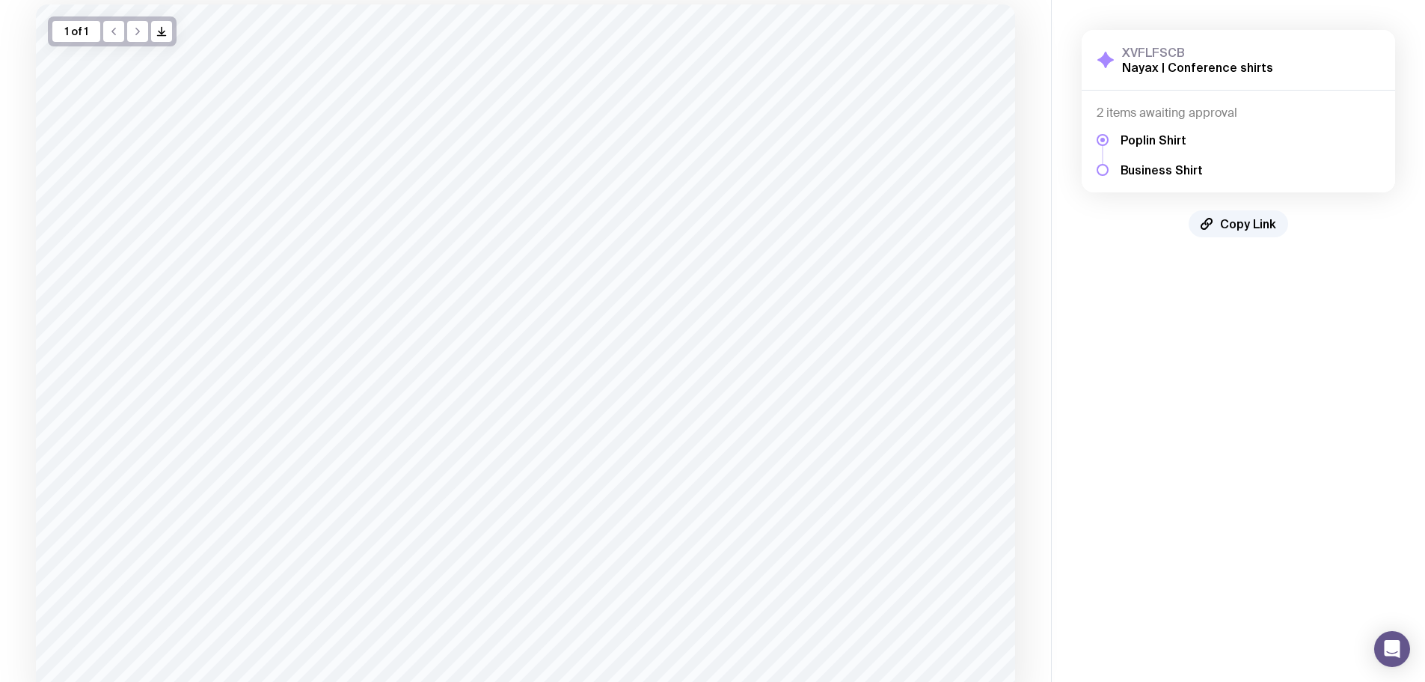
scroll to position [227, 0]
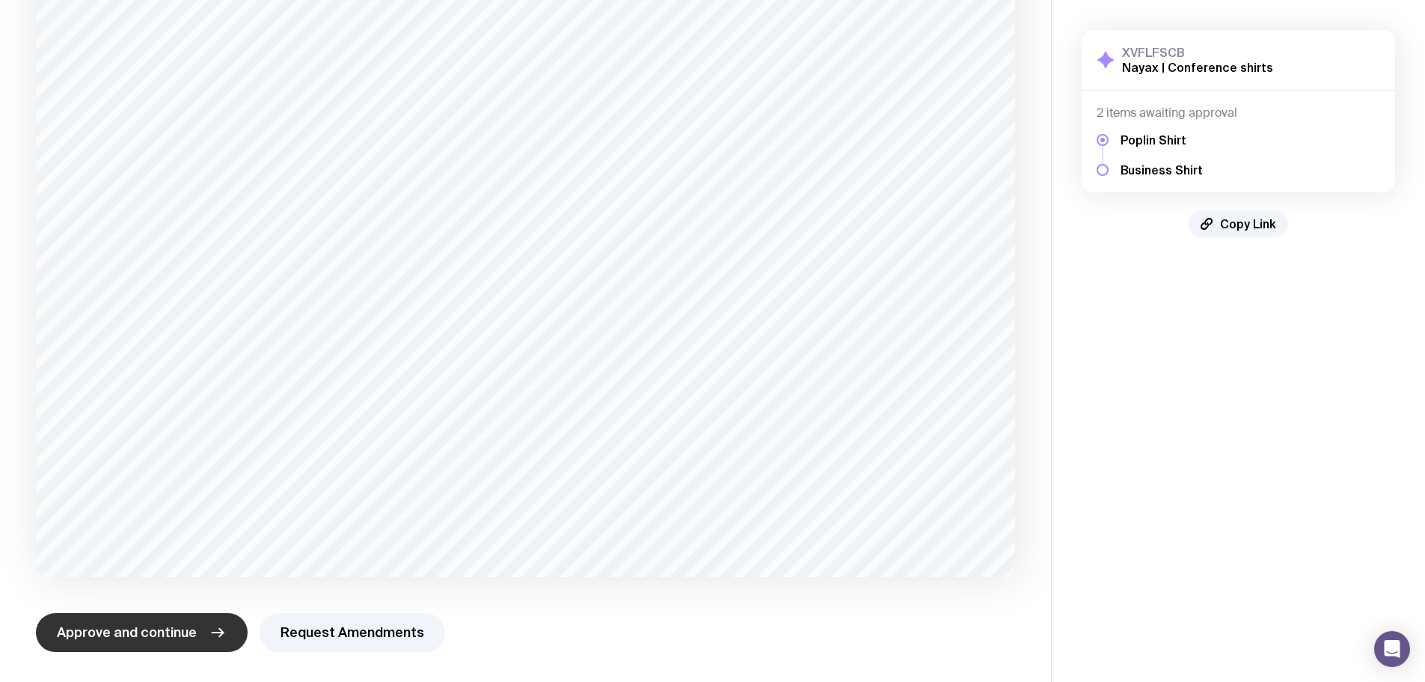
click at [143, 640] on span "Approve and continue" at bounding box center [127, 632] width 140 height 18
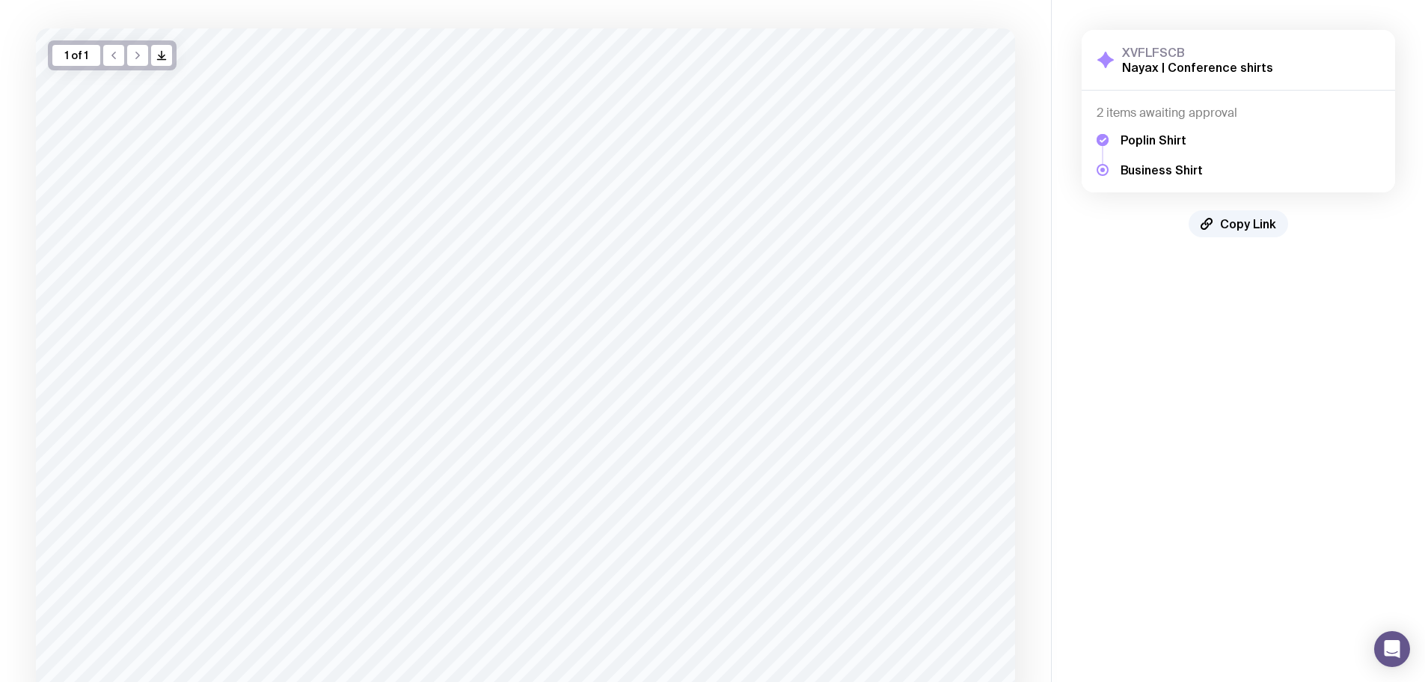
scroll to position [218, 0]
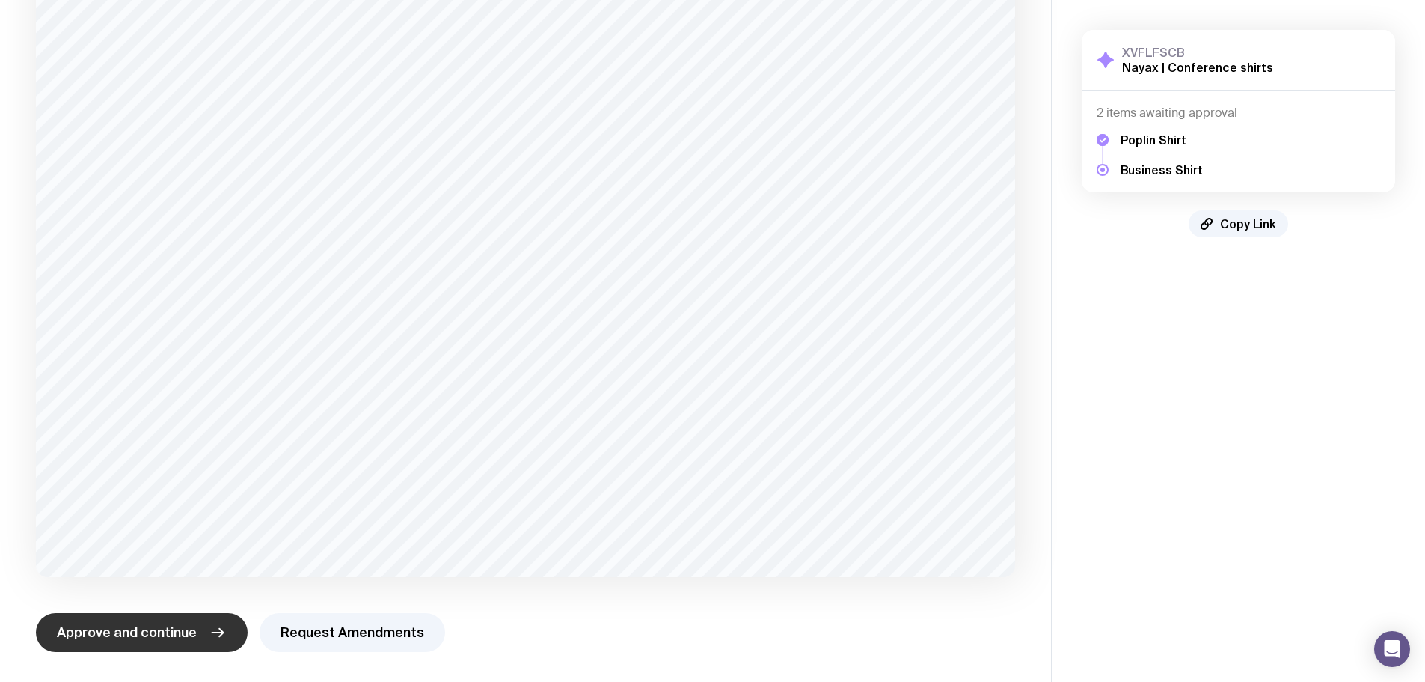
click at [153, 642] on button "Approve and continue" at bounding box center [142, 632] width 212 height 39
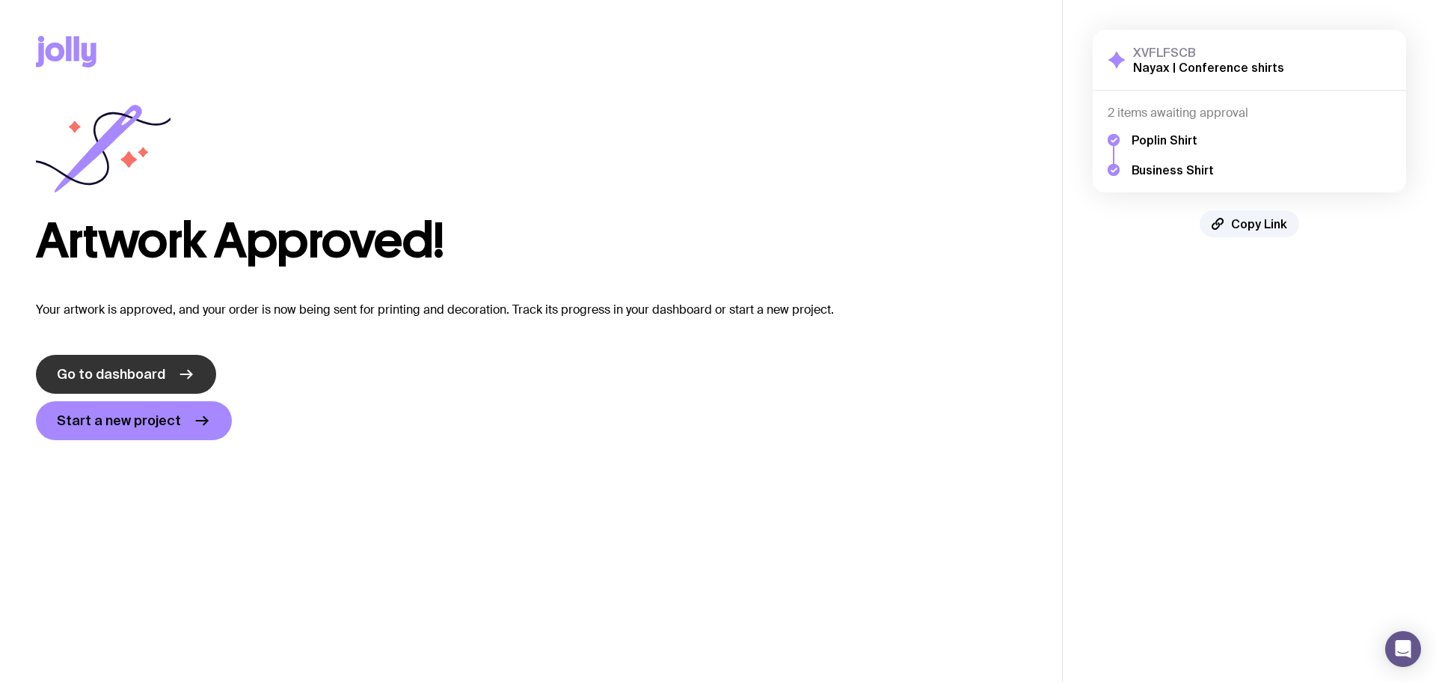
click at [142, 372] on span "Go to dashboard" at bounding box center [111, 374] width 108 height 18
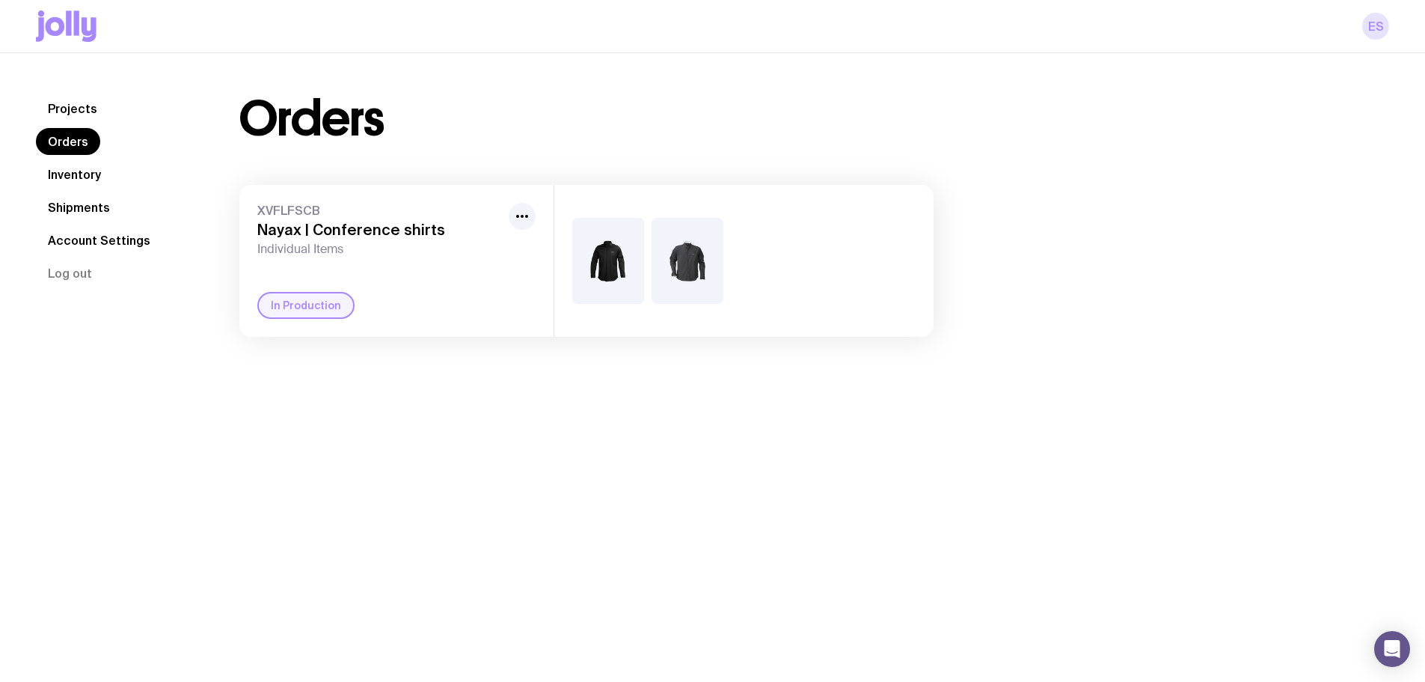
click at [1375, 24] on link "ES" at bounding box center [1375, 26] width 27 height 27
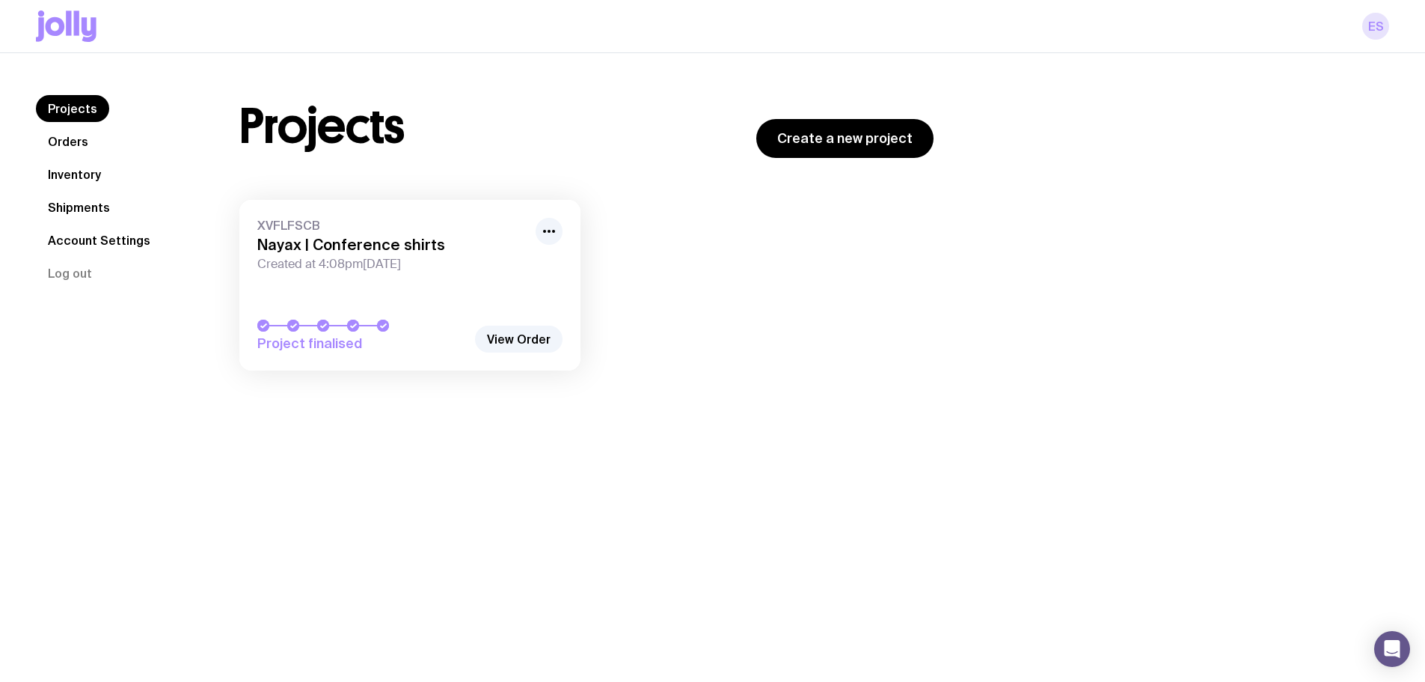
click at [1380, 32] on link "ES" at bounding box center [1375, 26] width 27 height 27
click at [824, 142] on link "Create a new project" at bounding box center [844, 138] width 177 height 39
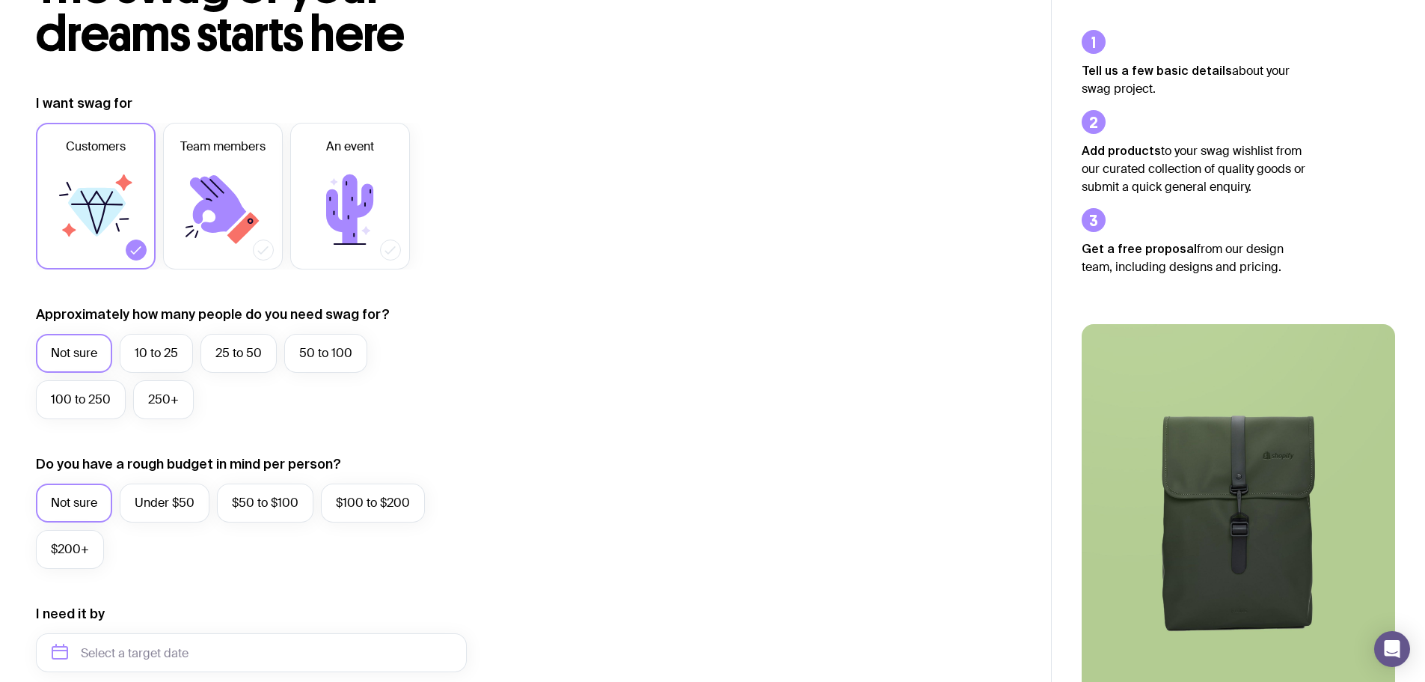
scroll to position [150, 0]
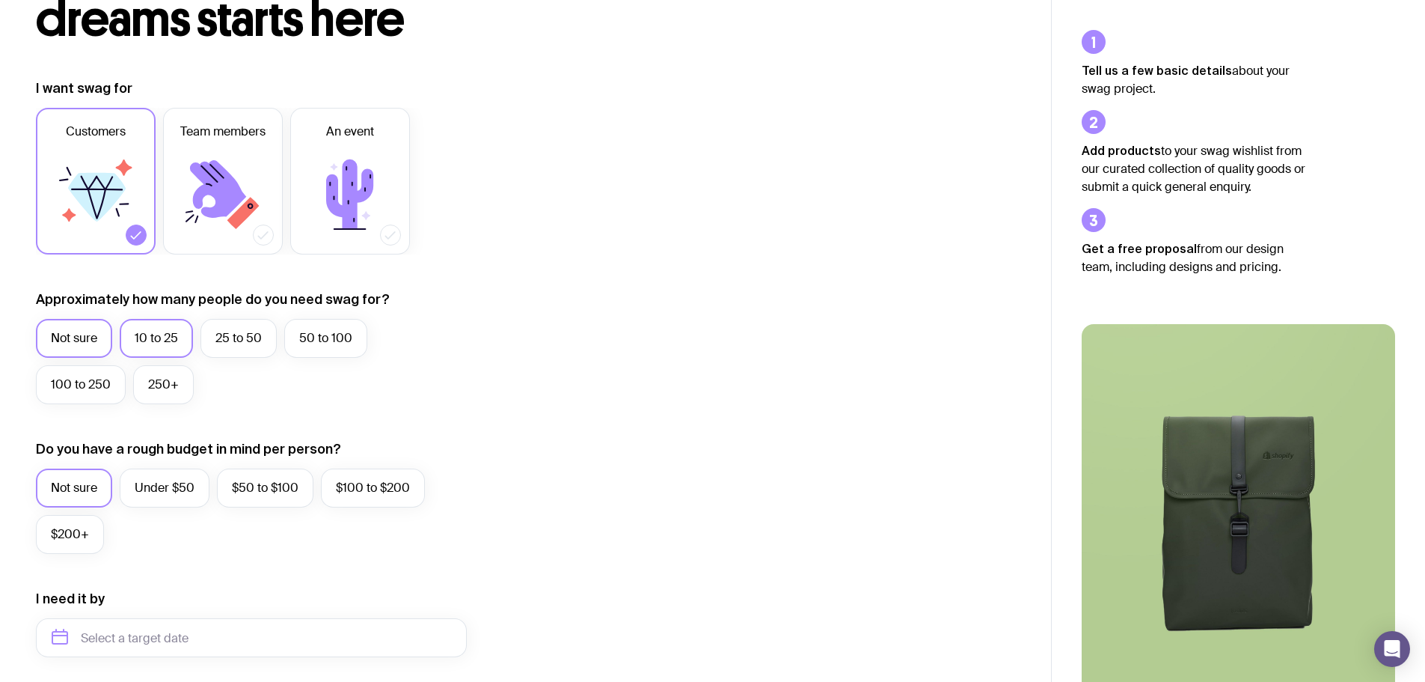
click at [149, 335] on label "10 to 25" at bounding box center [156, 338] width 73 height 39
click at [0, 0] on input "10 to 25" at bounding box center [0, 0] width 0 height 0
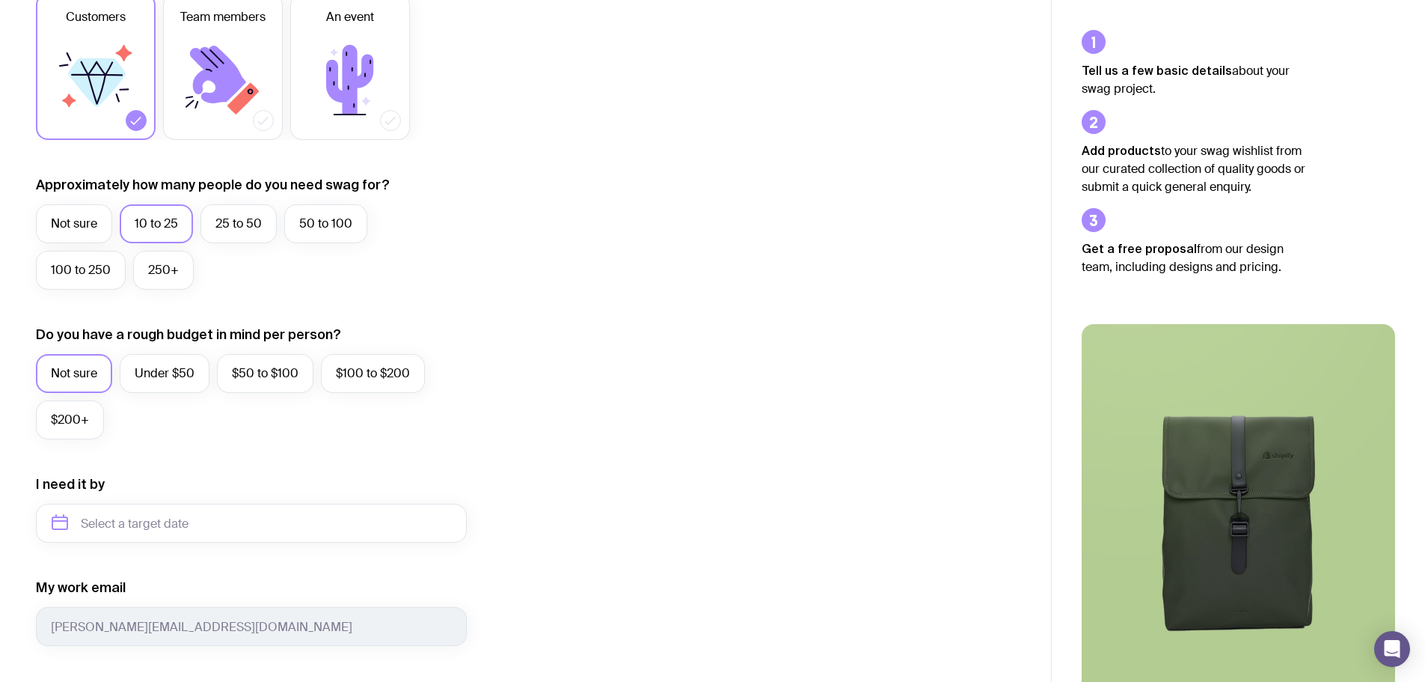
scroll to position [299, 0]
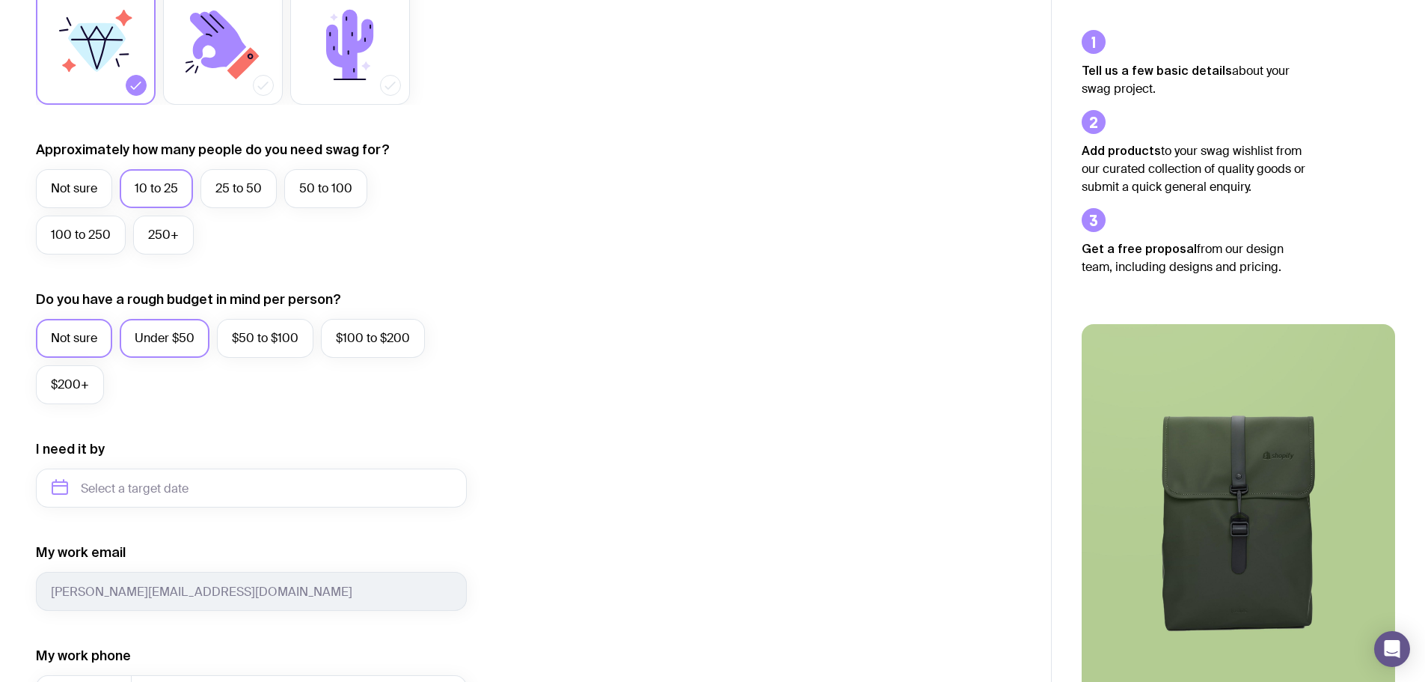
click at [172, 337] on label "Under $50" at bounding box center [165, 338] width 90 height 39
click at [0, 0] on input "Under $50" at bounding box center [0, 0] width 0 height 0
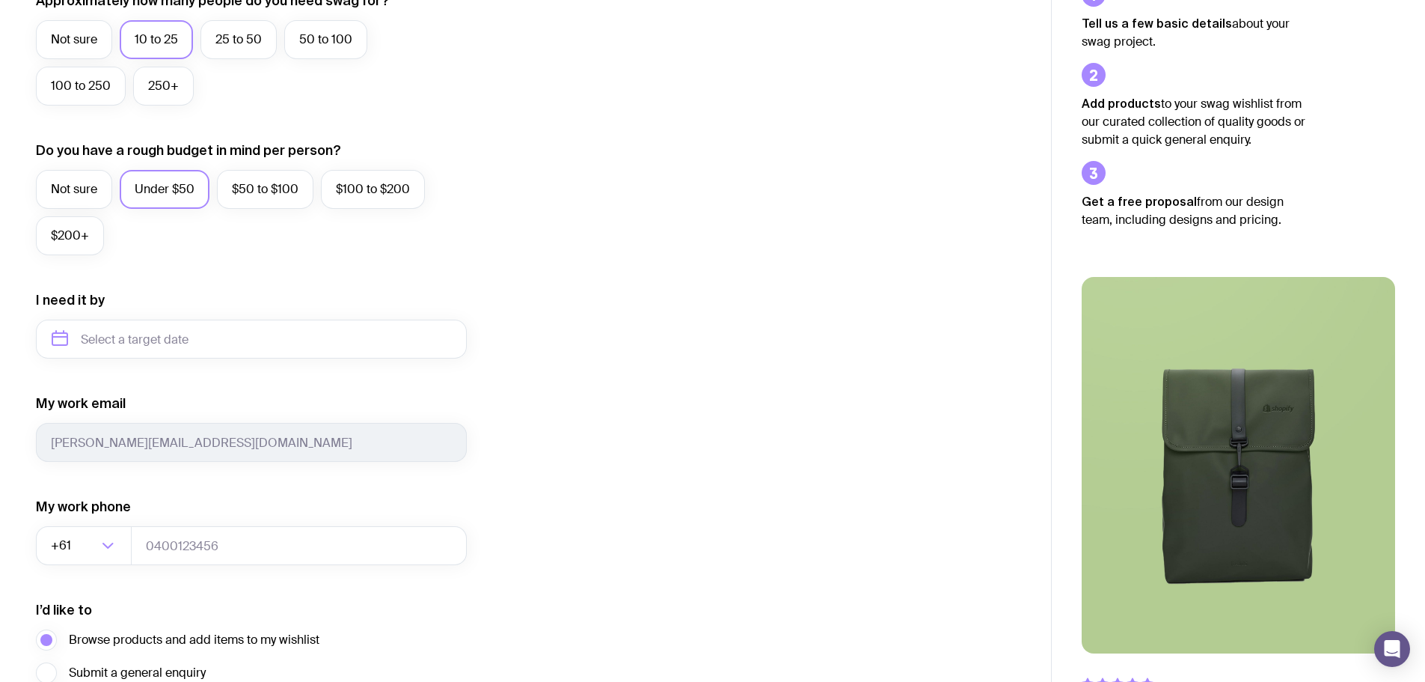
scroll to position [449, 0]
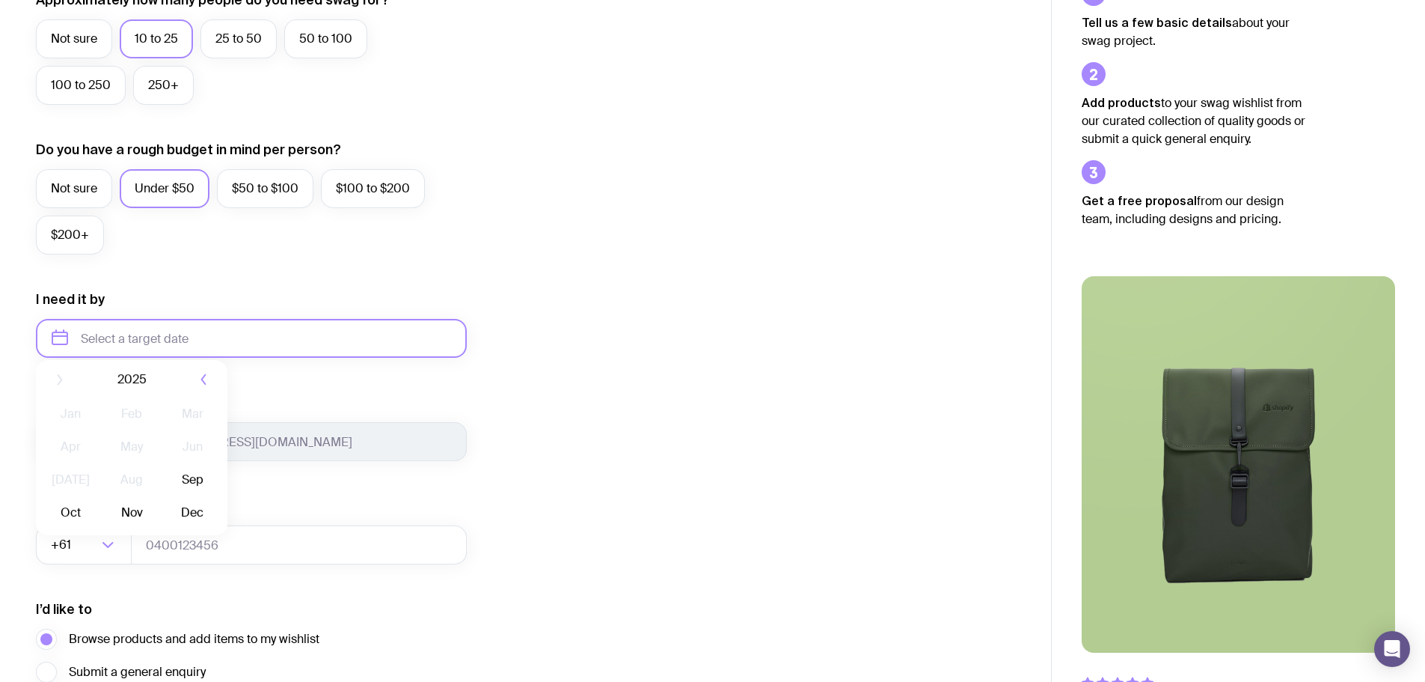
click at [230, 343] on input "text" at bounding box center [251, 338] width 431 height 39
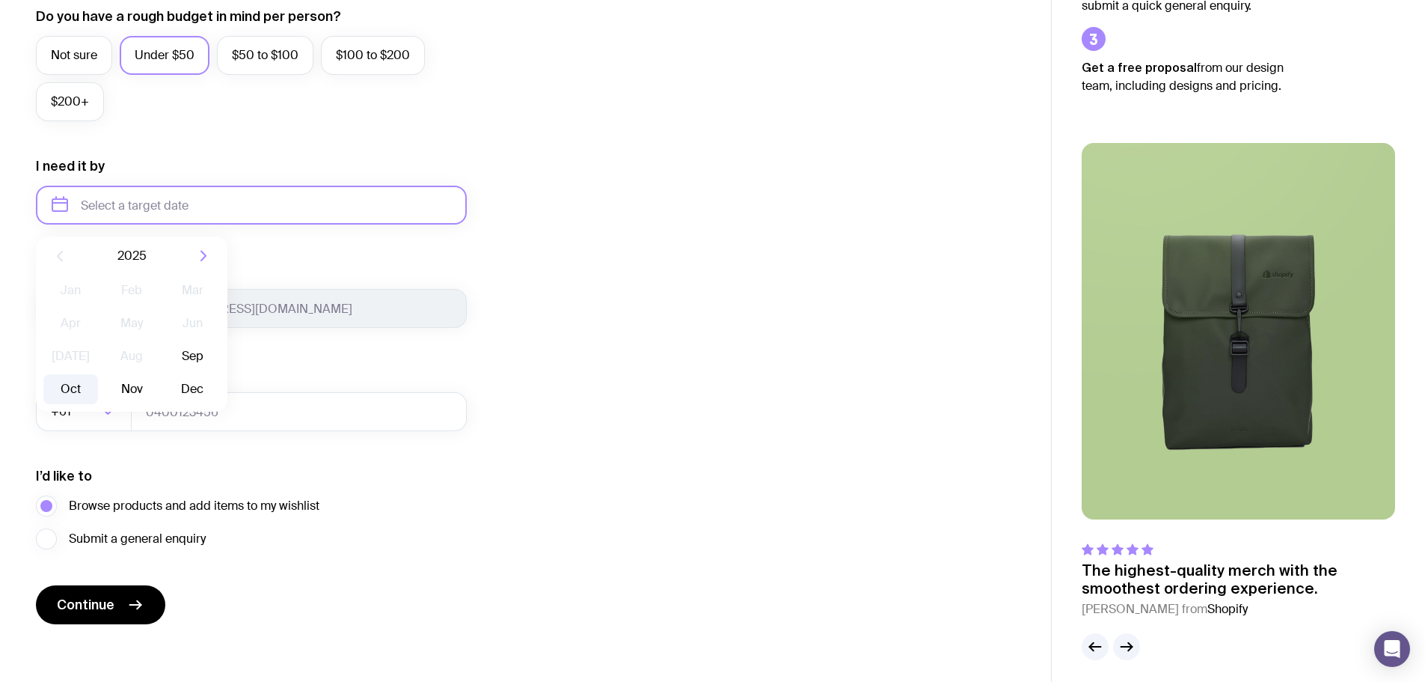
scroll to position [590, 0]
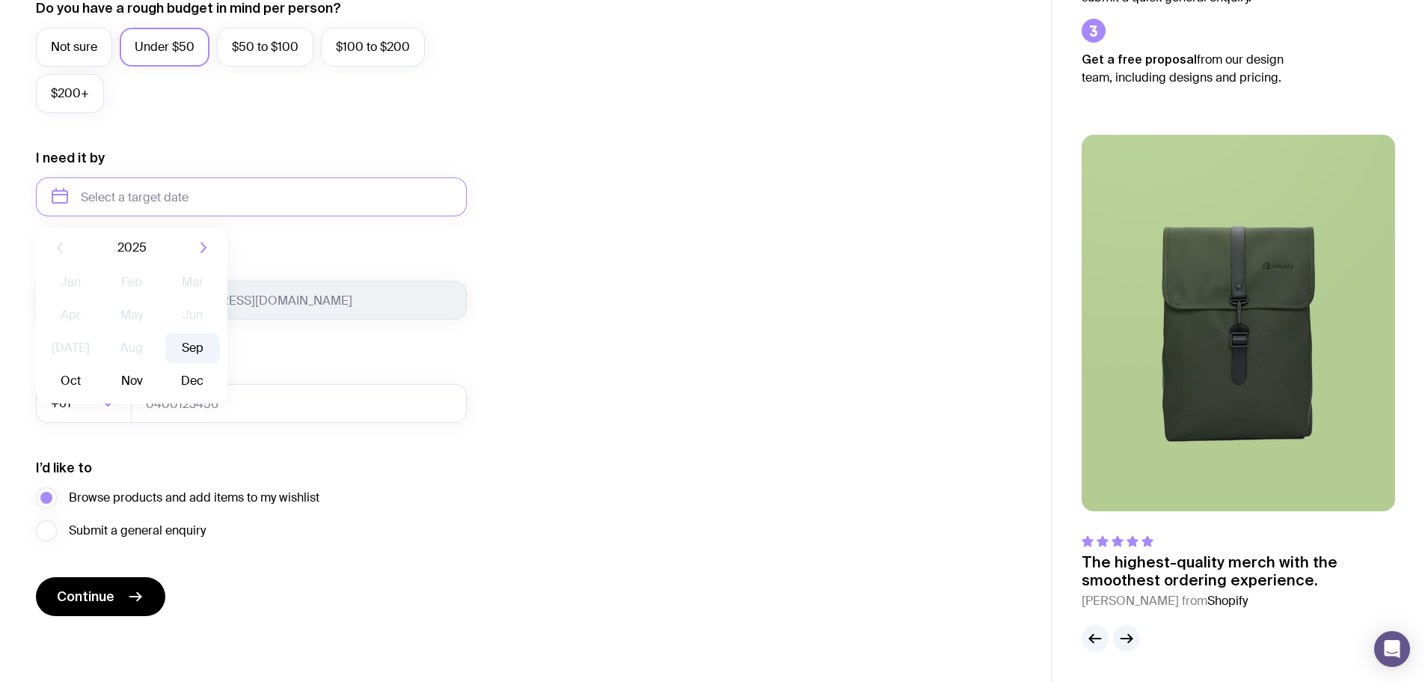
click at [98, 366] on button "Sep" at bounding box center [70, 381] width 55 height 30
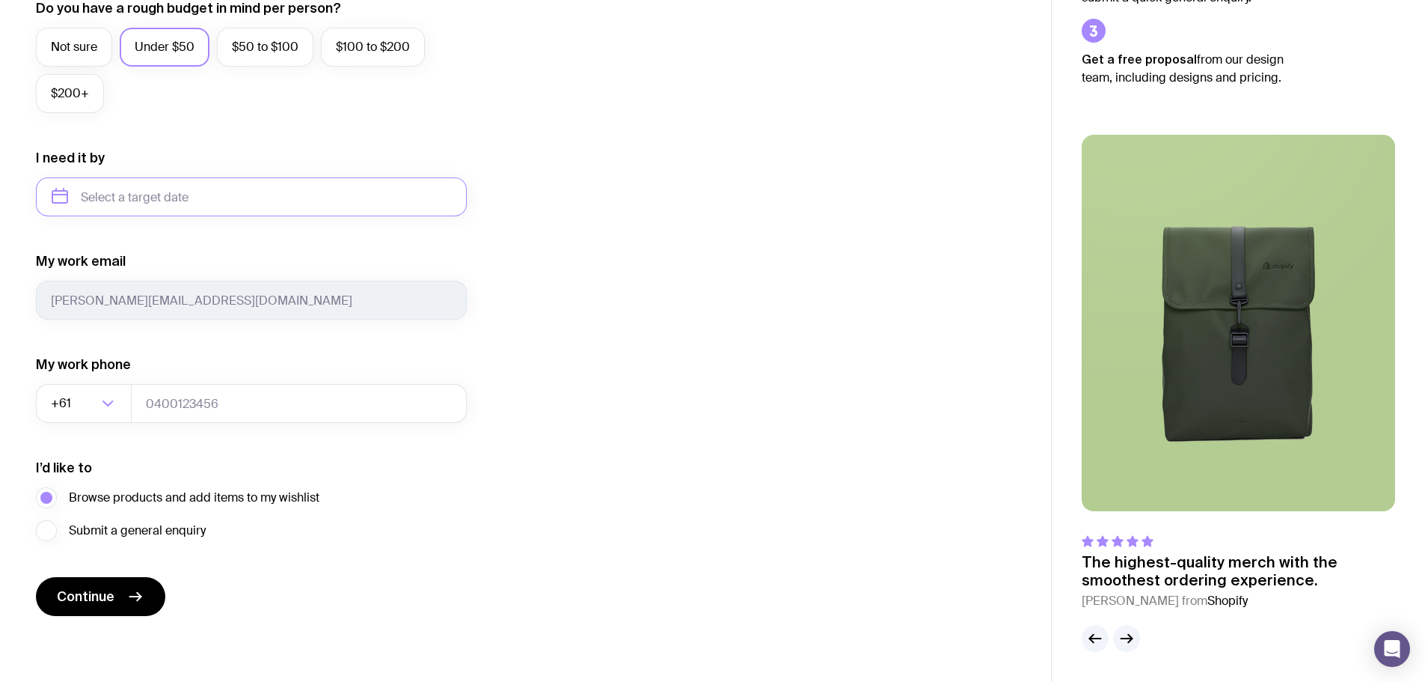
type input "[DATE]"
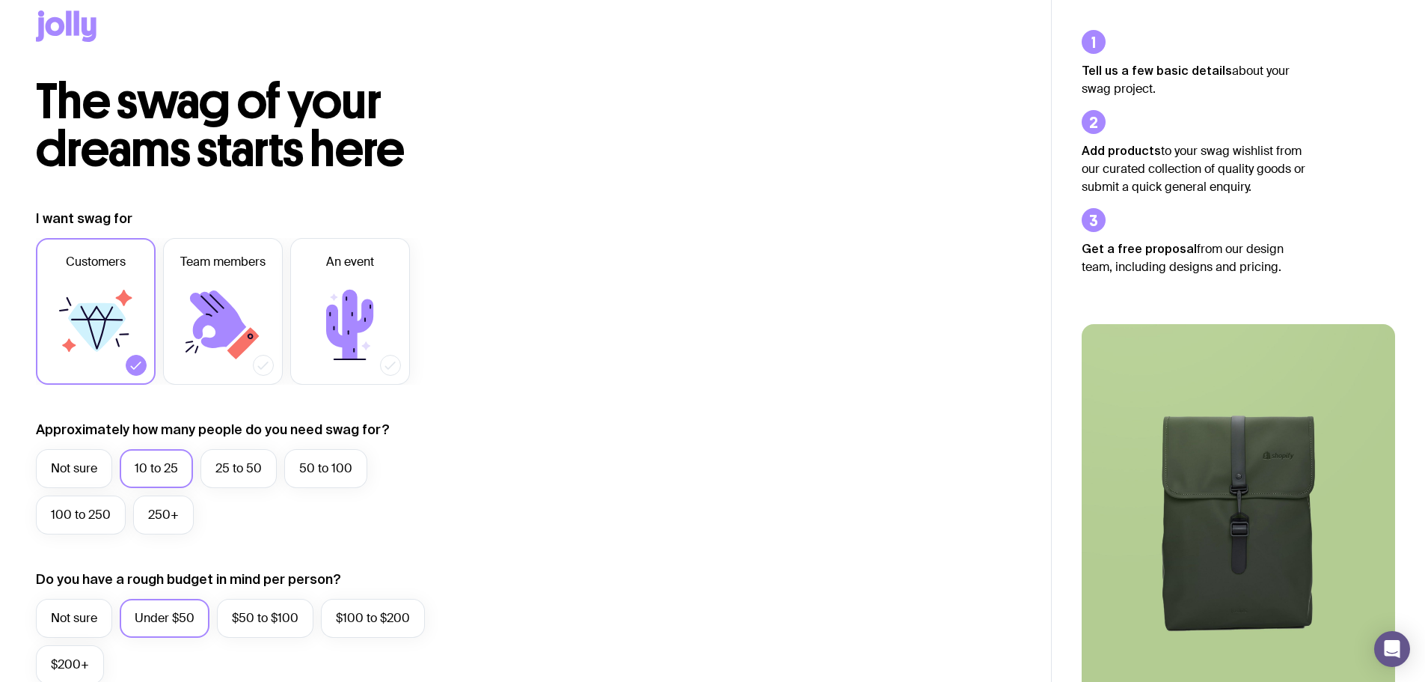
scroll to position [0, 0]
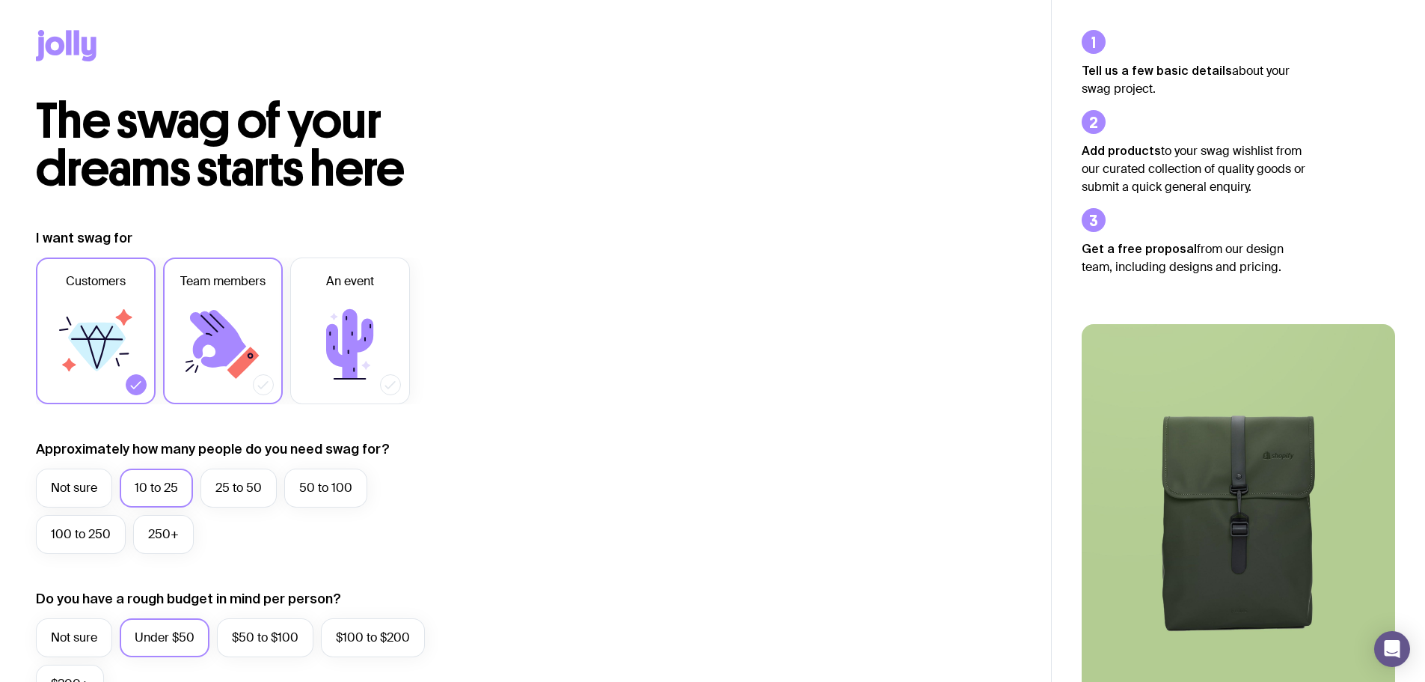
click at [266, 388] on icon at bounding box center [263, 384] width 15 height 15
click at [0, 0] on input "Team members" at bounding box center [0, 0] width 0 height 0
click at [132, 387] on icon at bounding box center [136, 385] width 10 height 7
click at [0, 0] on input "Customers" at bounding box center [0, 0] width 0 height 0
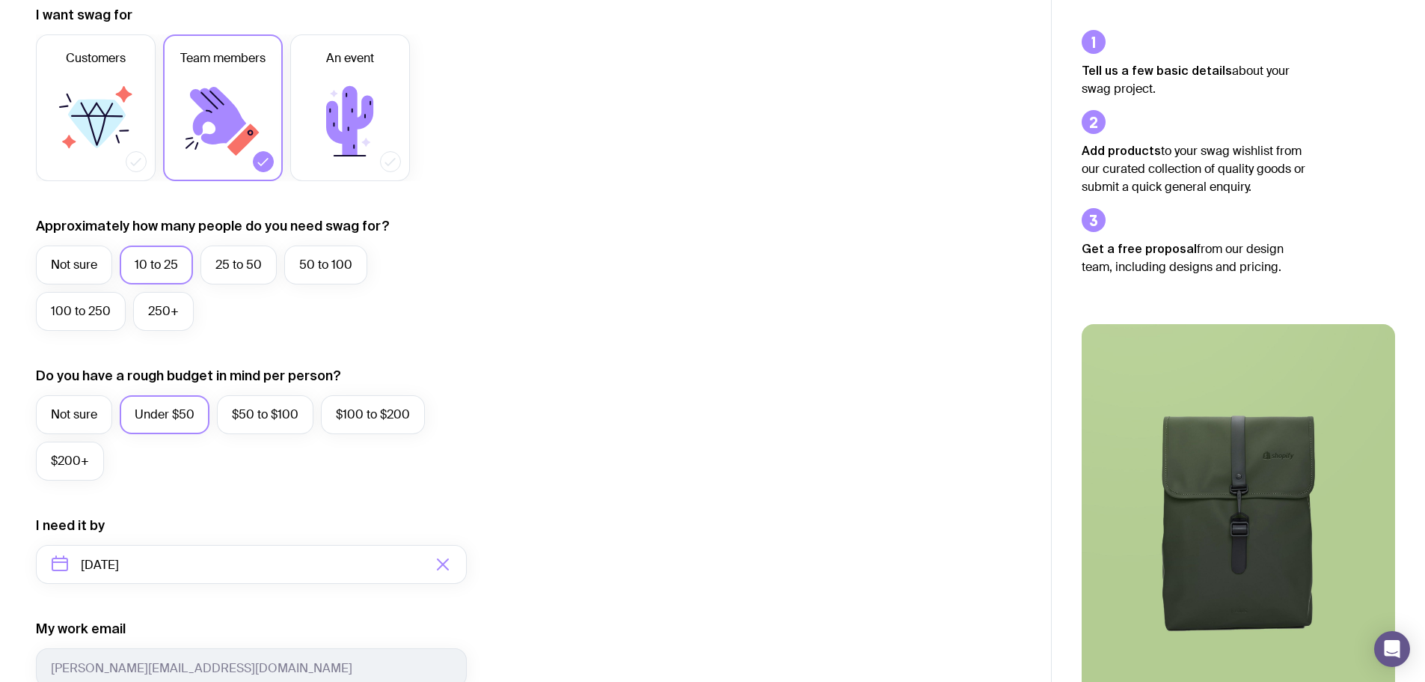
scroll to position [224, 0]
click at [385, 156] on icon at bounding box center [390, 160] width 15 height 15
click at [0, 0] on input "An event" at bounding box center [0, 0] width 0 height 0
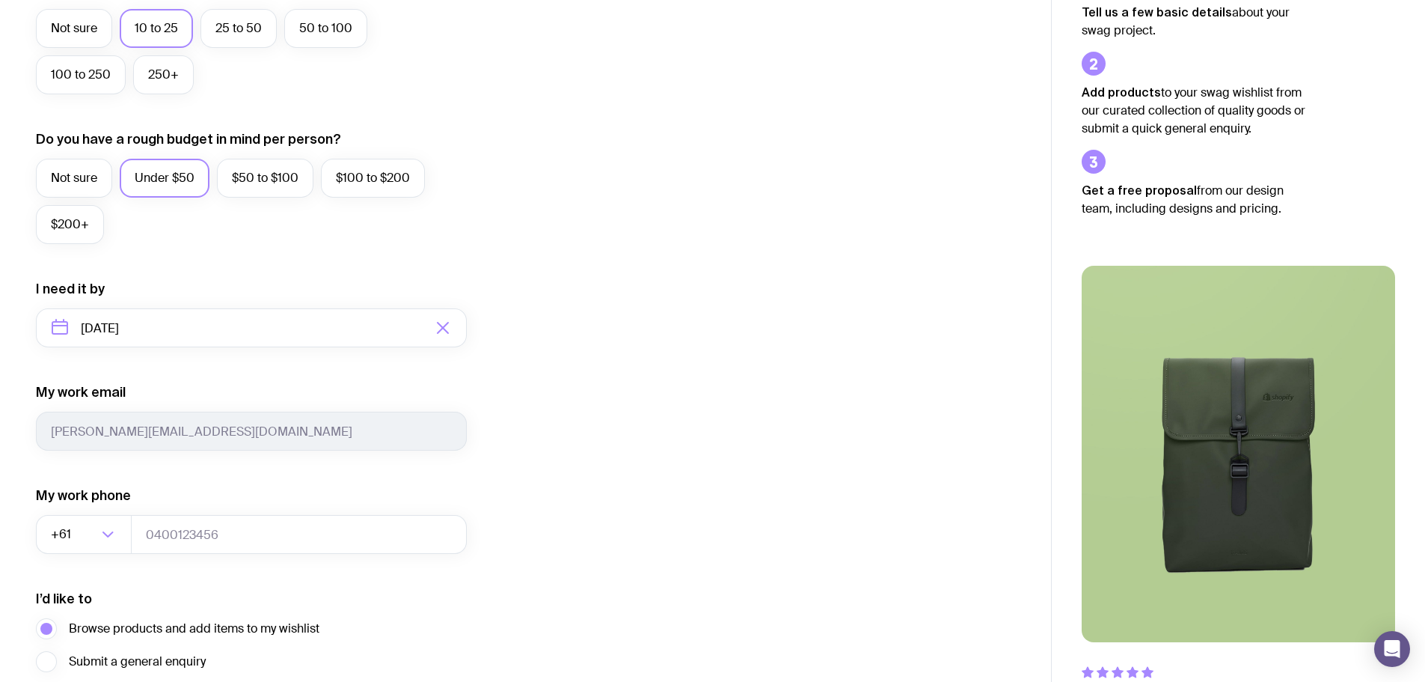
scroll to position [590, 0]
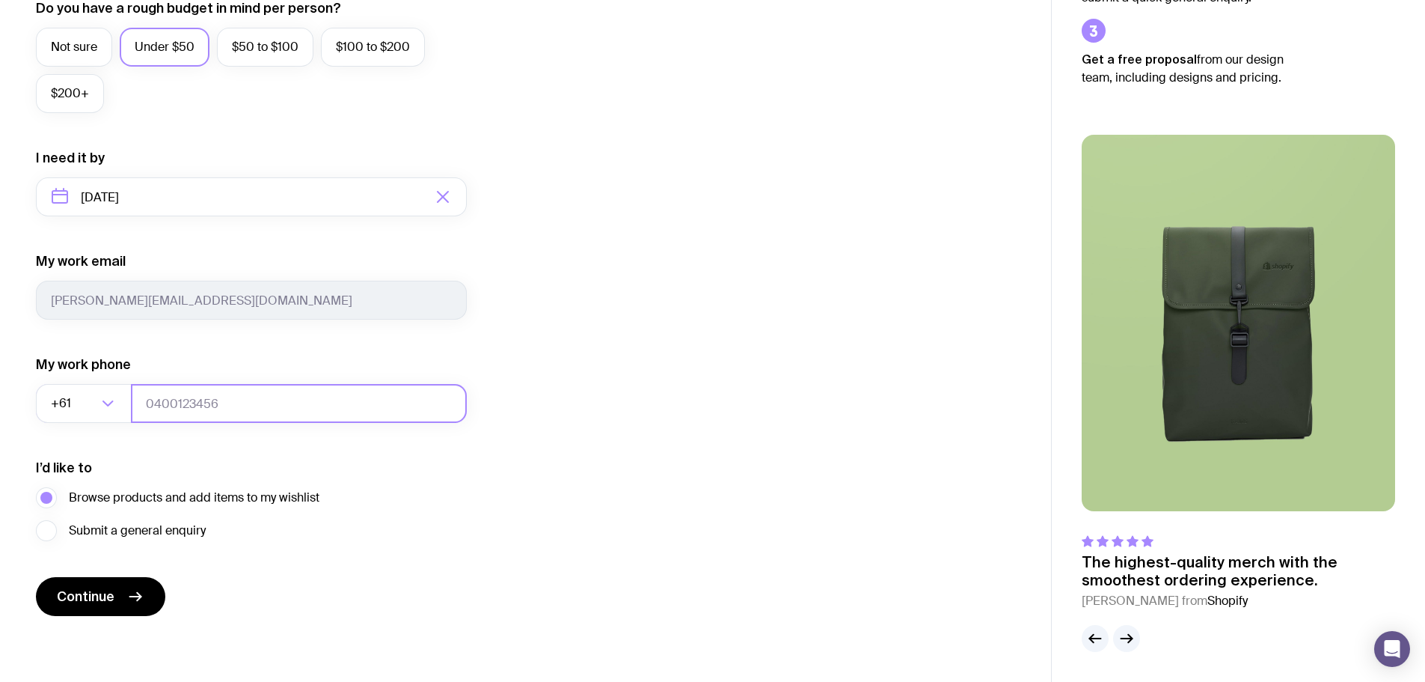
click at [250, 398] on input "tel" at bounding box center [299, 403] width 336 height 39
type input "0450921084"
click at [97, 588] on span "Continue" at bounding box center [86, 596] width 58 height 18
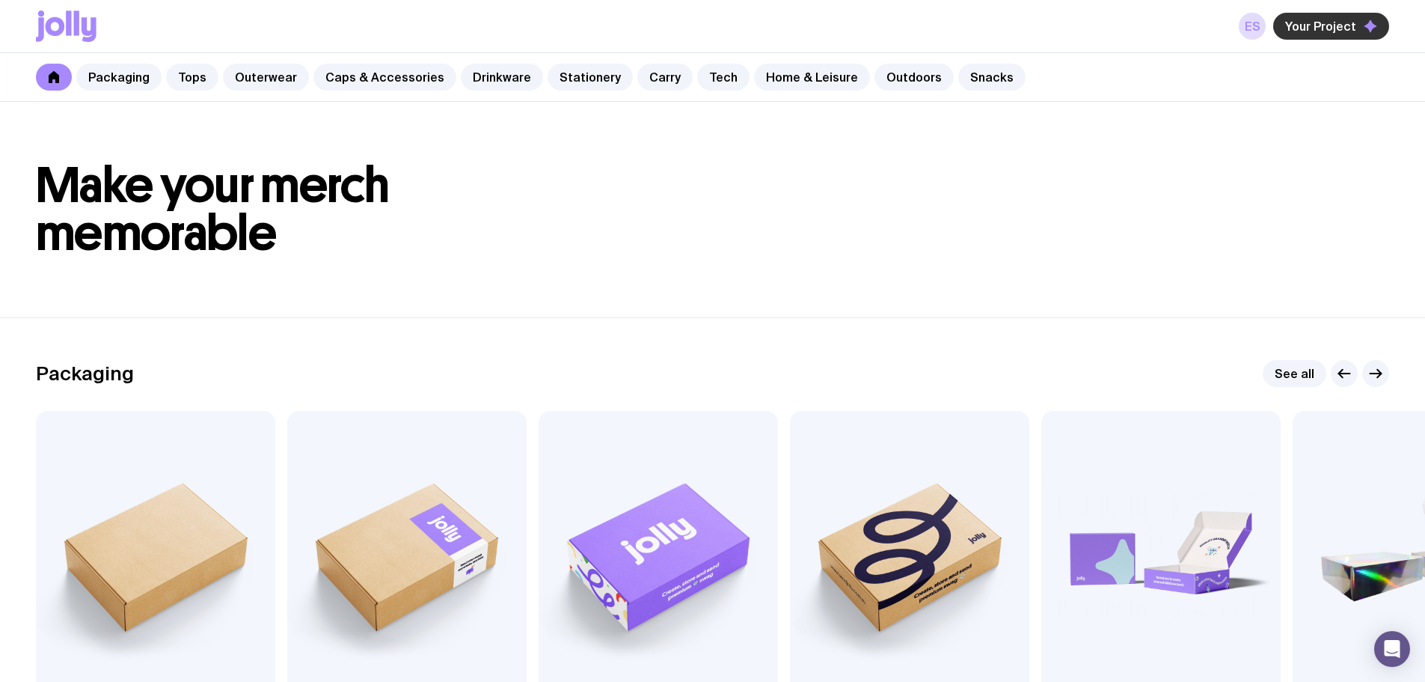
click at [1296, 31] on span "Your Project" at bounding box center [1320, 26] width 71 height 15
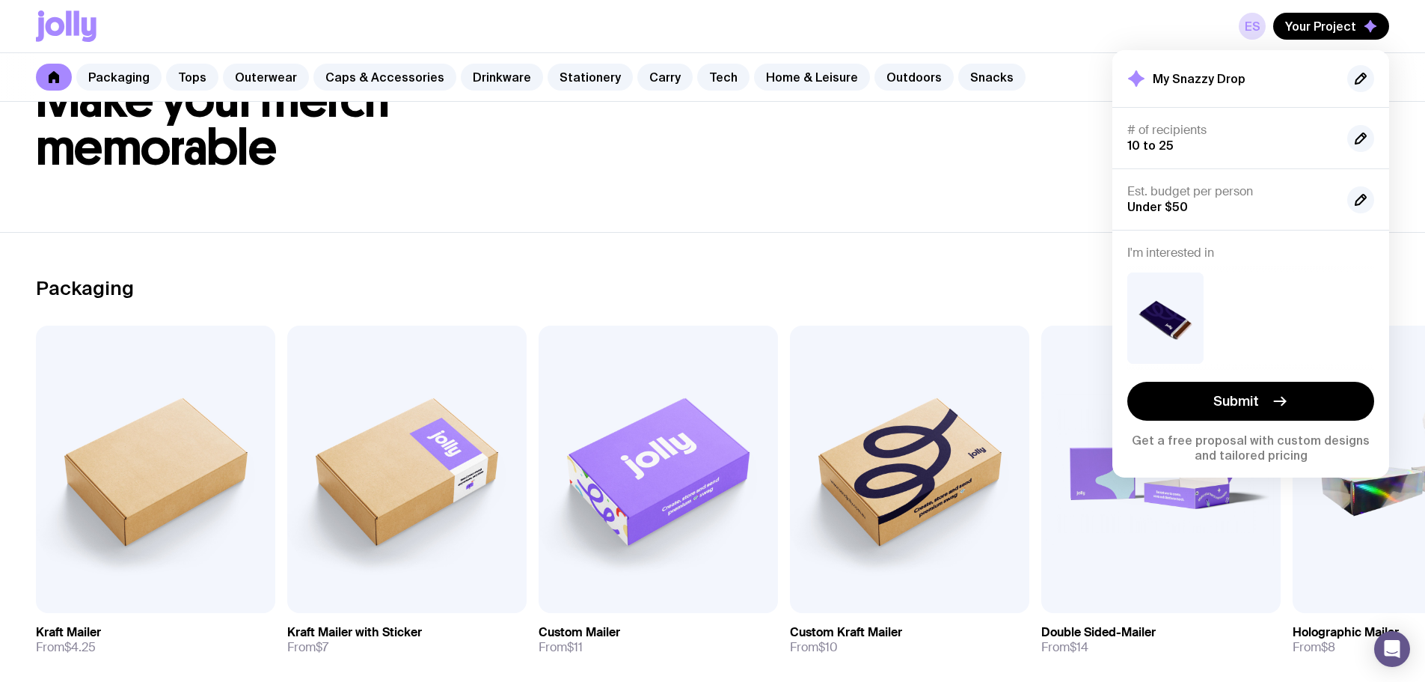
scroll to position [299, 0]
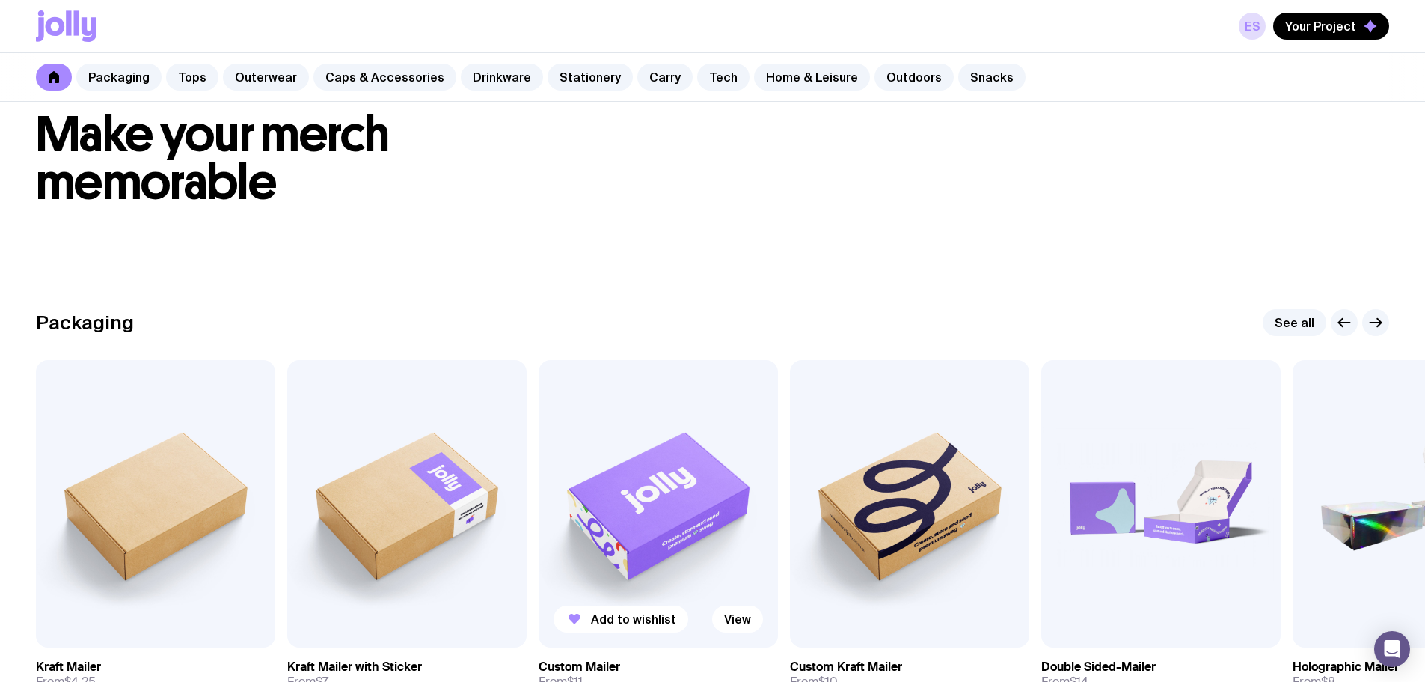
scroll to position [0, 0]
